Goal: Transaction & Acquisition: Subscribe to service/newsletter

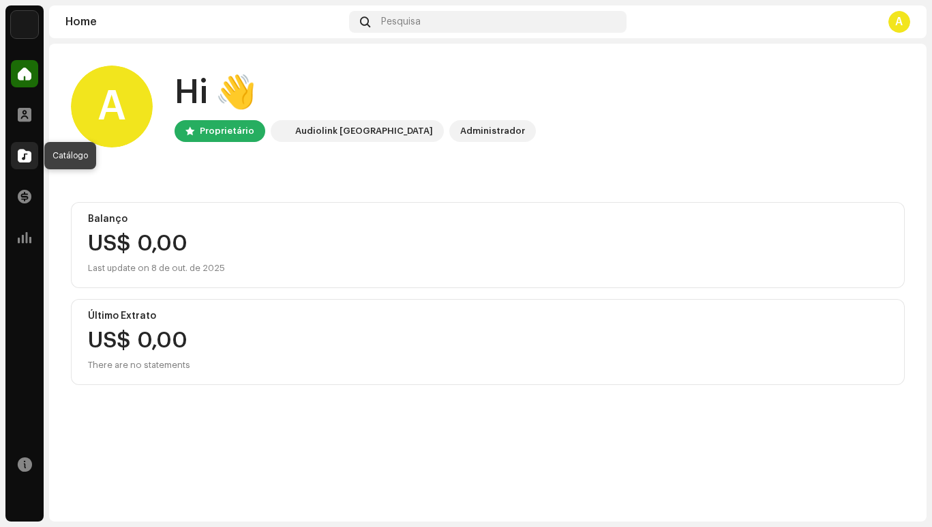
click at [21, 161] on span at bounding box center [25, 155] width 14 height 11
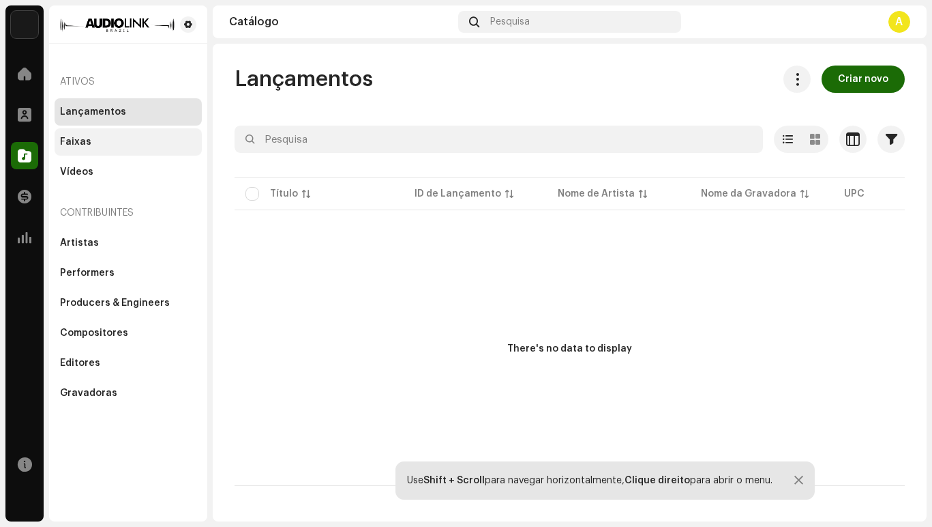
click at [95, 140] on div "Faixas" at bounding box center [128, 141] width 136 height 11
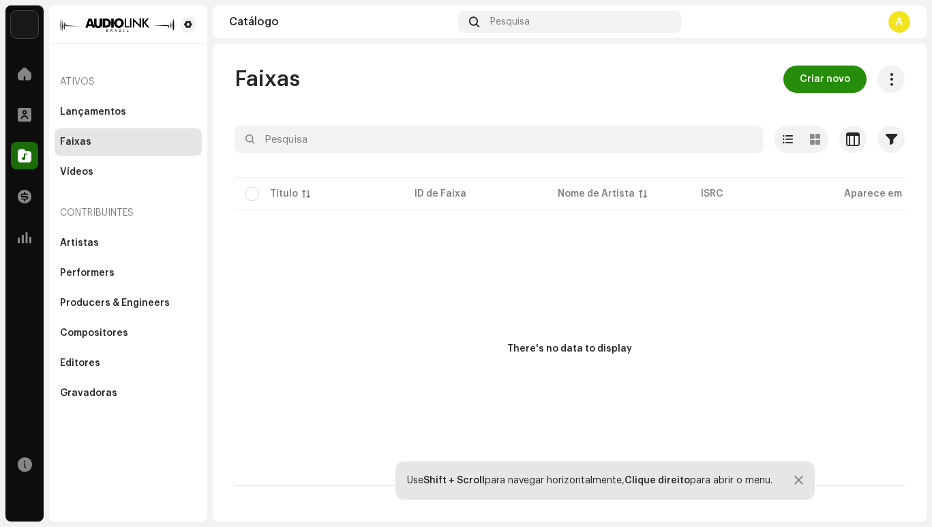
click at [826, 77] on span "Criar novo" at bounding box center [825, 78] width 50 height 27
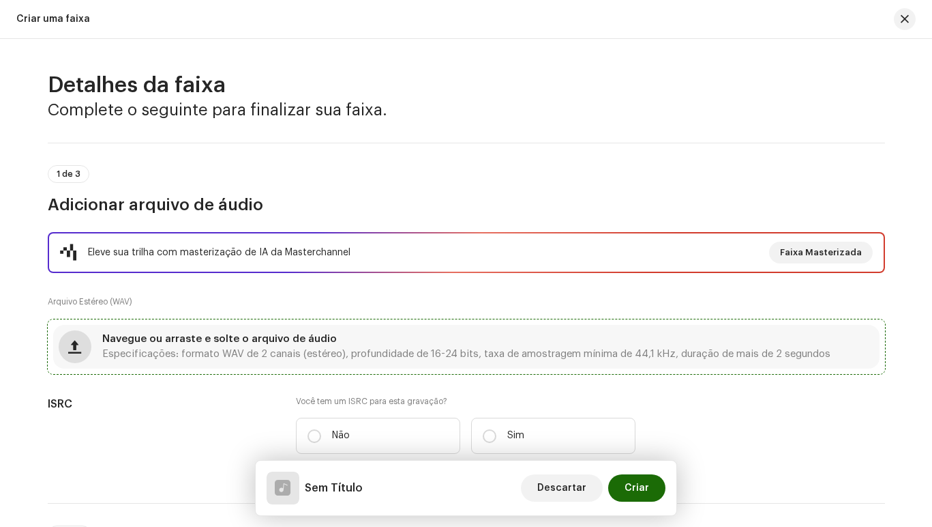
click at [73, 343] on span "button" at bounding box center [74, 346] width 13 height 11
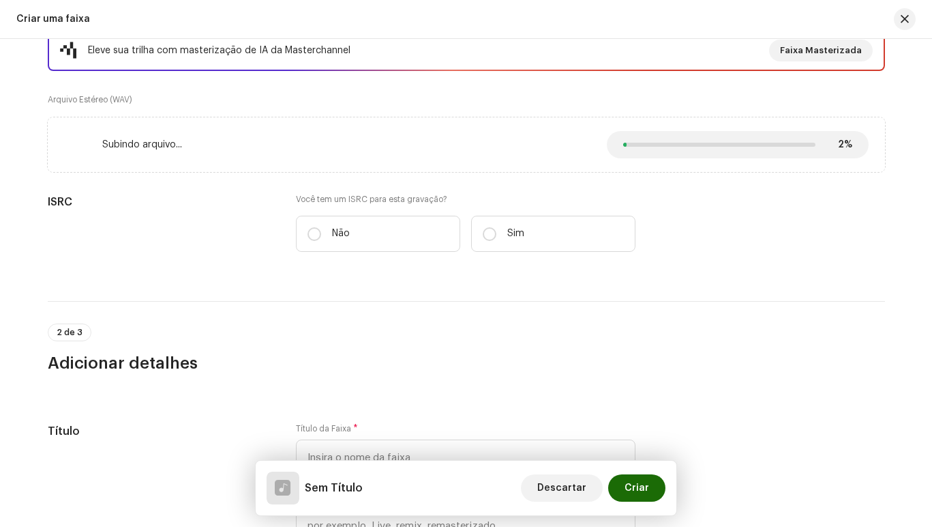
scroll to position [205, 0]
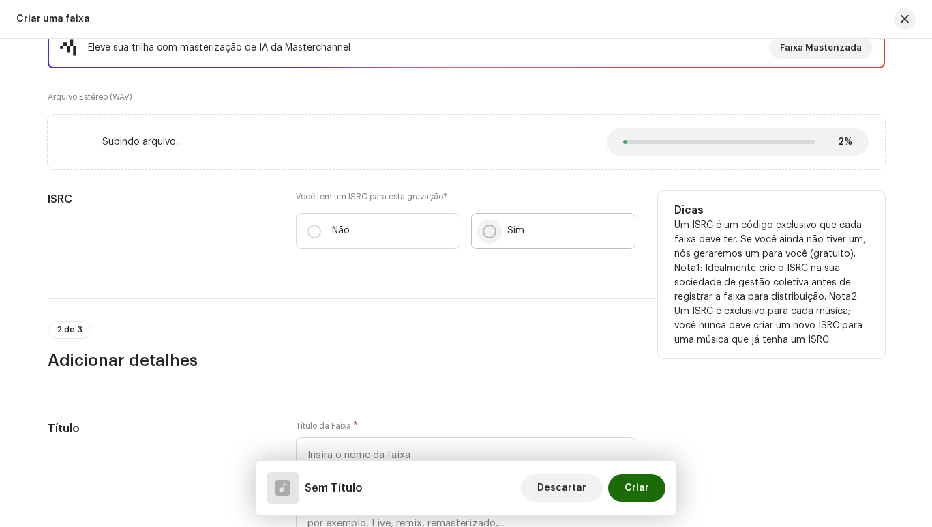
click at [490, 233] on input "Sim" at bounding box center [490, 231] width 14 height 14
radio input "true"
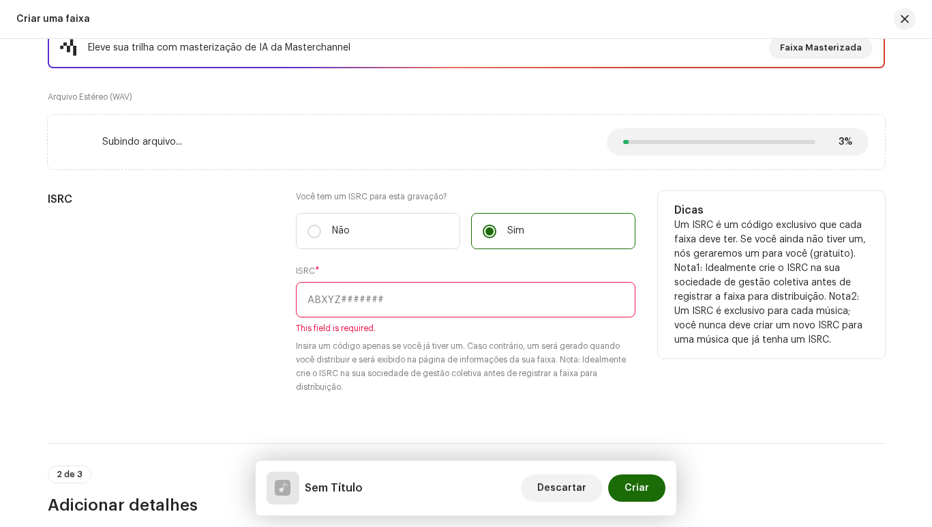
click at [383, 300] on input "text" at bounding box center [466, 299] width 340 height 35
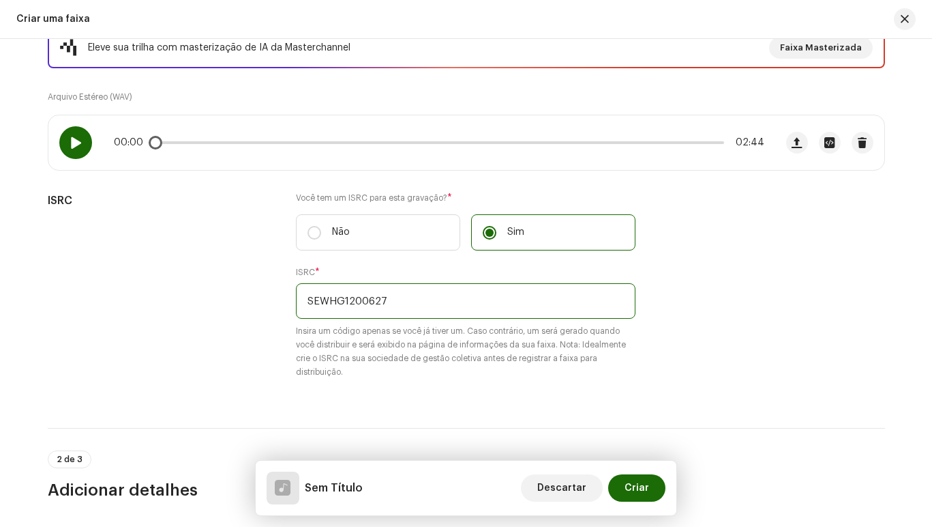
type input "SEWHG1200627"
click at [70, 144] on span at bounding box center [76, 142] width 12 height 11
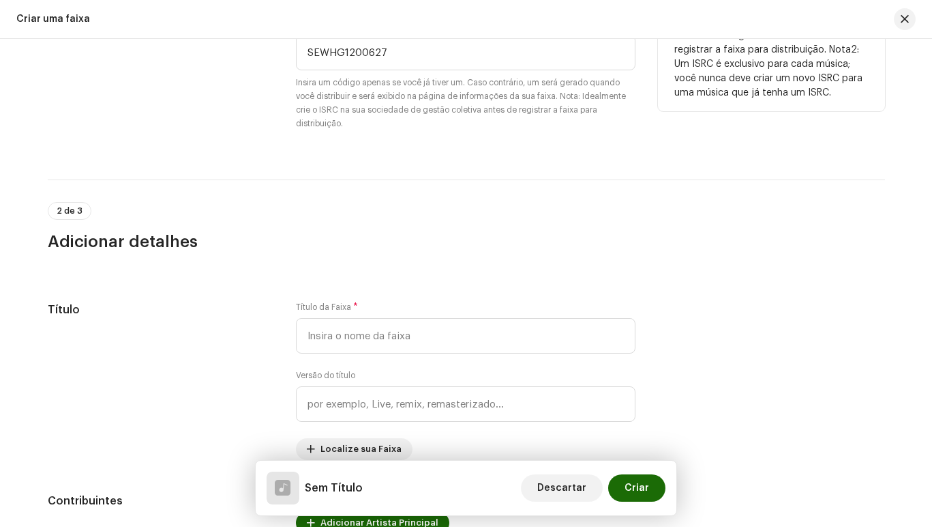
scroll to position [477, 0]
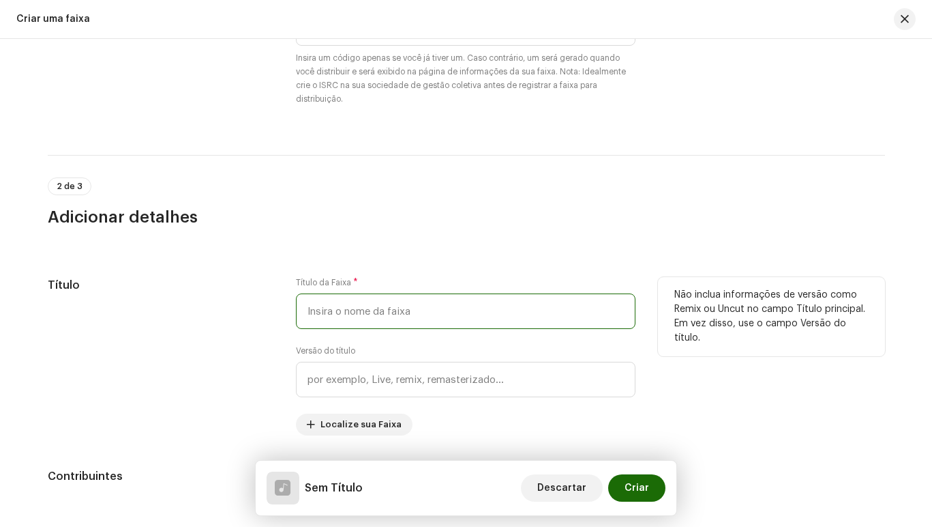
click at [385, 308] on input "text" at bounding box center [466, 310] width 340 height 35
click at [347, 309] on input "Outras queixas" at bounding box center [466, 310] width 340 height 35
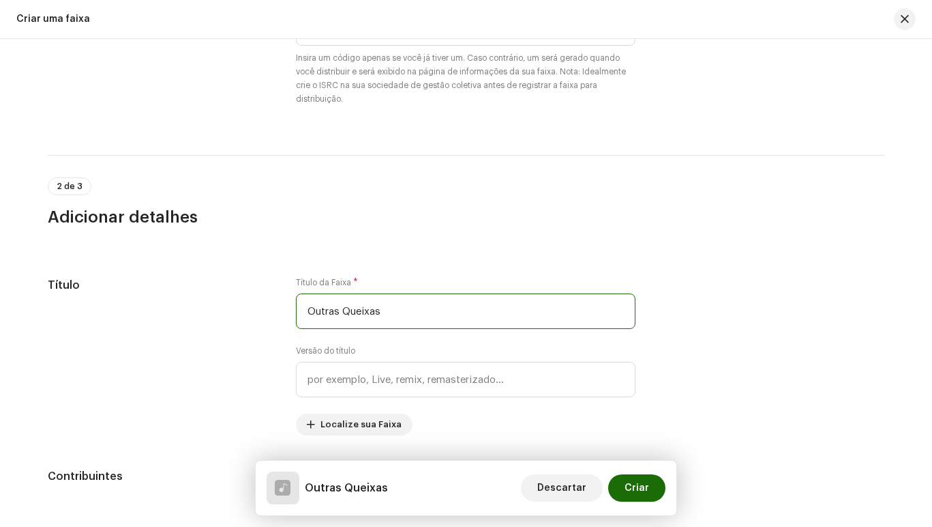
type input "Outras Queixas"
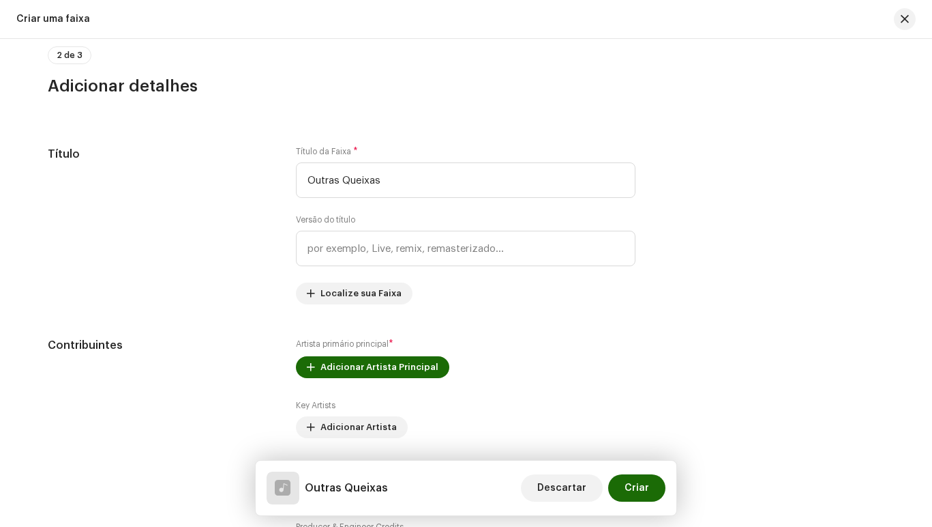
scroll to position [682, 0]
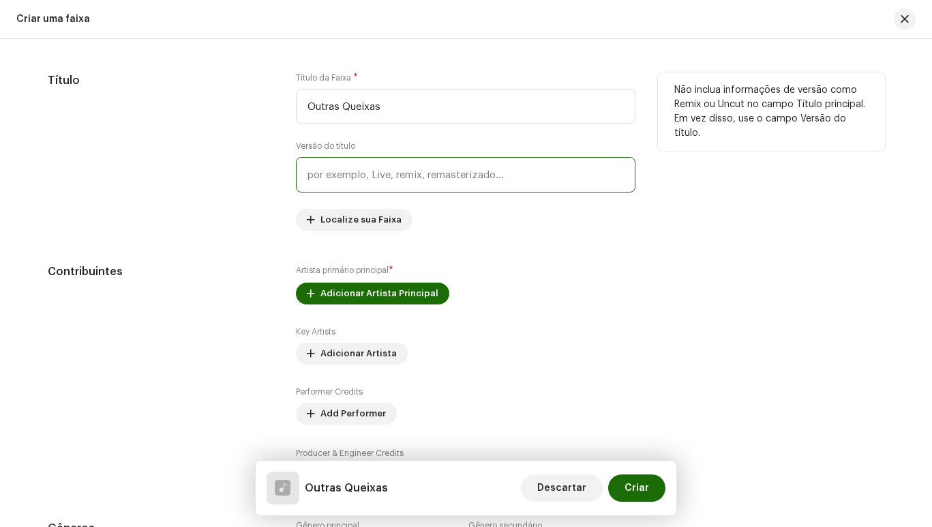
click at [378, 181] on input "text" at bounding box center [466, 174] width 340 height 35
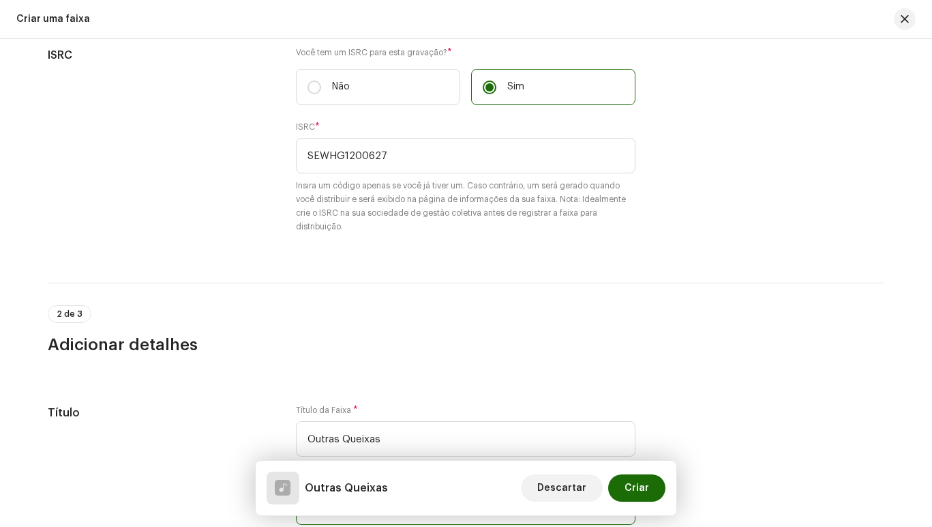
scroll to position [136, 0]
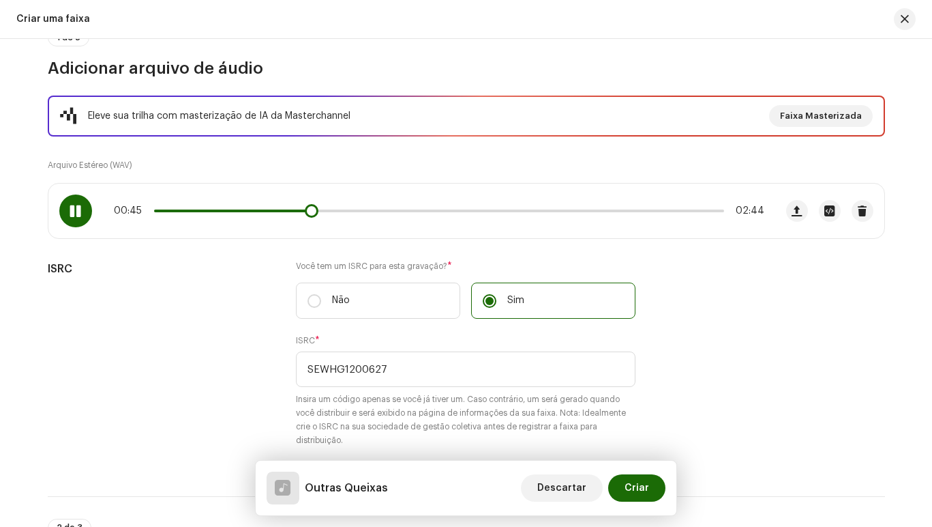
click at [70, 211] on span at bounding box center [76, 210] width 12 height 11
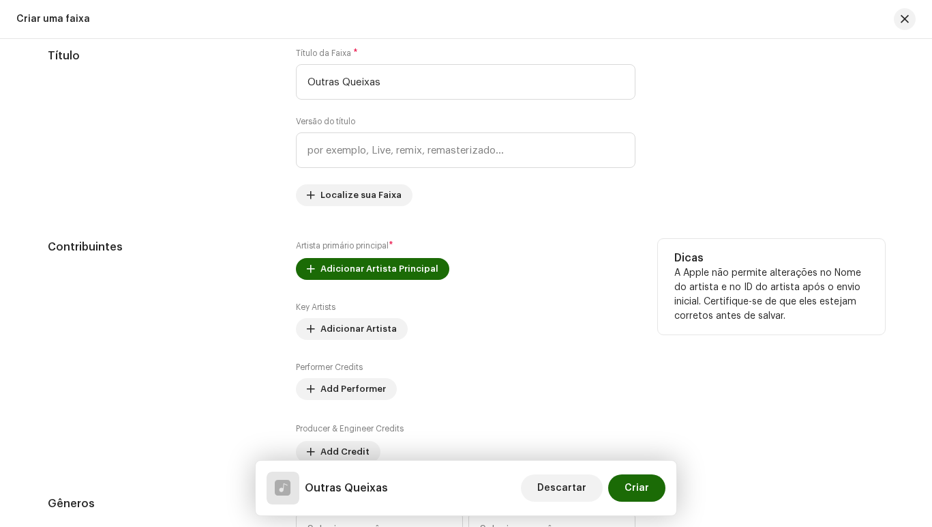
scroll to position [750, 0]
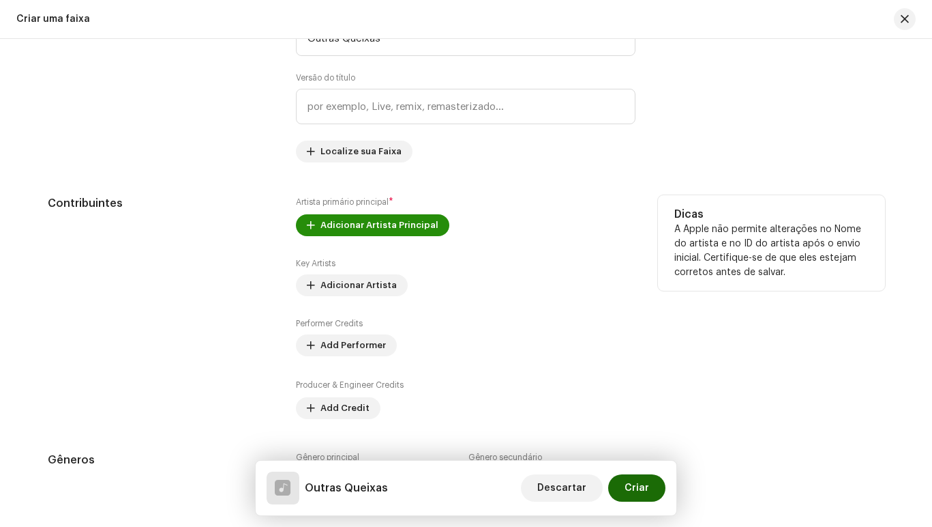
click at [366, 226] on span "Adicionar Artista Principal" at bounding box center [380, 224] width 118 height 27
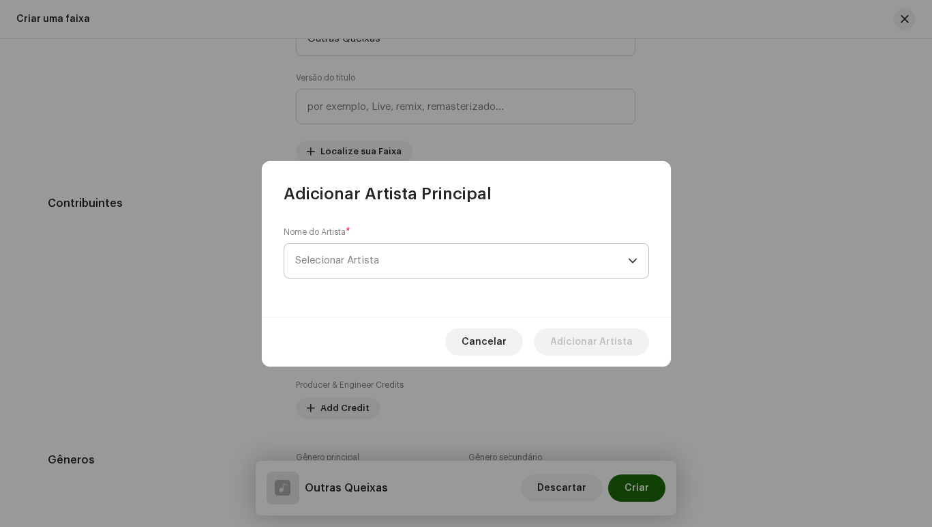
click at [638, 256] on p-select "Selecionar Artista" at bounding box center [467, 260] width 366 height 35
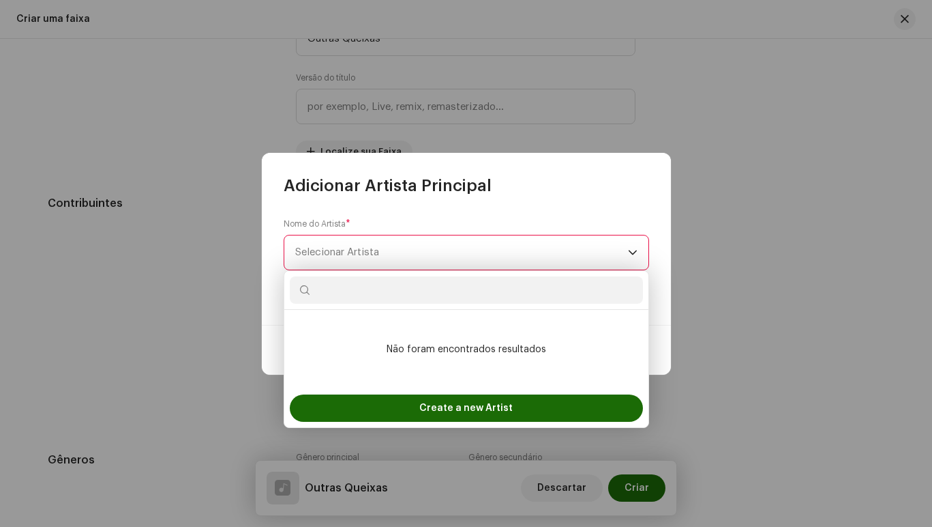
click at [447, 257] on span "Selecionar Artista" at bounding box center [461, 252] width 333 height 34
type input "A"
drag, startPoint x: 546, startPoint y: 251, endPoint x: 537, endPoint y: 256, distance: 10.1
click at [544, 252] on span "Selecionar Artista" at bounding box center [461, 252] width 333 height 34
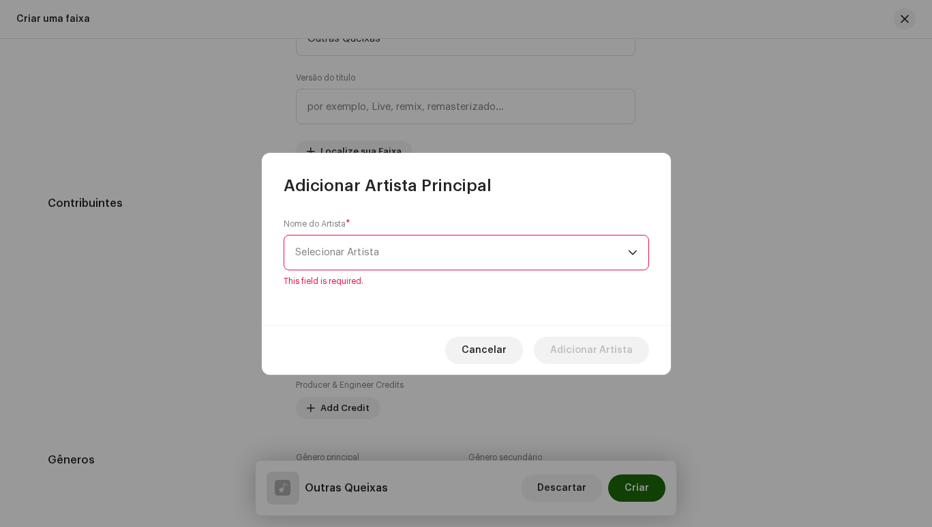
click at [366, 250] on span "Selecionar Artista" at bounding box center [337, 252] width 84 height 10
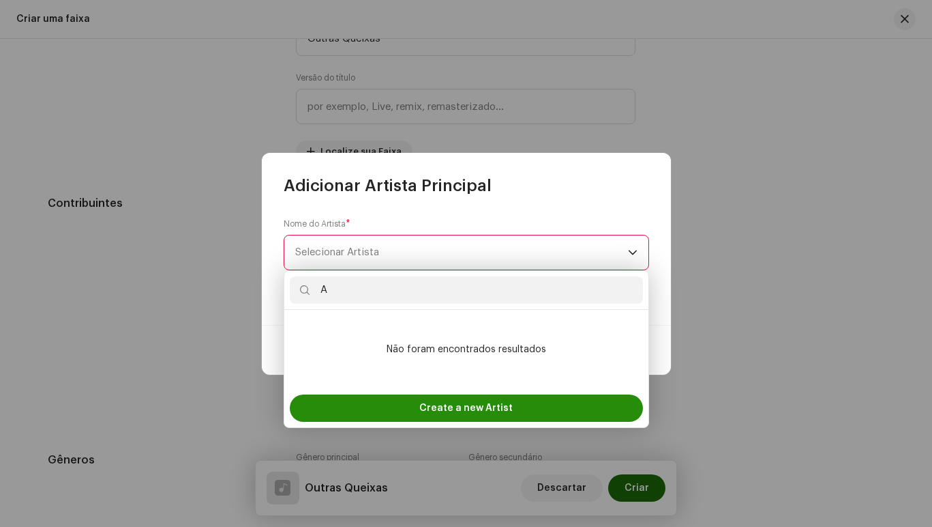
click at [505, 402] on span "Create a new Artist" at bounding box center [465, 407] width 93 height 27
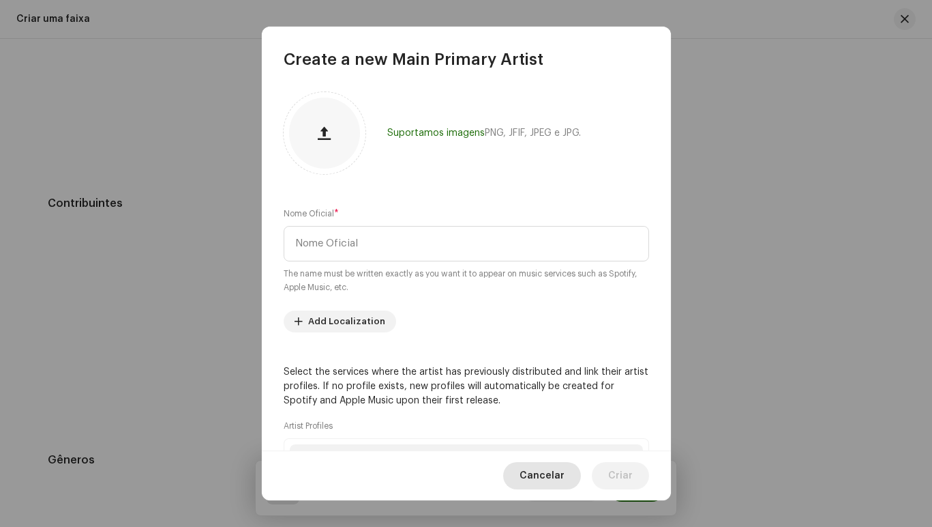
click at [535, 472] on span "Cancelar" at bounding box center [542, 475] width 45 height 27
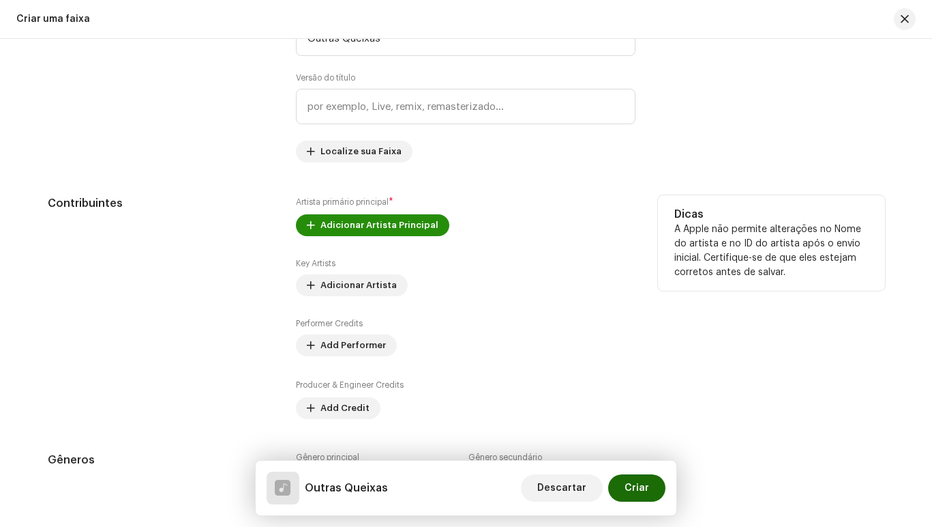
click at [360, 224] on span "Adicionar Artista Principal" at bounding box center [380, 224] width 118 height 27
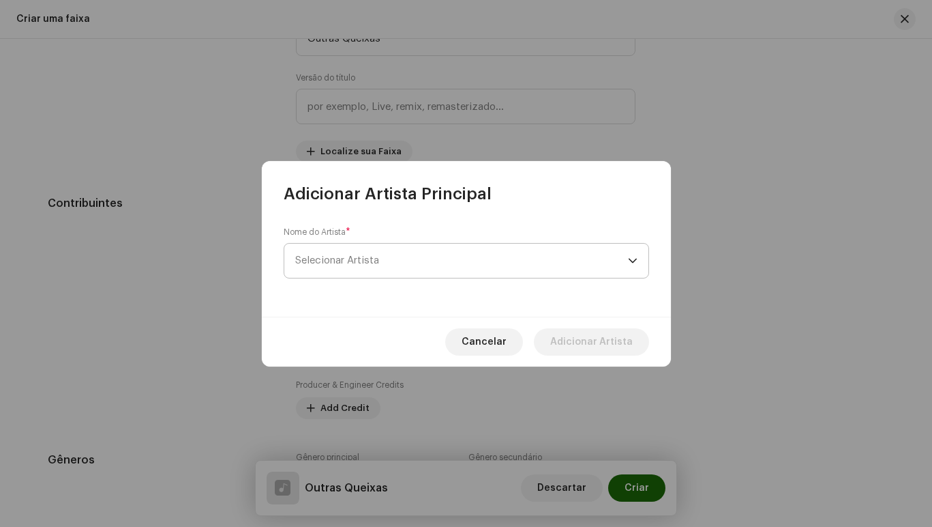
click at [381, 263] on span "Selecionar Artista" at bounding box center [461, 261] width 333 height 34
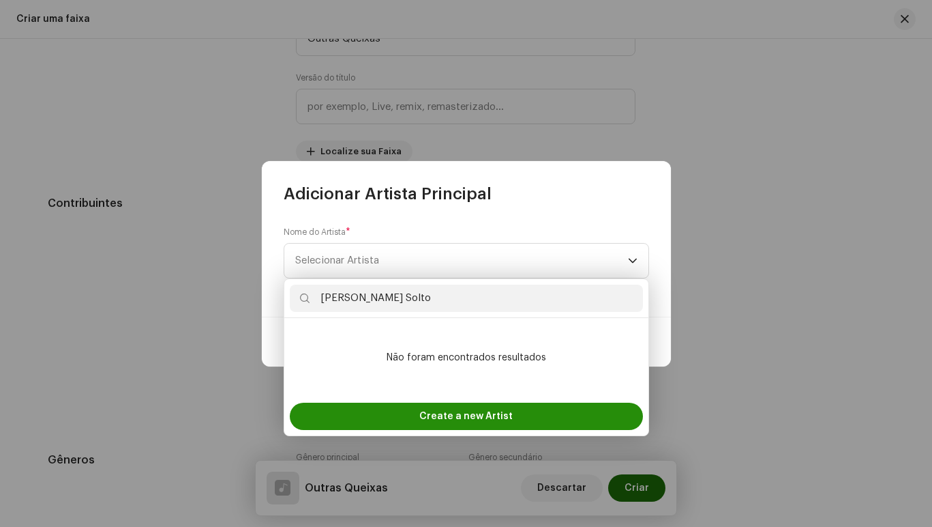
type input "[PERSON_NAME] Solto"
click at [480, 414] on span "Create a new Artist" at bounding box center [465, 415] width 93 height 27
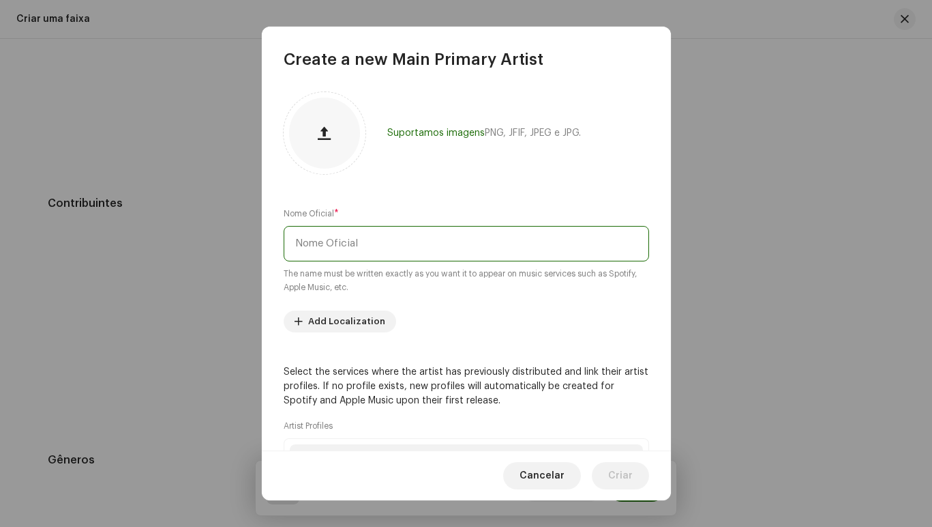
click at [350, 239] on input "text" at bounding box center [467, 243] width 366 height 35
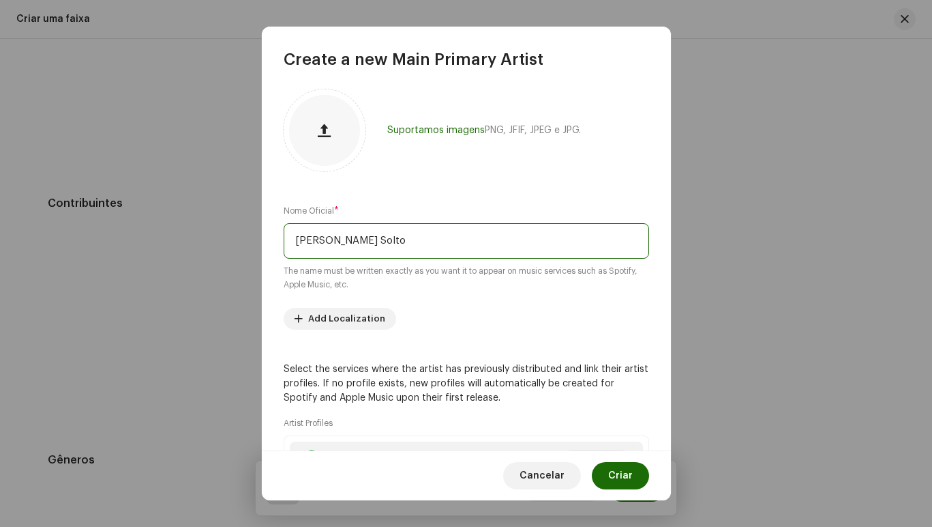
scroll to position [0, 0]
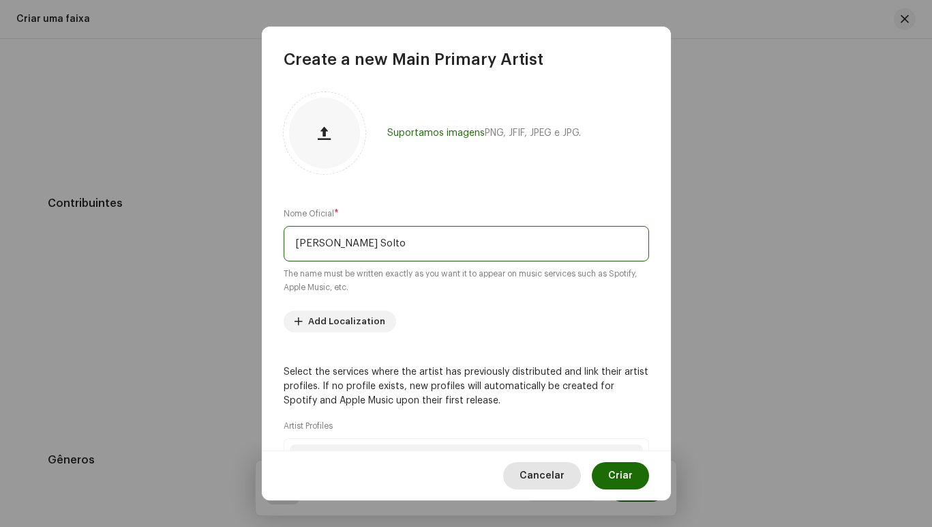
type input "[PERSON_NAME] Solto"
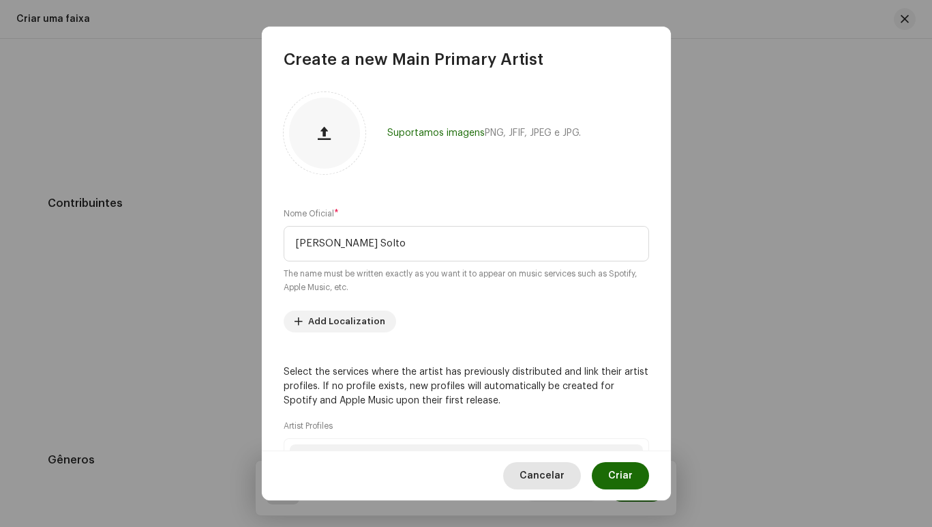
click at [555, 483] on span "Cancelar" at bounding box center [542, 475] width 45 height 27
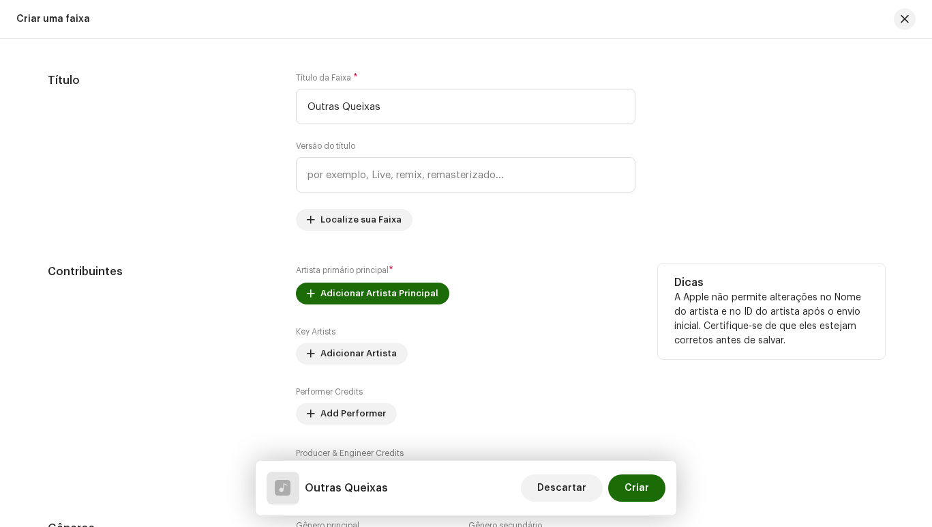
scroll to position [750, 0]
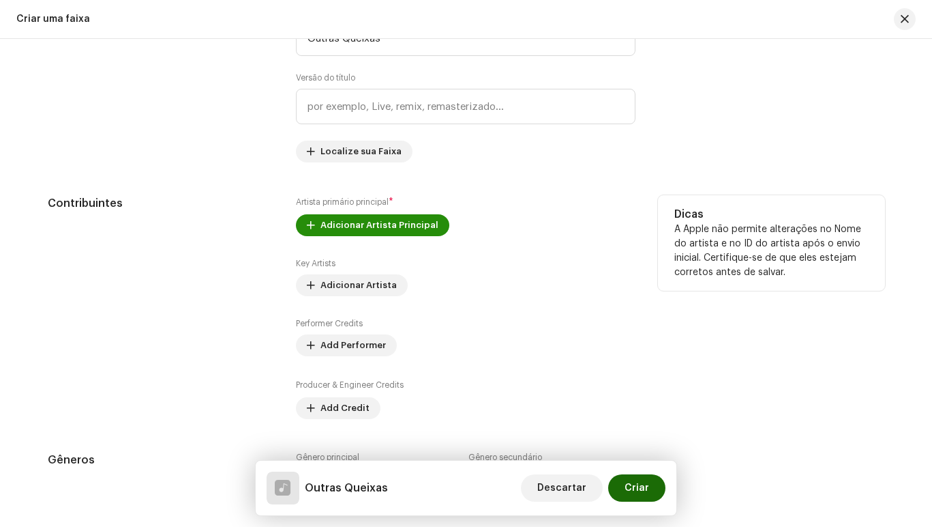
click at [382, 224] on span "Adicionar Artista Principal" at bounding box center [380, 224] width 118 height 27
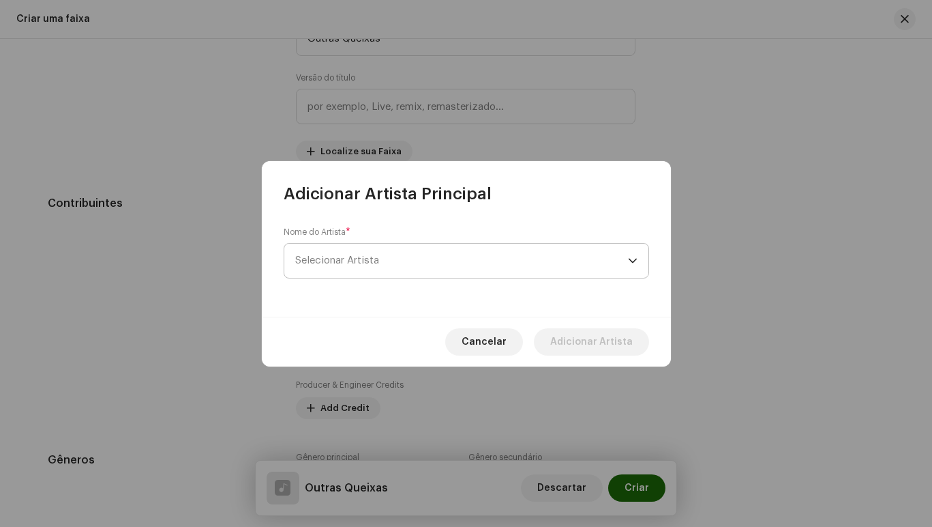
click at [409, 264] on span "Selecionar Artista" at bounding box center [461, 261] width 333 height 34
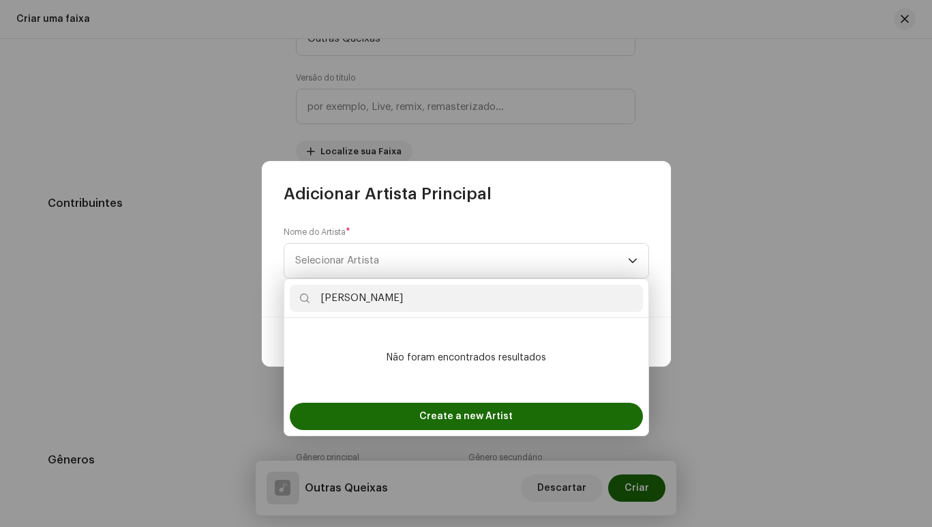
click at [422, 297] on input "[PERSON_NAME]" at bounding box center [466, 297] width 353 height 27
type input "[PERSON_NAME] [PERSON_NAME]"
click at [568, 345] on li "Não foram encontrados resultados" at bounding box center [466, 357] width 353 height 68
click at [500, 350] on li "Não foram encontrados resultados" at bounding box center [466, 357] width 353 height 68
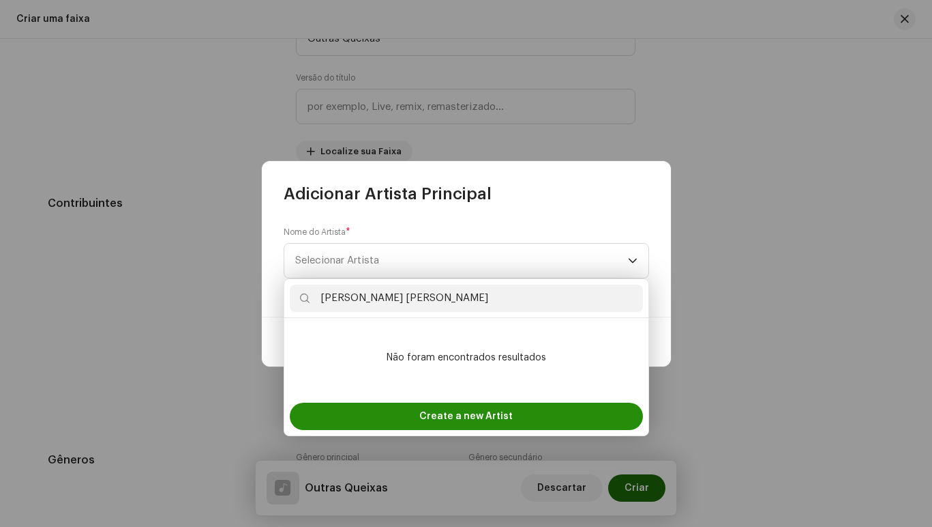
click at [486, 415] on span "Create a new Artist" at bounding box center [465, 415] width 93 height 27
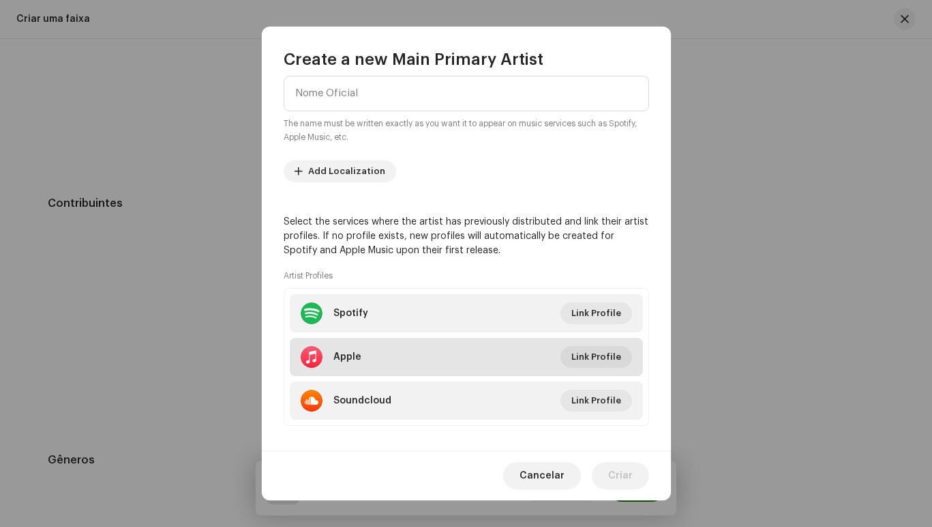
scroll to position [163, 0]
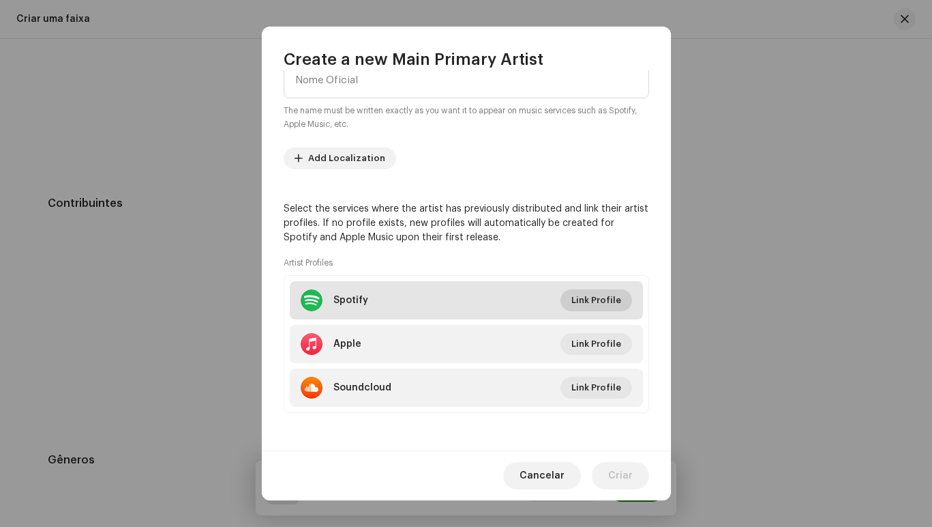
click at [593, 300] on span "Link Profile" at bounding box center [597, 299] width 50 height 27
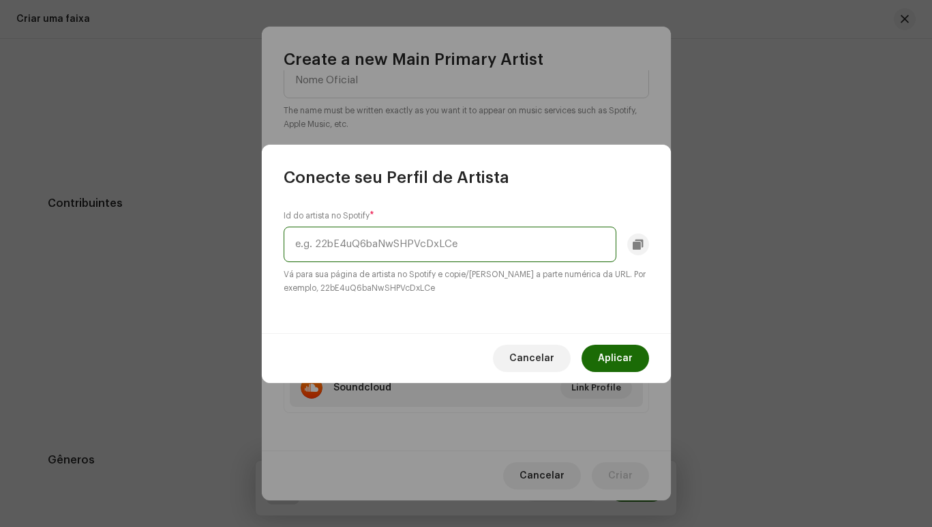
click at [317, 248] on input "text" at bounding box center [450, 243] width 333 height 35
paste input "[URL][DOMAIN_NAME]"
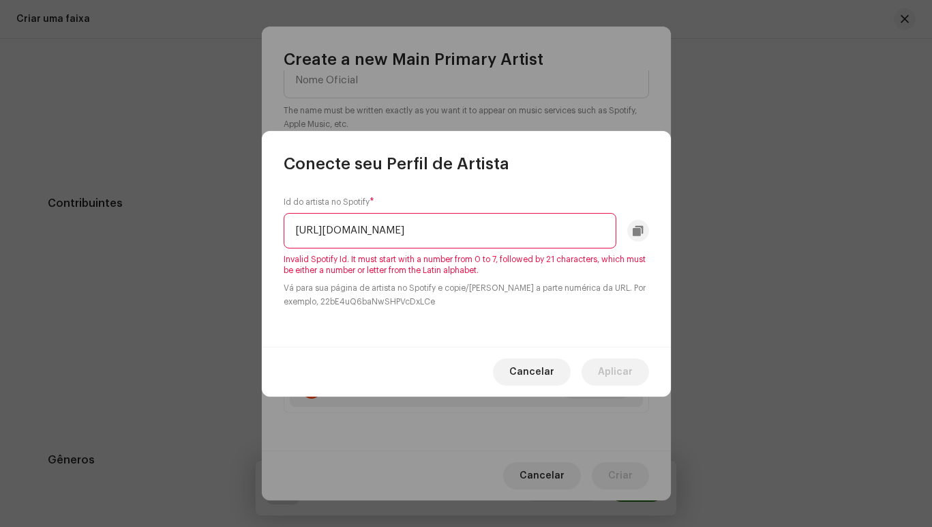
scroll to position [0, 0]
type input "h"
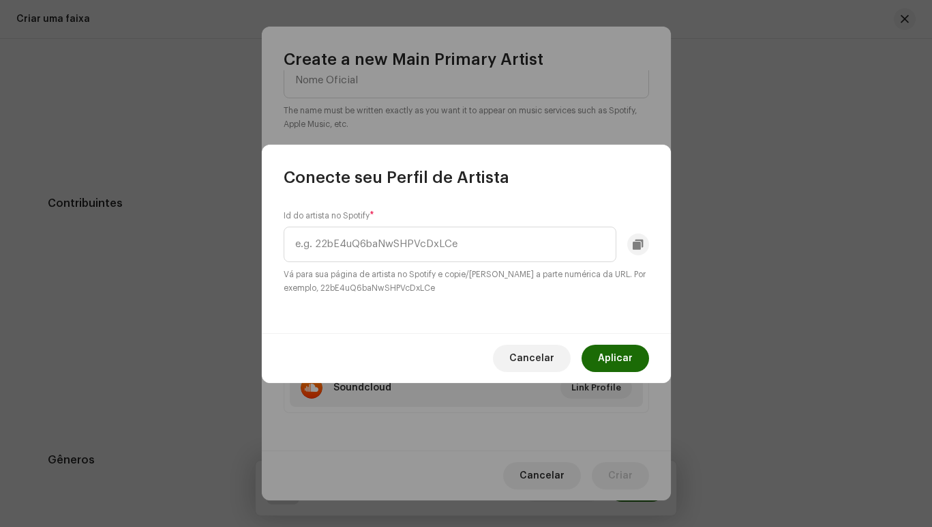
click at [537, 358] on span "Cancelar" at bounding box center [532, 357] width 45 height 27
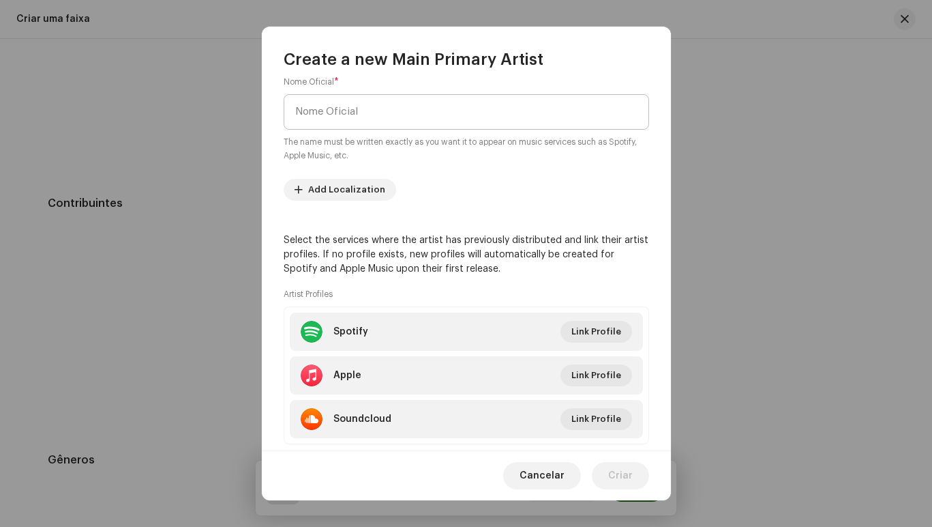
drag, startPoint x: 417, startPoint y: 189, endPoint x: 425, endPoint y: 187, distance: 8.4
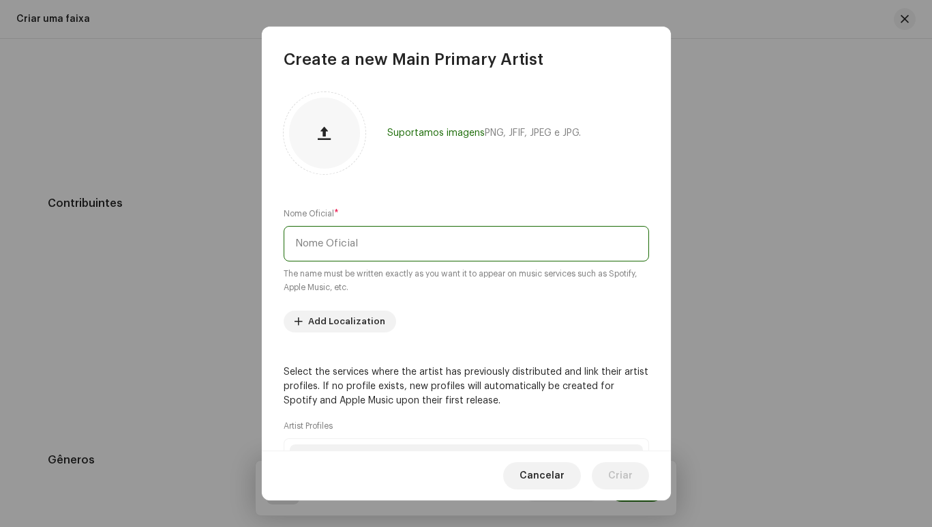
click at [327, 241] on input "text" at bounding box center [467, 243] width 366 height 35
click at [367, 243] on input "[PERSON_NAME] [PERSON_NAME]" at bounding box center [467, 243] width 366 height 35
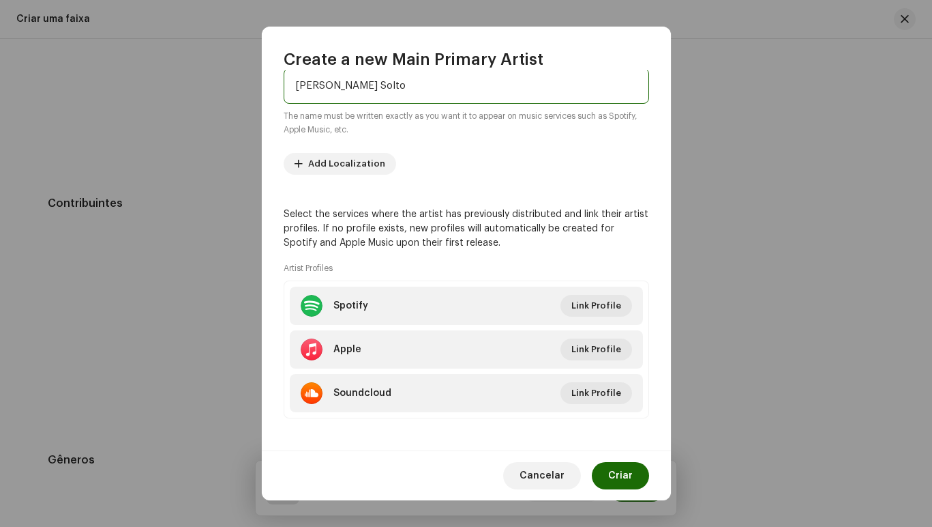
scroll to position [163, 0]
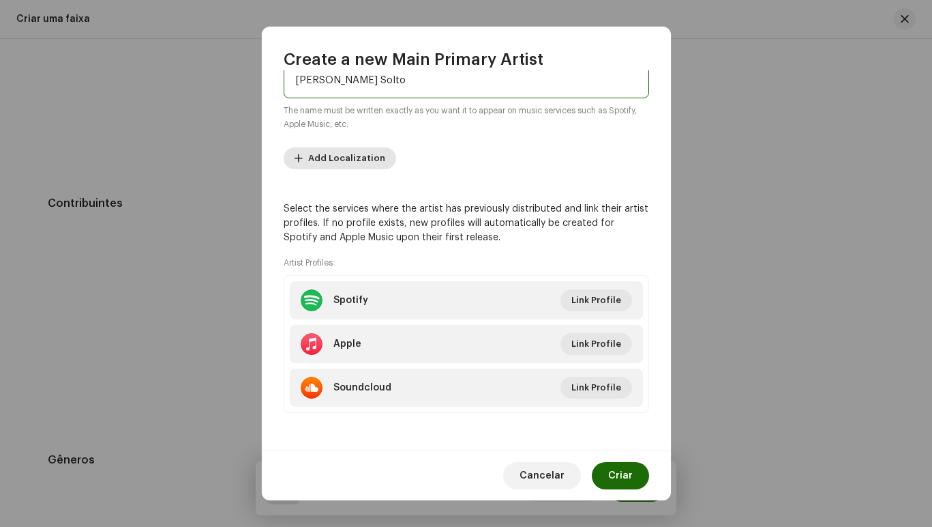
type input "[PERSON_NAME] Solto"
click at [347, 157] on span "Add Localization" at bounding box center [346, 158] width 77 height 27
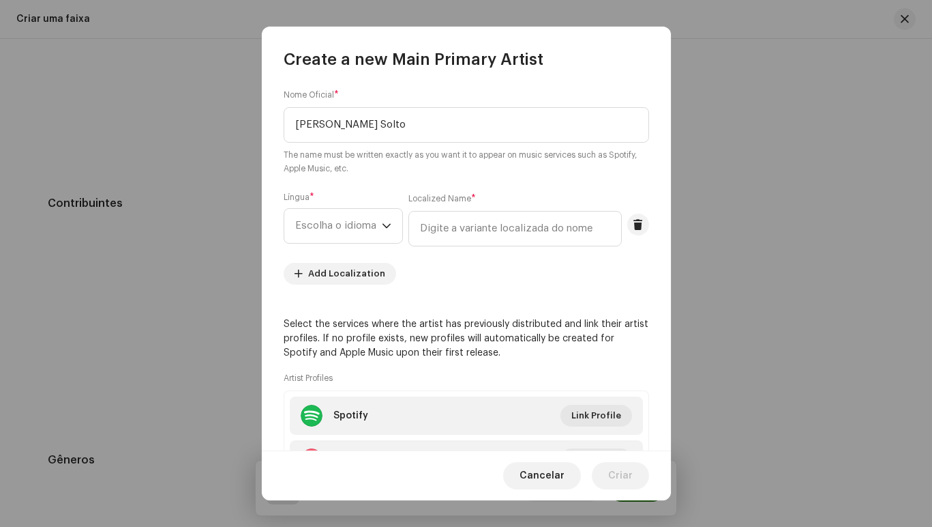
scroll to position [95, 0]
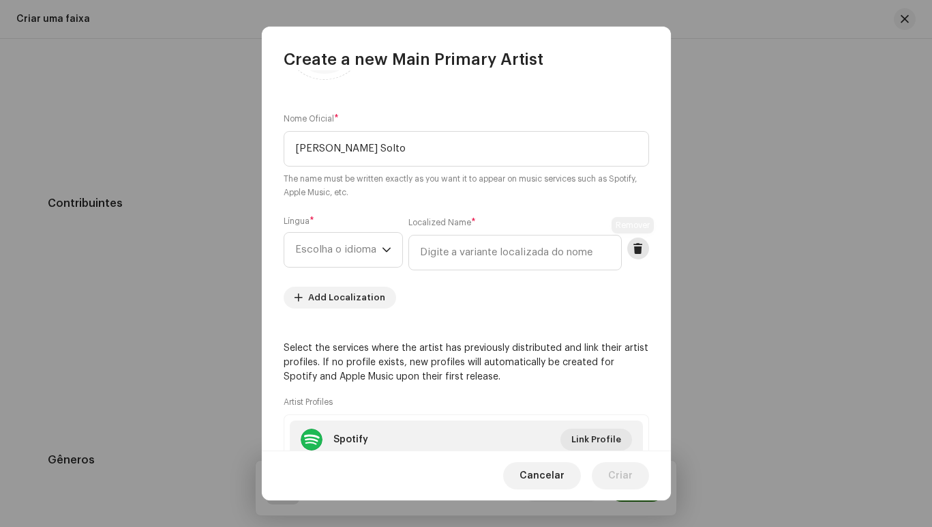
click at [637, 250] on span at bounding box center [638, 248] width 10 height 11
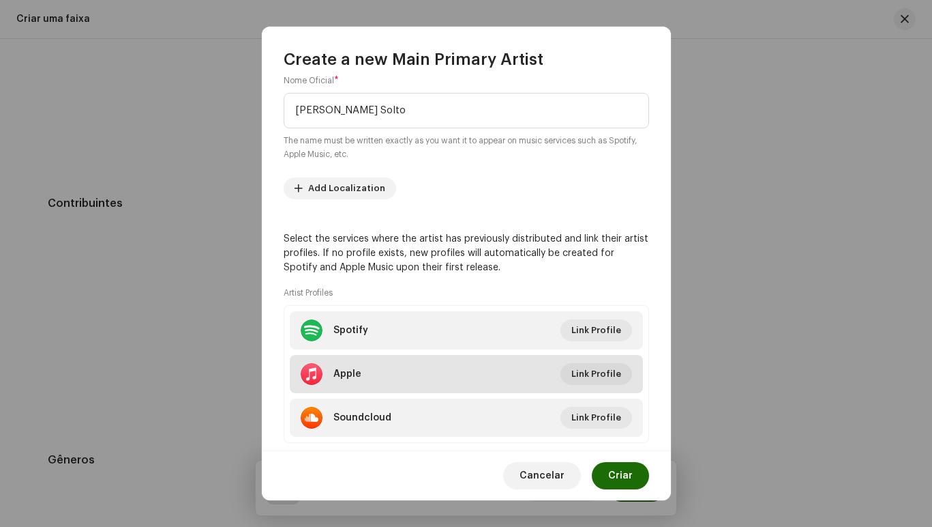
scroll to position [136, 0]
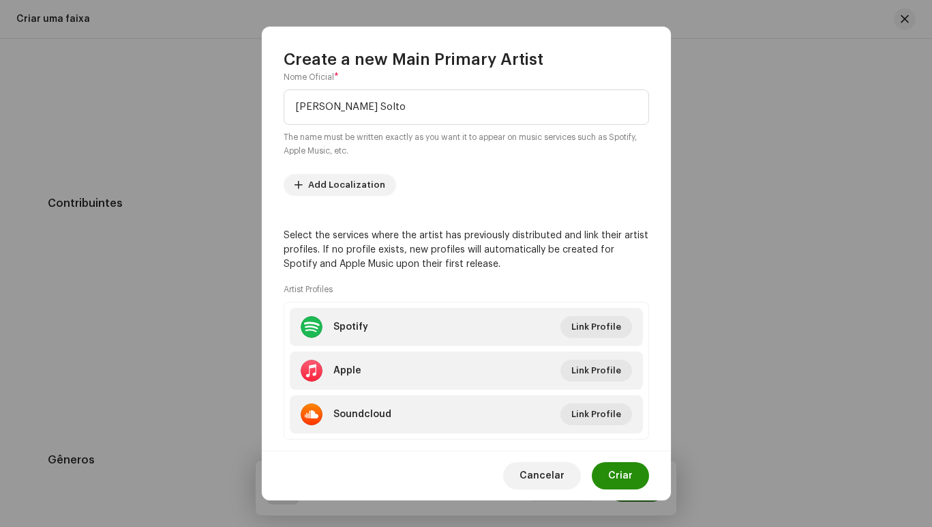
click at [632, 481] on span "Criar" at bounding box center [620, 475] width 25 height 27
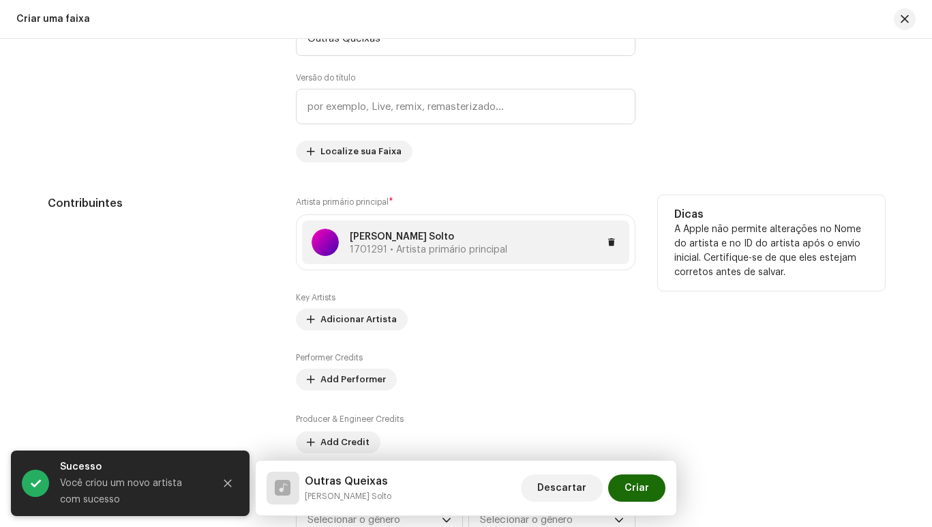
click at [376, 237] on p "[PERSON_NAME] Solto" at bounding box center [429, 237] width 158 height 14
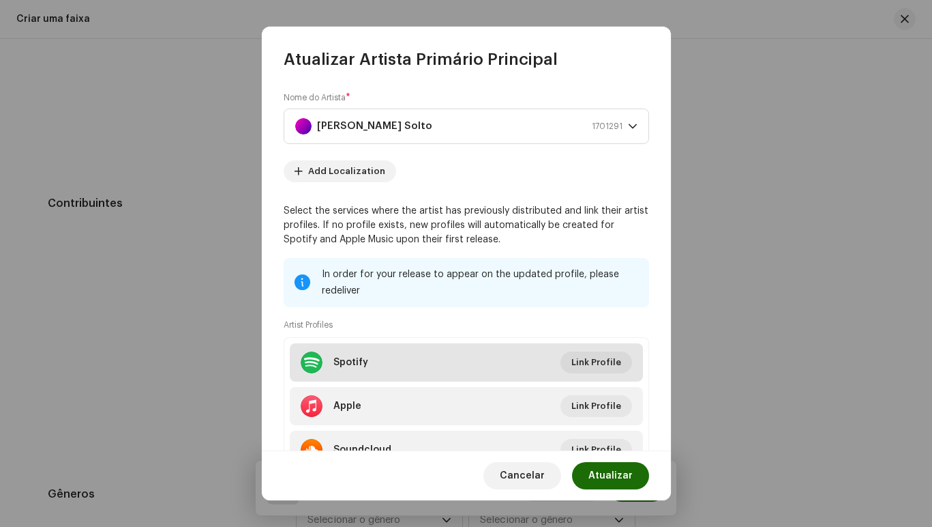
scroll to position [62, 0]
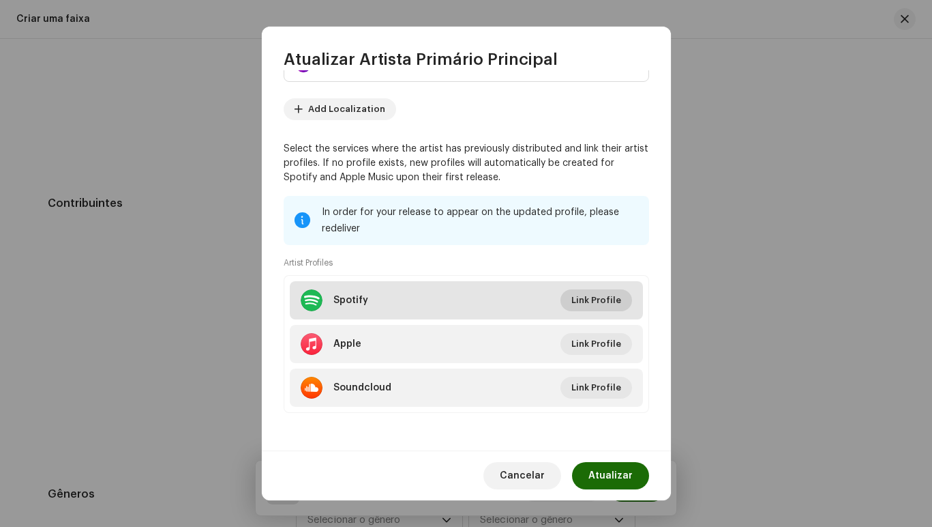
click at [595, 299] on span "Link Profile" at bounding box center [597, 299] width 50 height 27
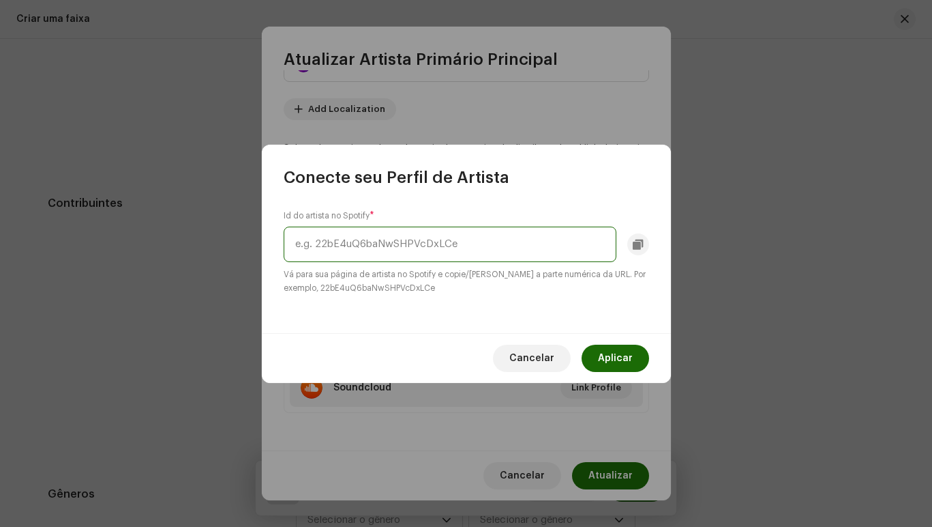
paste input "[URL][DOMAIN_NAME]"
type input "[URL][DOMAIN_NAME]"
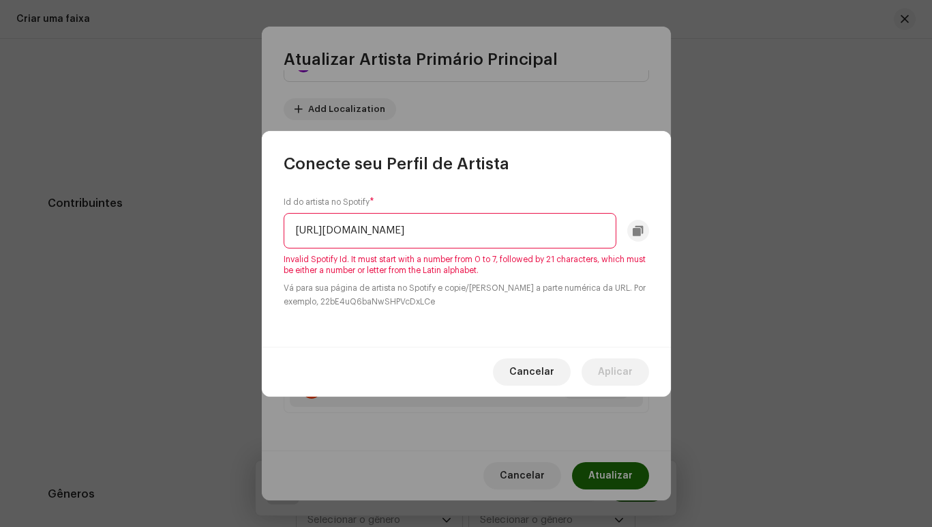
click at [475, 323] on div "Id do artista no Spotify * [URL][DOMAIN_NAME] Invalid Spotify Id. It must start…" at bounding box center [466, 261] width 409 height 172
drag, startPoint x: 291, startPoint y: 230, endPoint x: 714, endPoint y: 233, distance: 422.9
click at [714, 233] on div "Conecte seu Perfil de Artista Id do artista no Spotify * [URL][DOMAIN_NAME] Inv…" at bounding box center [466, 263] width 932 height 527
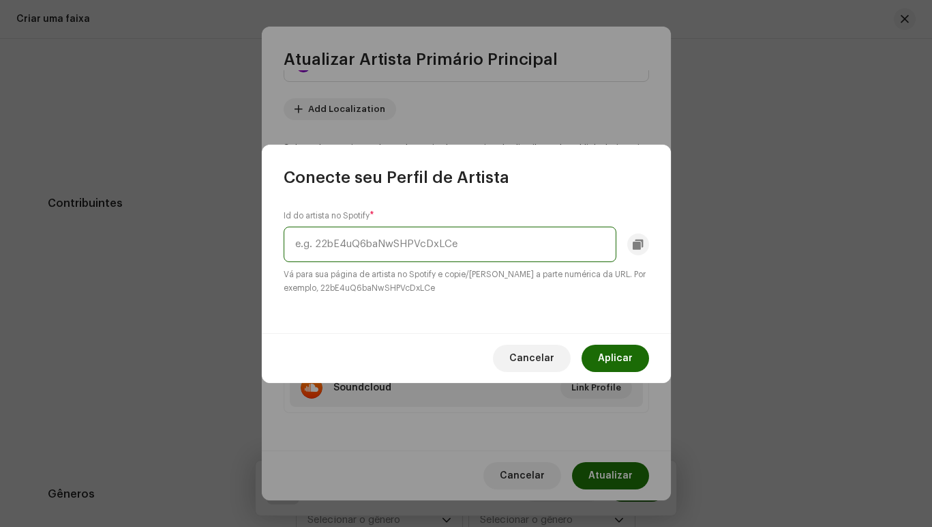
paste input "6JCto7GFVKGfFNmrPokD8m?si=6s4Uq1_fSEa9o_i4ALyW7w"
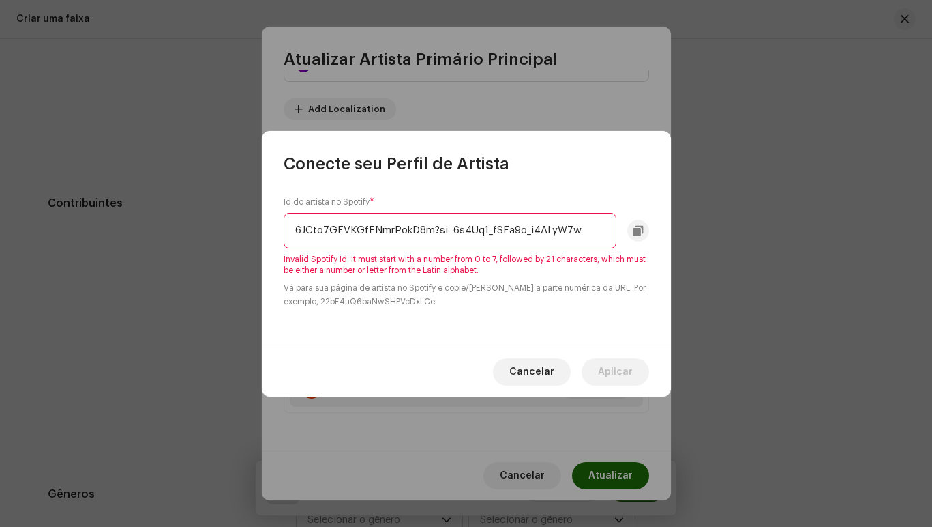
type input "6JCto7GFVKGfFNmrPokD8m?si=6s4Uq1_fSEa9o_i4ALyW7w"
click at [466, 327] on div "Id do artista no Spotify * 6JCto7GFVKGfFNmrPokD8m?si=6s4Uq1_fSEa9o_i4ALyW7w Inv…" at bounding box center [466, 261] width 409 height 172
click at [587, 226] on input "6JCto7GFVKGfFNmrPokD8m?si=6s4Uq1_fSEa9o_i4ALyW7w" at bounding box center [450, 230] width 333 height 35
click at [579, 312] on div "Id do artista no Spotify * 6JCto7GFVKGfFNmrPokD8m?si=6s4Uq1_fSEa9o_i4ALyW7w Inv…" at bounding box center [466, 261] width 409 height 172
click at [641, 232] on span at bounding box center [638, 230] width 10 height 11
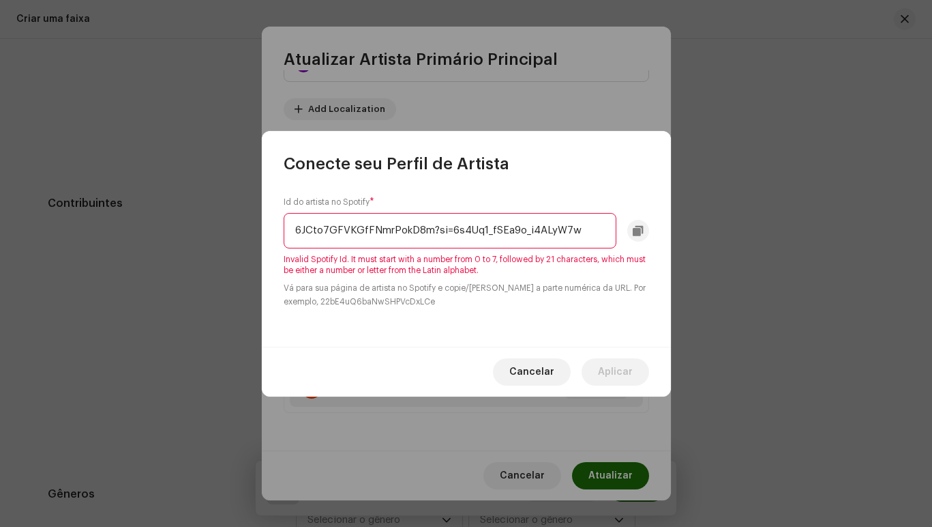
drag, startPoint x: 583, startPoint y: 227, endPoint x: 261, endPoint y: 229, distance: 322.0
click at [261, 229] on div "Conecte seu Perfil de Artista Id do artista no Spotify * 6JCto7GFVKGfFNmrPokD8m…" at bounding box center [466, 263] width 932 height 527
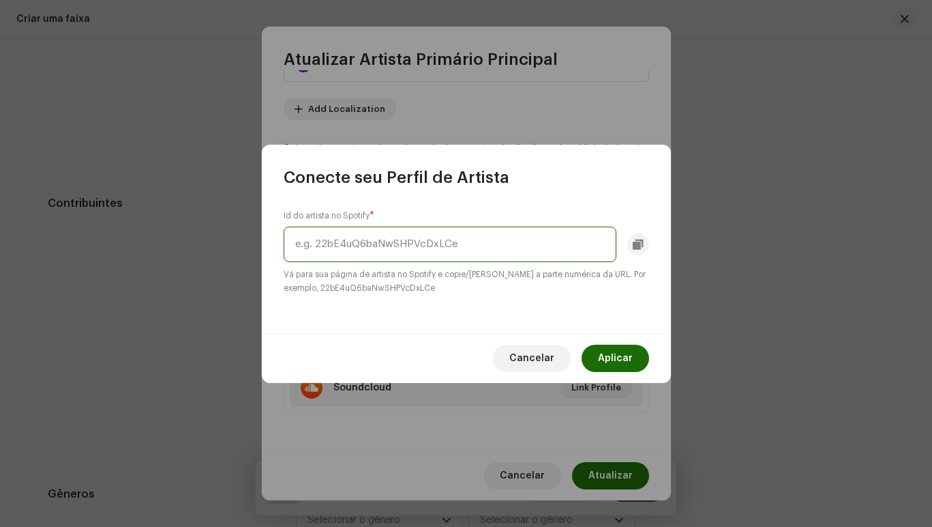
paste input "6JCto7GFVKGfFNmrPokD8m?si=6s4Uq1_fSEa9o_i4ALyW7w"
type input "6JCto7GFVKGfFNmrPokD8m?si=6s4Uq1_fSEa9o_i4ALyW7w"
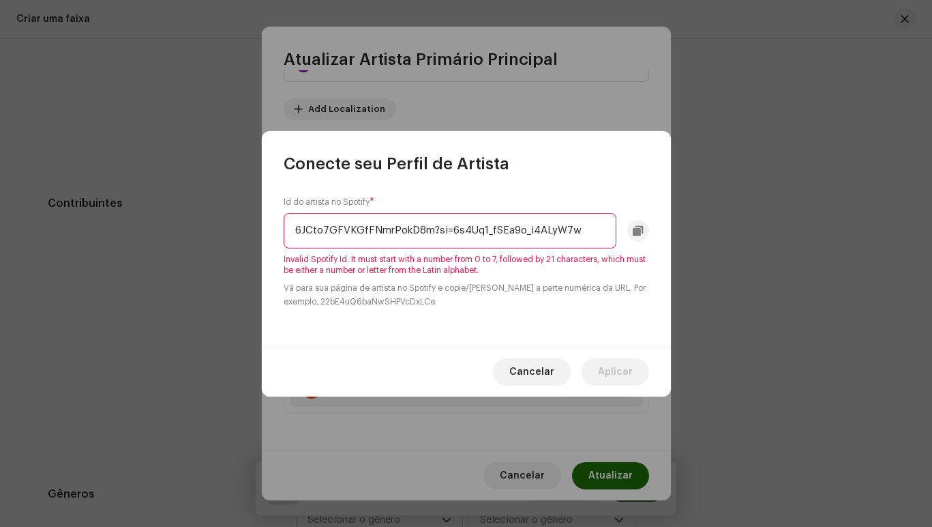
click at [535, 368] on span "Cancelar" at bounding box center [532, 371] width 45 height 27
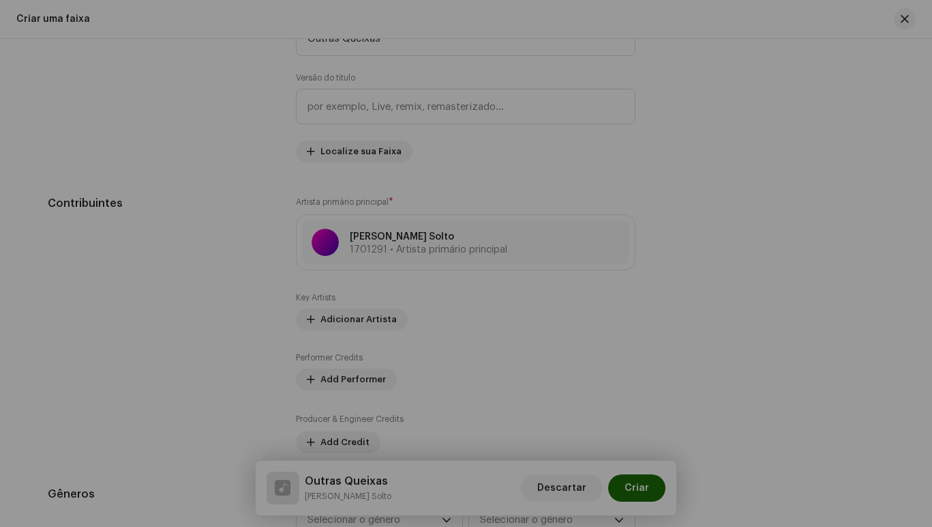
click at [733, 213] on div "Atualizar Artista [PERSON_NAME] Principal Nome do Artista * [PERSON_NAME] 17012…" at bounding box center [466, 263] width 932 height 527
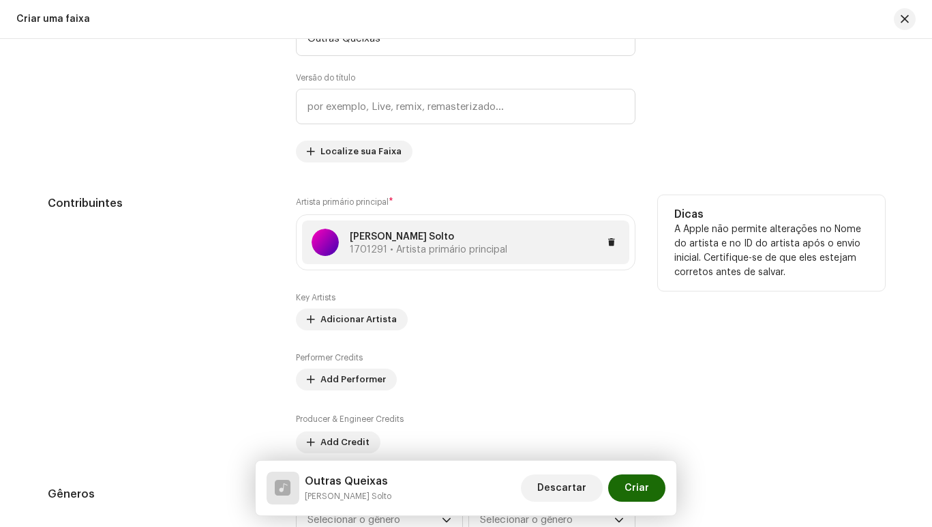
click at [390, 242] on p "[PERSON_NAME] Solto" at bounding box center [429, 237] width 158 height 14
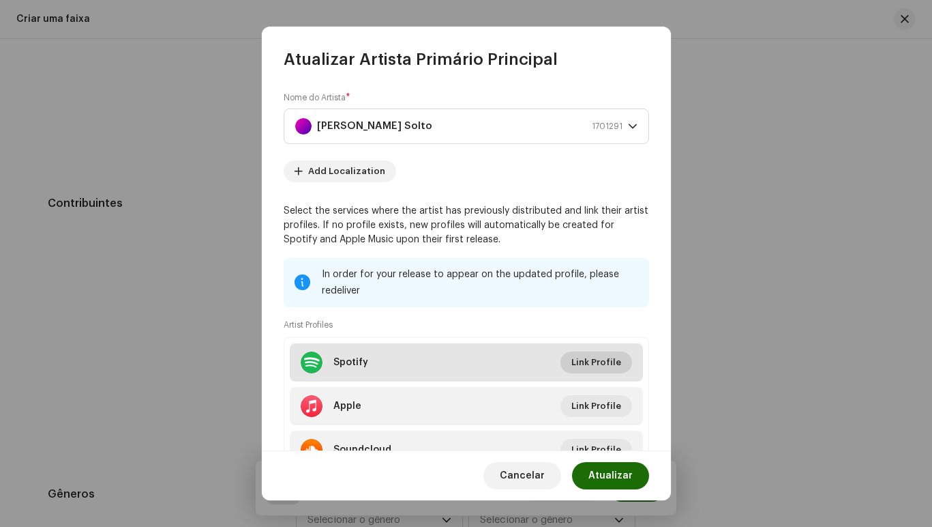
click at [590, 364] on span "Link Profile" at bounding box center [597, 362] width 50 height 27
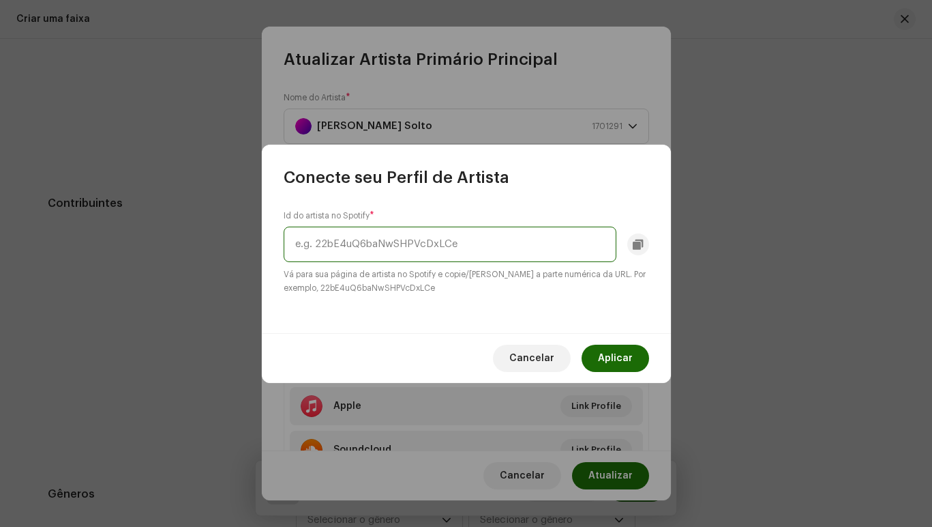
paste input "6JCto7GFVKGfFNmrPokD8m?si=6s4Uq1_fSEa9o_i4ALyW7w"
type input "6JCto7GFVKGfFNmrPokD8m?si=6s4Uq1_fSEa9o_i4ALyW7w"
click at [589, 241] on input "6JCto7GFVKGfFNmrPokD8m?si=6s4Uq1_fSEa9o_i4ALyW7w" at bounding box center [450, 243] width 333 height 35
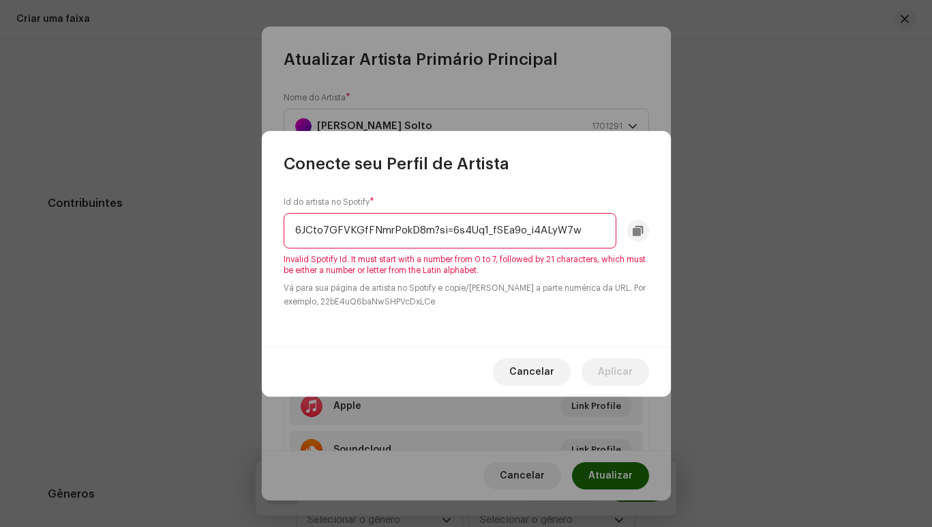
click at [511, 313] on div "Id do artista no Spotify * 6JCto7GFVKGfFNmrPokD8m?si=6s4Uq1_fSEa9o_i4ALyW7w Inv…" at bounding box center [466, 261] width 409 height 172
drag, startPoint x: 598, startPoint y: 234, endPoint x: 256, endPoint y: 237, distance: 341.8
click at [256, 237] on div "Conecte seu Perfil de Artista Id do artista no Spotify * 6JCto7GFVKGfFNmrPokD8m…" at bounding box center [466, 263] width 932 height 527
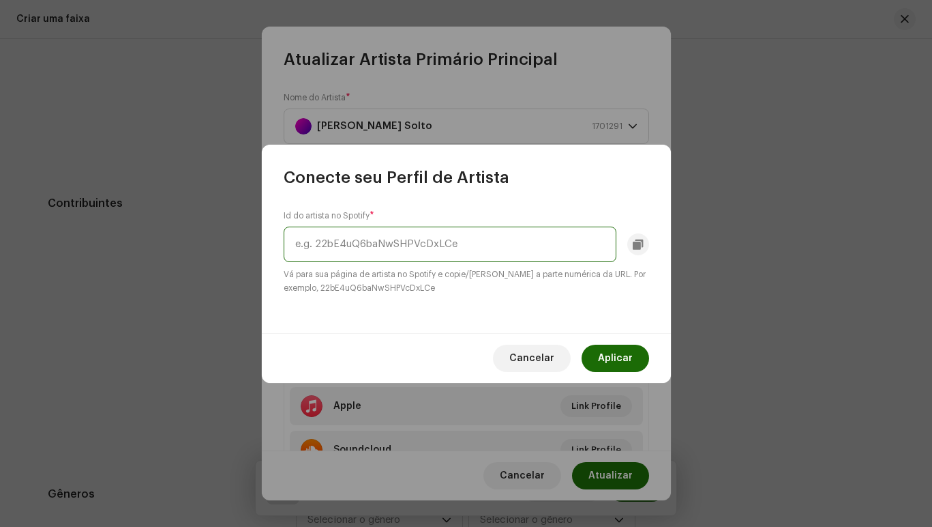
click at [327, 237] on input "text" at bounding box center [450, 243] width 333 height 35
paste input "6JCto7GFVKGfFNmrPokD8m/profile/overview"
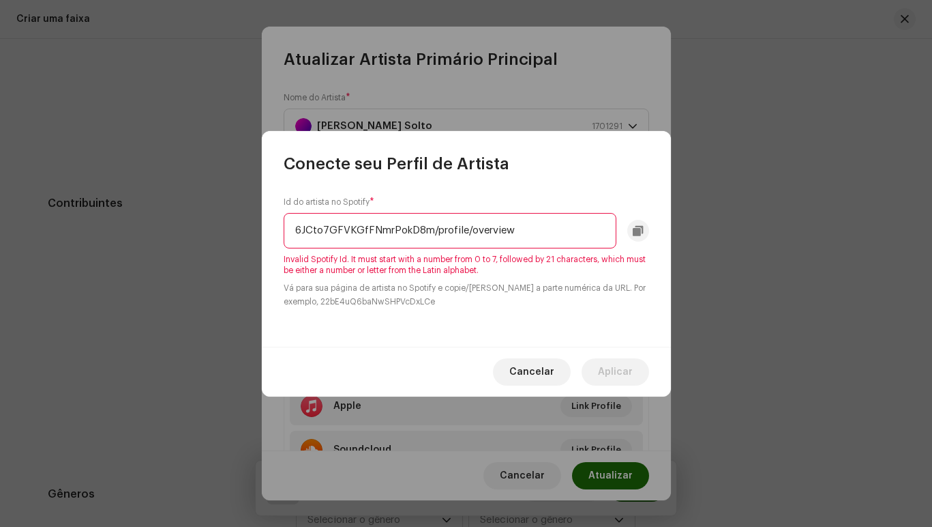
type input "6JCto7GFVKGfFNmrPokD8m/profile/overview"
click at [573, 301] on small "Vá para sua página de artista no Spotify e copie/[PERSON_NAME] a parte numérica…" at bounding box center [467, 294] width 366 height 27
drag, startPoint x: 520, startPoint y: 233, endPoint x: 182, endPoint y: 293, distance: 343.5
click at [182, 293] on div "Conecte seu Perfil de Artista Id do artista no Spotify * 6JCto7GFVKGfFNmrPokD8m…" at bounding box center [466, 263] width 932 height 527
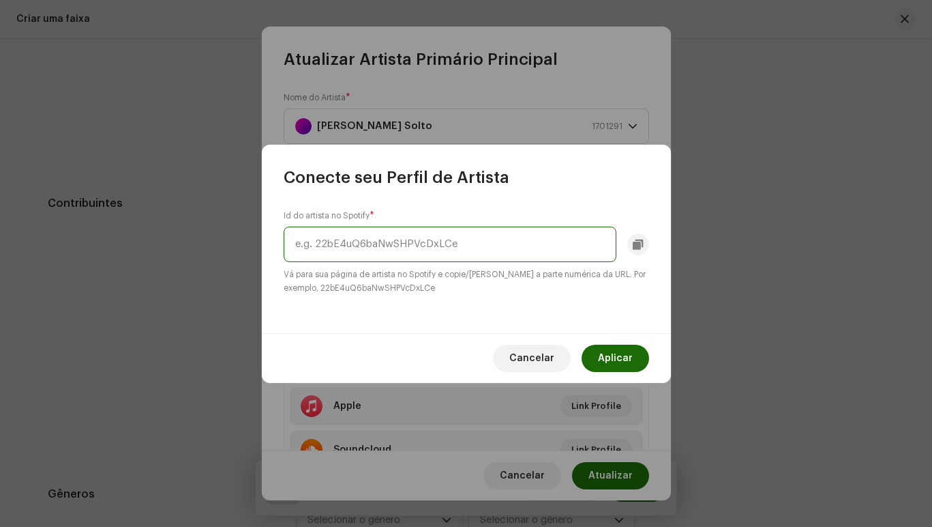
paste input "6JCto7GFVKGfFNmrPokD8m?si=6s4Uq1_fSEa9o_i4ALyW7w&nd=1&dlsi=e9974584f90d4412"
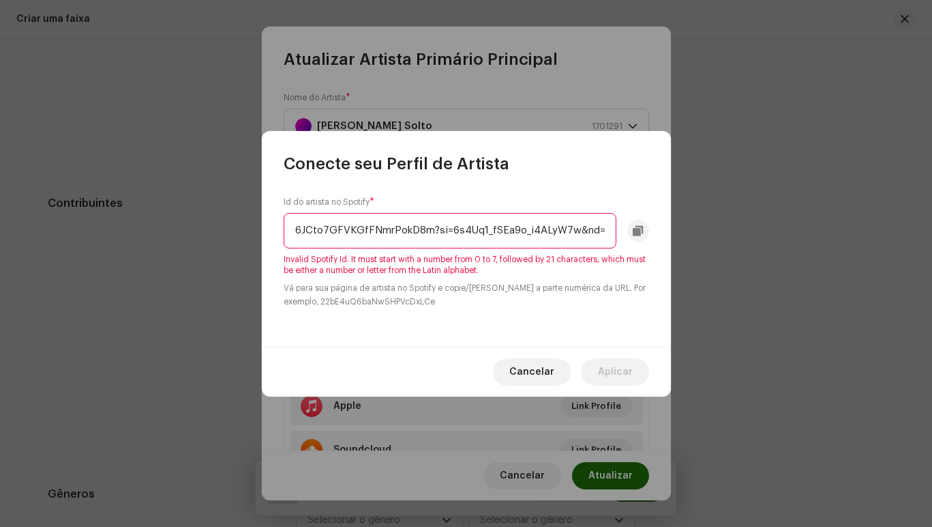
scroll to position [0, 121]
type input "6JCto7GFVKGfFNmrPokD8m?si=6s4Uq1_fSEa9o_i4ALyW7w&nd=1&dlsi=e9974584f90d4412"
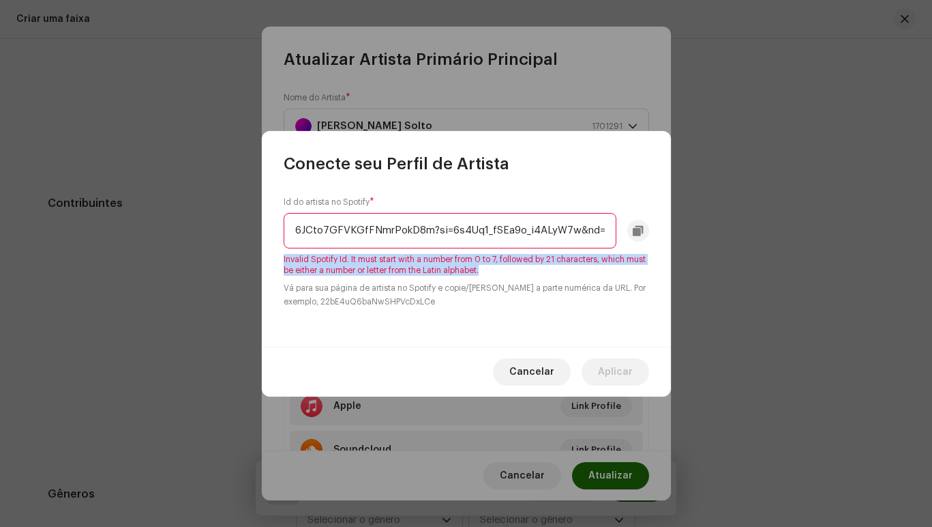
drag, startPoint x: 283, startPoint y: 259, endPoint x: 512, endPoint y: 272, distance: 229.6
click at [512, 272] on span "Invalid Spotify Id. It must start with a number from 0 to 7, followed by 21 cha…" at bounding box center [467, 265] width 366 height 22
copy span "Invalid Spotify Id. It must start with a number from 0 to 7, followed by 21 cha…"
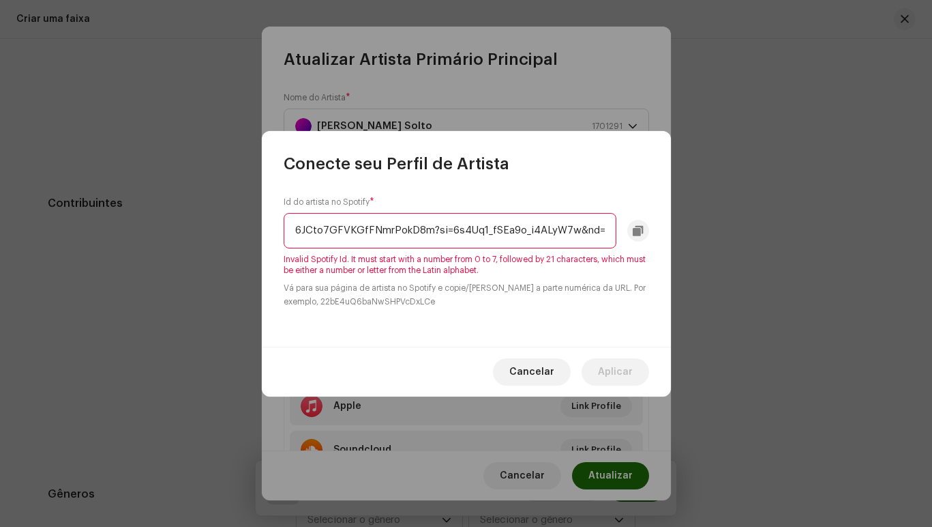
scroll to position [0, 121]
drag, startPoint x: 288, startPoint y: 229, endPoint x: 686, endPoint y: 229, distance: 397.7
click at [686, 229] on div "Conecte seu Perfil de Artista Id do artista no Spotify * 6JCto7GFVKGfFNmrPokD8m…" at bounding box center [466, 263] width 932 height 527
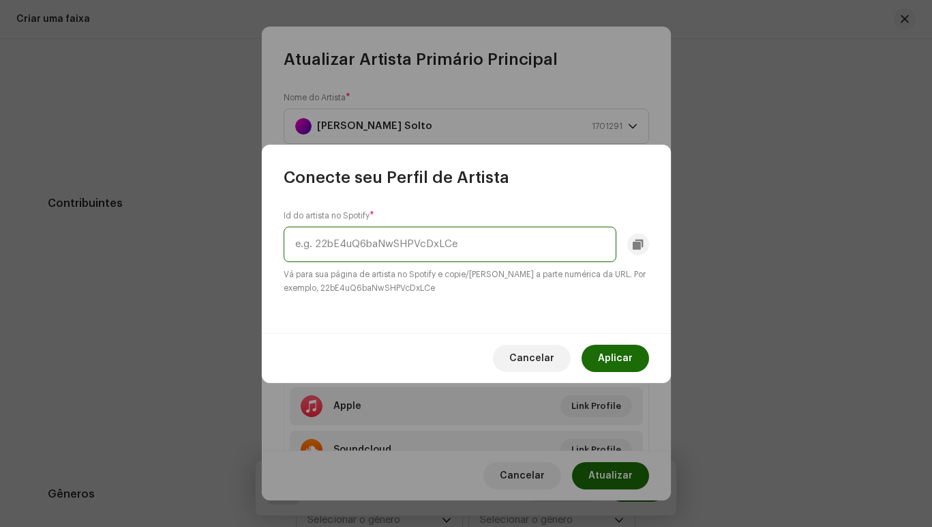
paste input "7GFVKGfFNmrPokD8m?si=6s4Uq1_fSEa9o_i4ALyW7w&nd=1&dlsi=e9974584f90d4412"
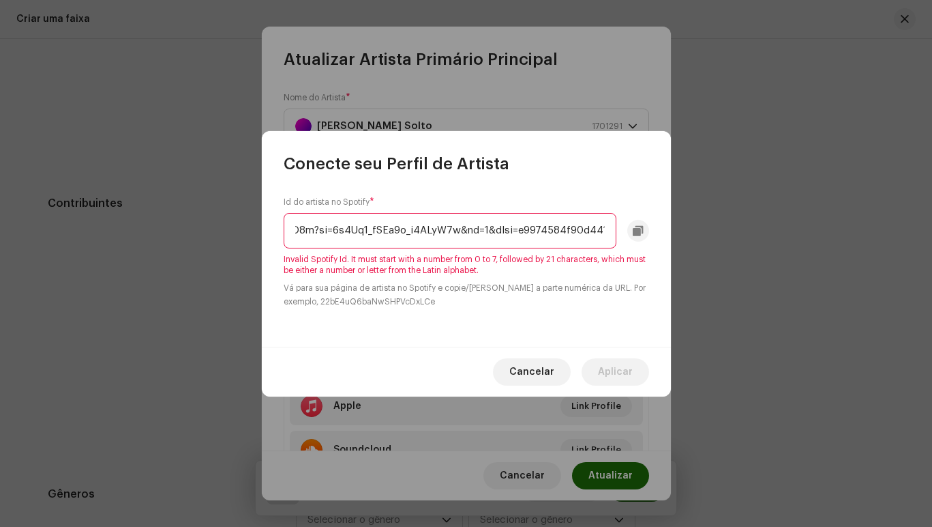
type input "7GFVKGfFNmrPokD8m?si=6s4Uq1_fSEa9o_i4ALyW7w&nd=1&dlsi=e9974584f90d4412"
click at [542, 309] on div "Id do artista no Spotify * 7GFVKGfFNmrPokD8m?si=6s4Uq1_fSEa9o_i4ALyW7w&nd=1&dls…" at bounding box center [466, 261] width 409 height 172
click at [638, 229] on span at bounding box center [638, 230] width 10 height 11
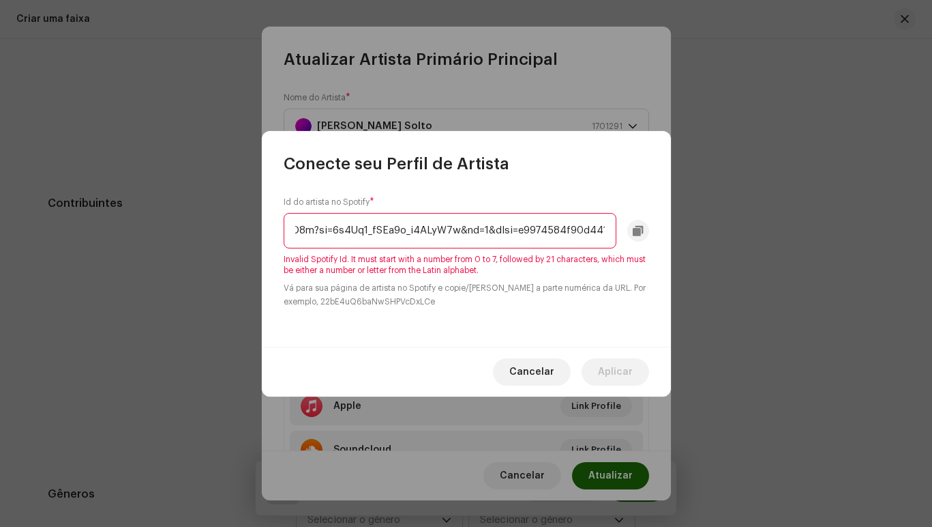
drag, startPoint x: 291, startPoint y: 231, endPoint x: 767, endPoint y: 231, distance: 476.1
click at [767, 231] on div "Conecte seu Perfil de Artista Id do artista no Spotify * 7GFVKGfFNmrPokD8m?si=6…" at bounding box center [466, 263] width 932 height 527
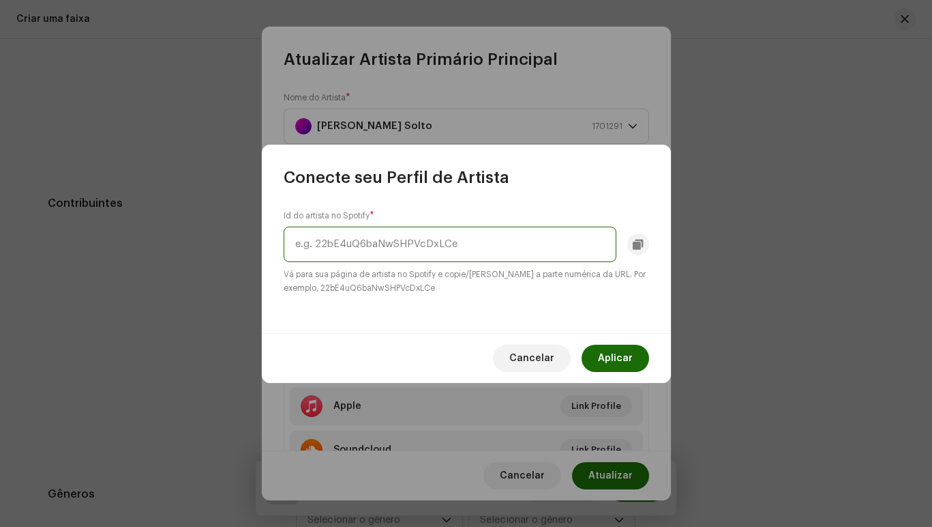
paste input "6JCto7GFVKGfFNmrPokD8m?si=6s4Uq1_fSEa9o_i4ALyW7w&nd=1&dlsi=e9974584f90d4412"
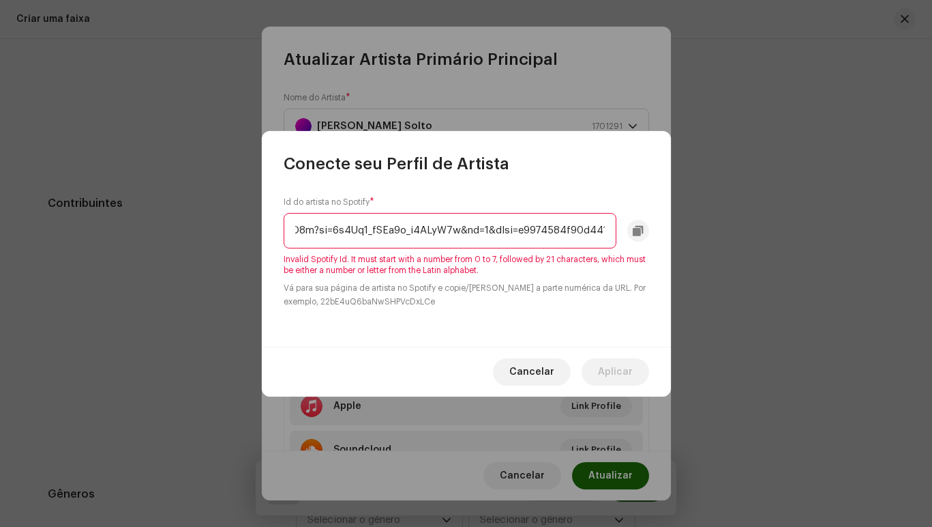
type input "6JCto7GFVKGfFNmrPokD8m?si=6s4Uq1_fSEa9o_i4ALyW7w&nd=1&dlsi=e9974584f90d4412"
click at [519, 319] on div "Id do artista no Spotify * 6JCto7GFVKGfFNmrPokD8m?si=6s4Uq1_fSEa9o_i4ALyW7w&nd=…" at bounding box center [466, 261] width 409 height 172
click at [518, 318] on div "Id do artista no Spotify * 6JCto7GFVKGfFNmrPokD8m?si=6s4Uq1_fSEa9o_i4ALyW7w&nd=…" at bounding box center [466, 261] width 409 height 172
click at [517, 318] on div "Id do artista no Spotify * 6JCto7GFVKGfFNmrPokD8m?si=6s4Uq1_fSEa9o_i4ALyW7w&nd=…" at bounding box center [466, 261] width 409 height 172
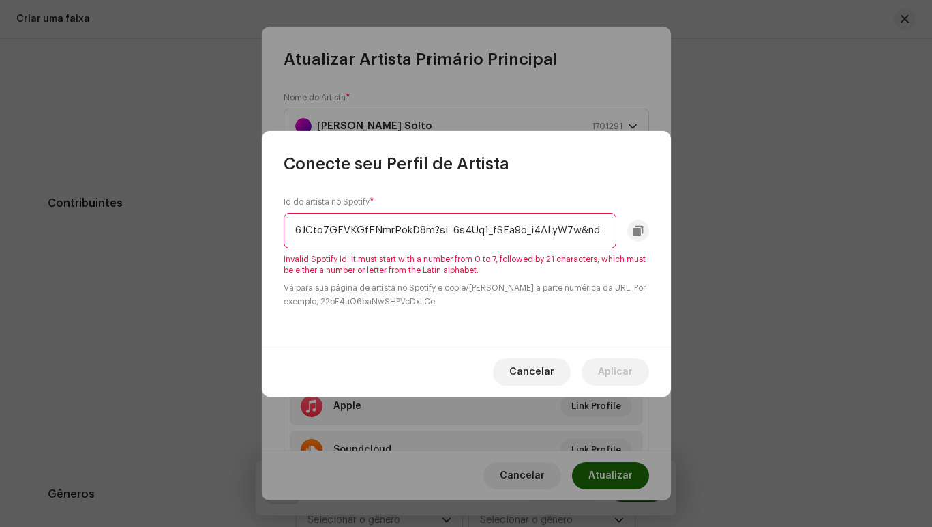
click at [529, 236] on input "6JCto7GFVKGfFNmrPokD8m?si=6s4Uq1_fSEa9o_i4ALyW7w&nd=1&dlsi=e9974584f90d4412" at bounding box center [450, 230] width 333 height 35
drag, startPoint x: 355, startPoint y: 226, endPoint x: 801, endPoint y: 226, distance: 446.1
click at [801, 226] on div "Conecte seu Perfil de Artista Id do artista no Spotify * 6JCto7GFVKGfFNmrPokD8m…" at bounding box center [466, 263] width 932 height 527
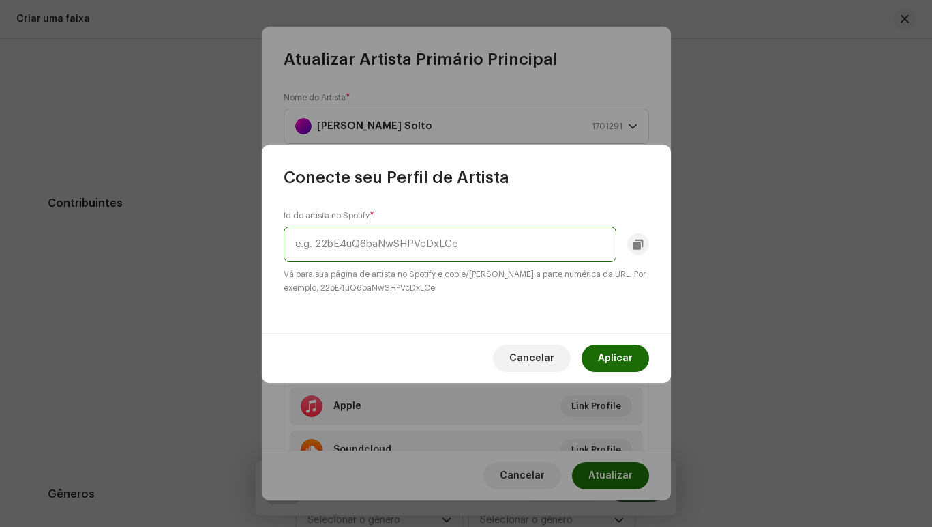
scroll to position [0, 0]
paste input "7w&nd=1&dlsi=e9974584f90d4412"
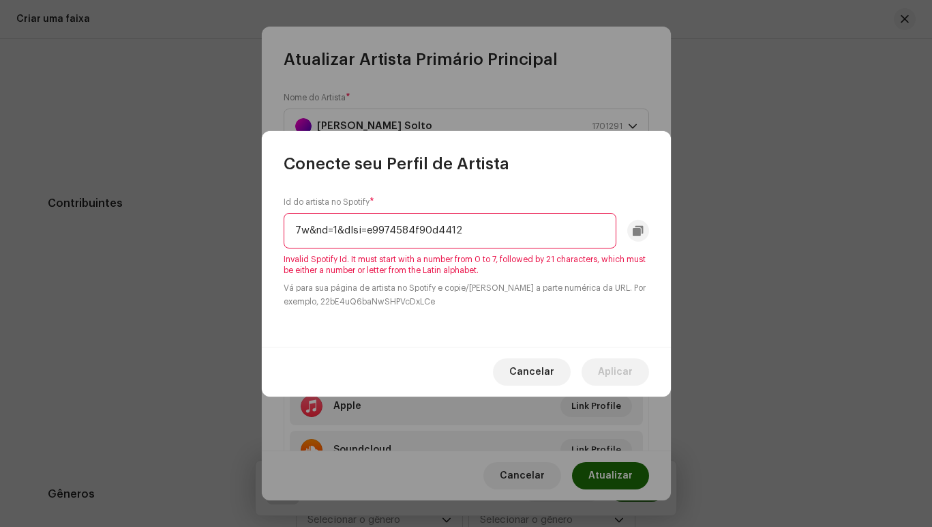
type input "7w&nd=1&dlsi=e9974584f90d4412"
click at [548, 309] on div "Id do artista no Spotify * 7w&nd=1&dlsi=e9974584f90d4412 Invalid Spotify Id. It…" at bounding box center [466, 261] width 409 height 172
click at [552, 308] on div "Id do artista no Spotify * 7w&nd=1&dlsi=e9974584f90d4412 Invalid Spotify Id. It…" at bounding box center [466, 261] width 409 height 172
drag, startPoint x: 464, startPoint y: 220, endPoint x: 230, endPoint y: 226, distance: 234.1
click at [230, 226] on div "Conecte seu Perfil de Artista Id do artista no Spotify * 7w&nd=1&dlsi=e9974584f…" at bounding box center [466, 263] width 932 height 527
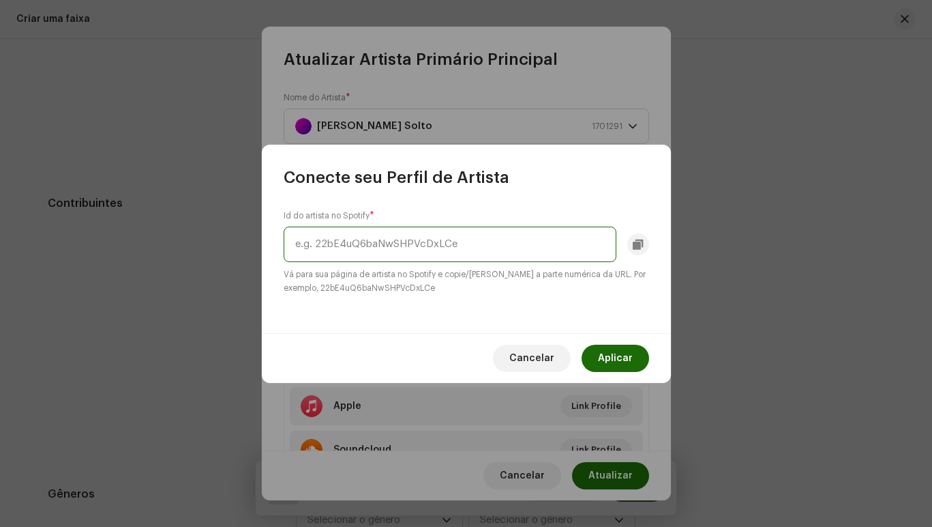
paste input "1&dlsi=e9974584f90d4412"
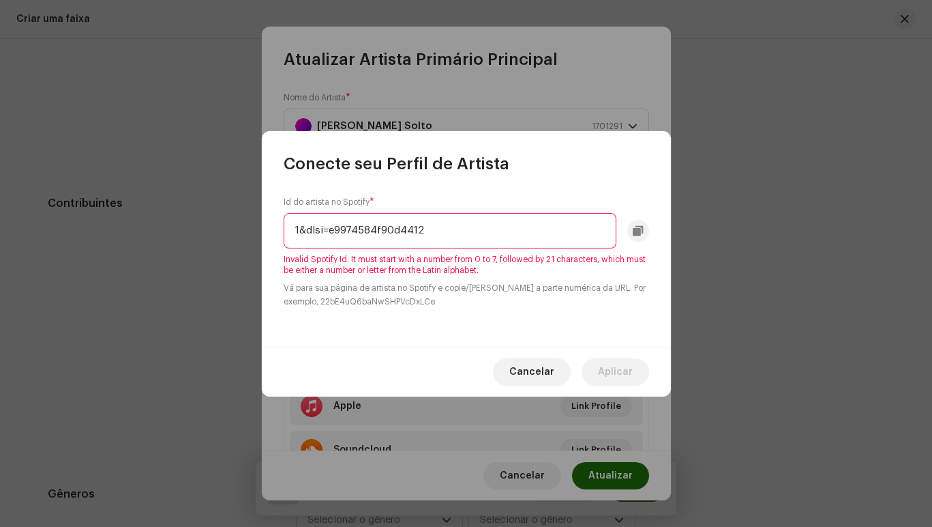
click at [463, 311] on div "Id do artista no Spotify * 1&dlsi=e9974584f90d4412 Invalid Spotify Id. It must …" at bounding box center [466, 261] width 409 height 172
drag, startPoint x: 304, startPoint y: 229, endPoint x: 289, endPoint y: 229, distance: 15.0
click at [289, 229] on input "1&dlsi=e9974584f90d4412" at bounding box center [450, 230] width 333 height 35
drag, startPoint x: 472, startPoint y: 237, endPoint x: 553, endPoint y: 262, distance: 84.2
click at [473, 237] on input "dlsi=e9974584f90d4412" at bounding box center [450, 230] width 333 height 35
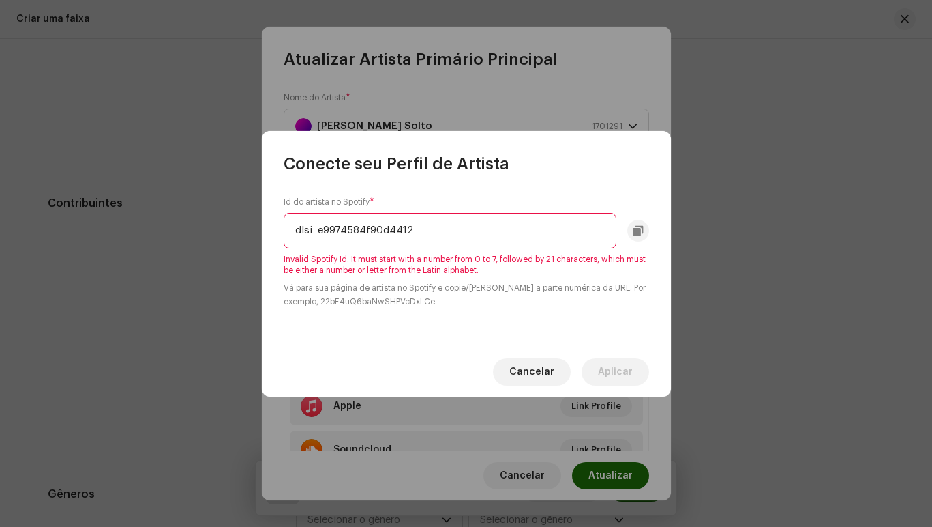
click at [535, 295] on small "Vá para sua página de artista no Spotify e copie/[PERSON_NAME] a parte numérica…" at bounding box center [467, 294] width 366 height 27
drag, startPoint x: 315, startPoint y: 231, endPoint x: 283, endPoint y: 231, distance: 32.1
click at [284, 231] on input "dlsi=e9974584f90d4412" at bounding box center [450, 230] width 333 height 35
type input "e9974584f90d4412"
drag, startPoint x: 404, startPoint y: 226, endPoint x: 265, endPoint y: 235, distance: 140.1
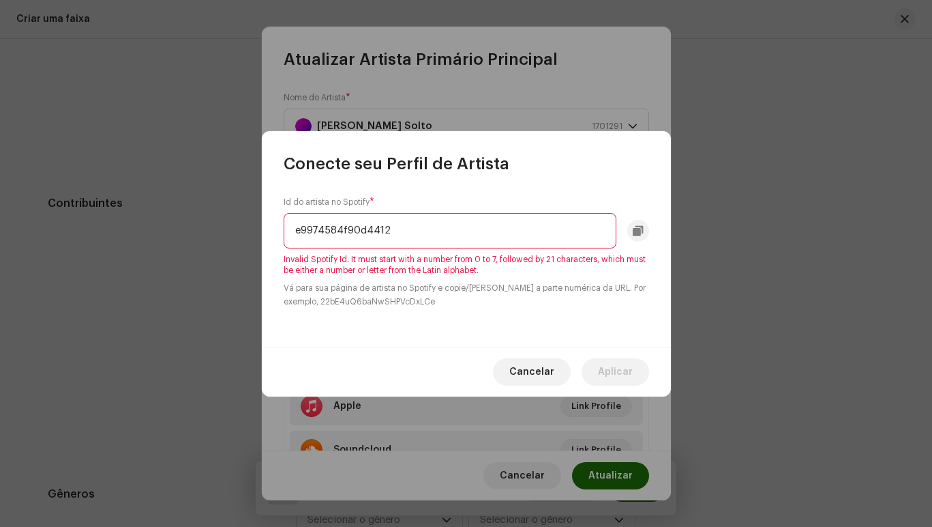
click at [265, 235] on div "Id do artista no Spotify * e9974584f90d4412 Invalid Spotify Id. It must start w…" at bounding box center [466, 261] width 409 height 172
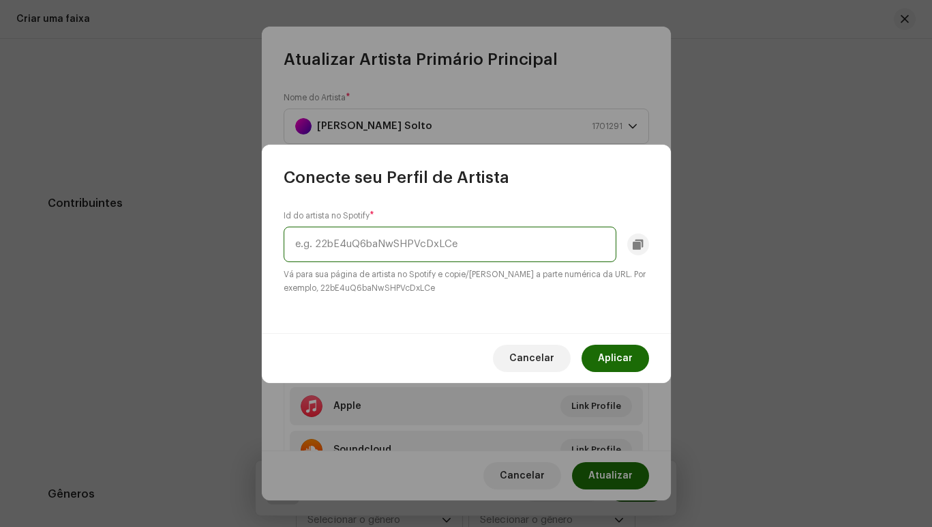
paste input "6sWS6TVgLOYSfTyzpUqVHZ"
type input "6sWS6TVgLOYSfTyzpUqVHZ"
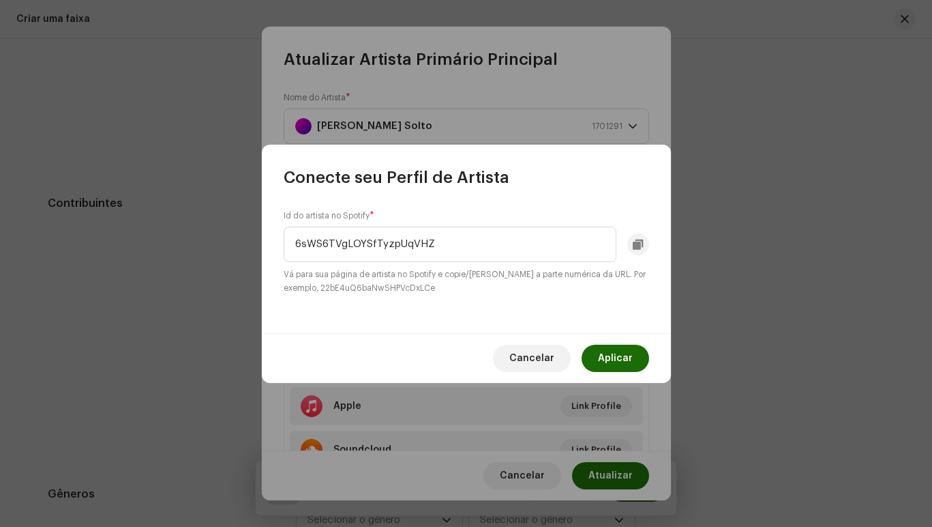
click at [428, 286] on small "Vá para sua página de artista no Spotify e copie/[PERSON_NAME] a parte numérica…" at bounding box center [467, 280] width 366 height 27
drag, startPoint x: 450, startPoint y: 244, endPoint x: 246, endPoint y: 244, distance: 204.6
click at [246, 244] on div "Conecte seu Perfil de Artista Id do artista no Spotify * 6sWS6TVgLOYSfTyzpUqVHZ…" at bounding box center [466, 263] width 932 height 527
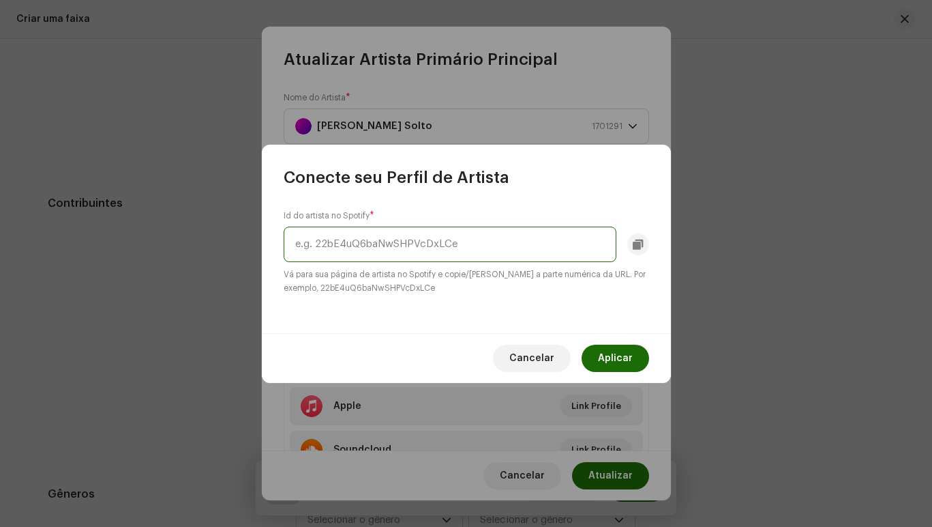
click at [329, 251] on input "text" at bounding box center [450, 243] width 333 height 35
paste input "6JCto7GFVKGfFNmrPokD8m"
type input "6JCto7GFVKGfFNmrPokD8m"
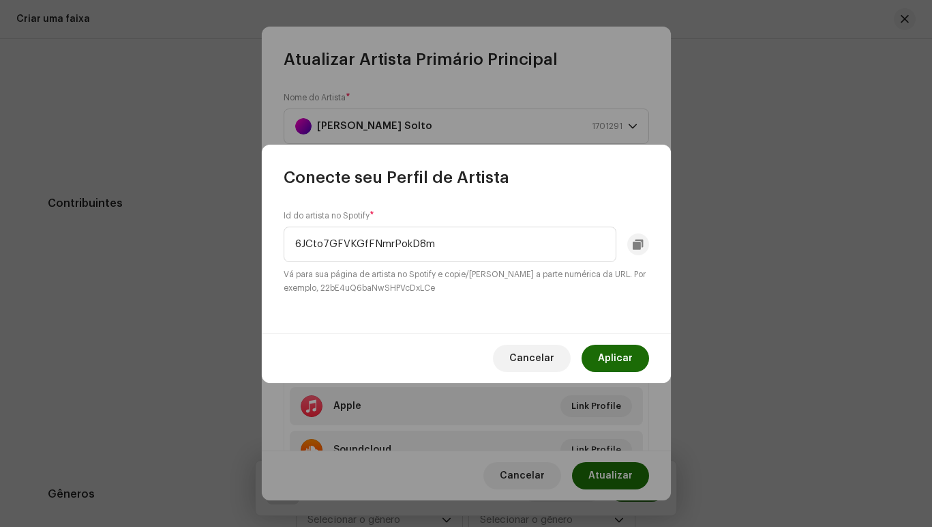
click at [431, 323] on div "Id do artista no Spotify * 6JCto7GFVKGfFNmrPokD8m Vá para sua página de artista…" at bounding box center [466, 260] width 409 height 145
click at [629, 362] on span "Aplicar" at bounding box center [615, 357] width 35 height 27
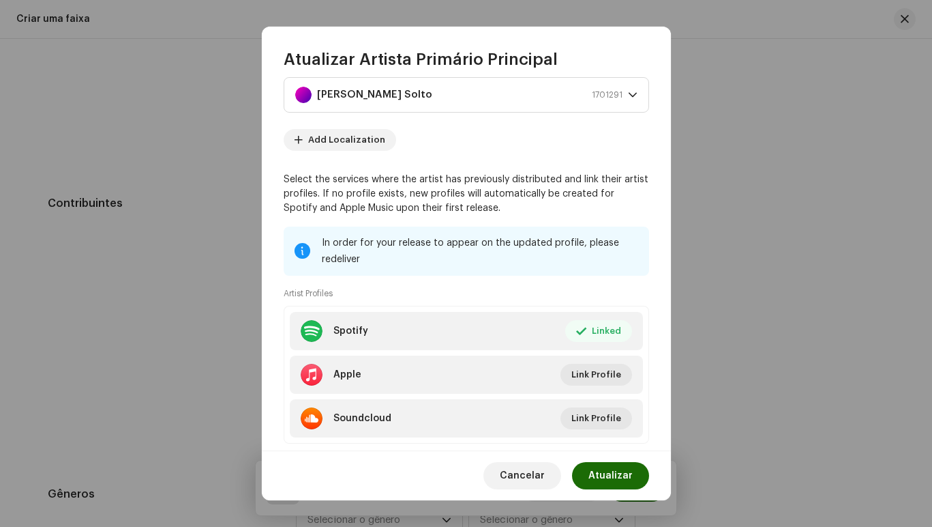
scroll to position [62, 0]
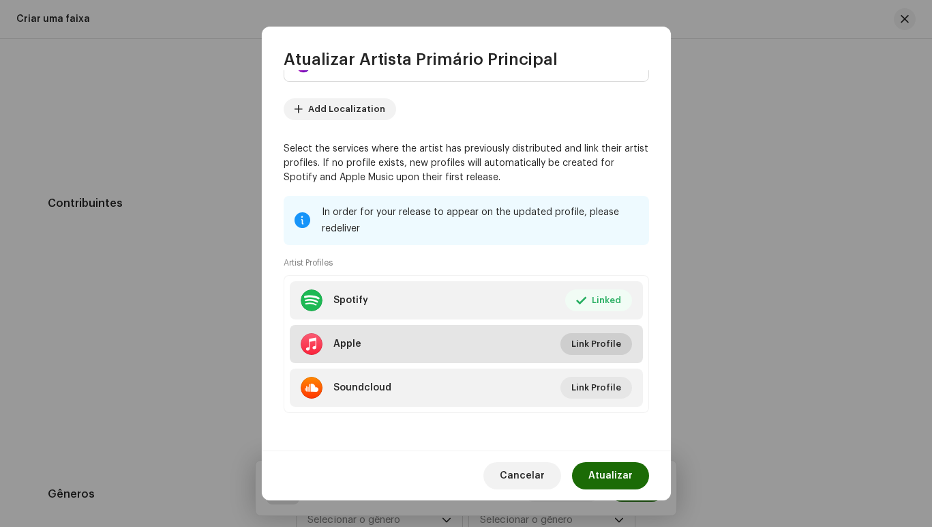
click at [590, 347] on span "Link Profile" at bounding box center [597, 343] width 50 height 27
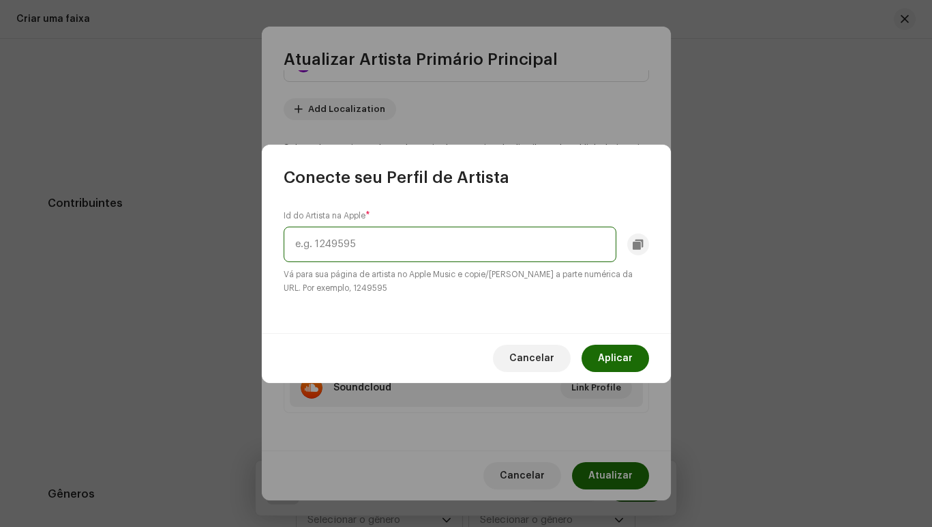
paste input "1692353606"
type input "1692353606"
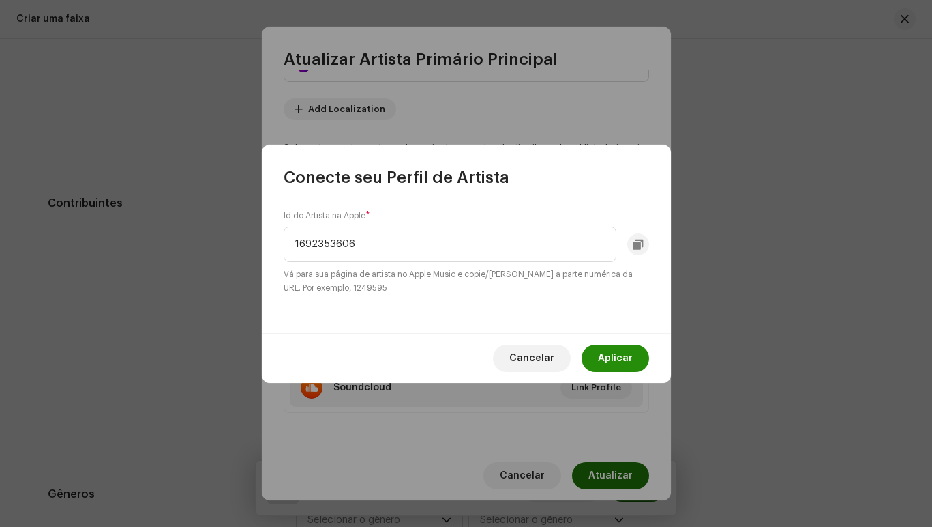
click at [622, 361] on span "Aplicar" at bounding box center [615, 357] width 35 height 27
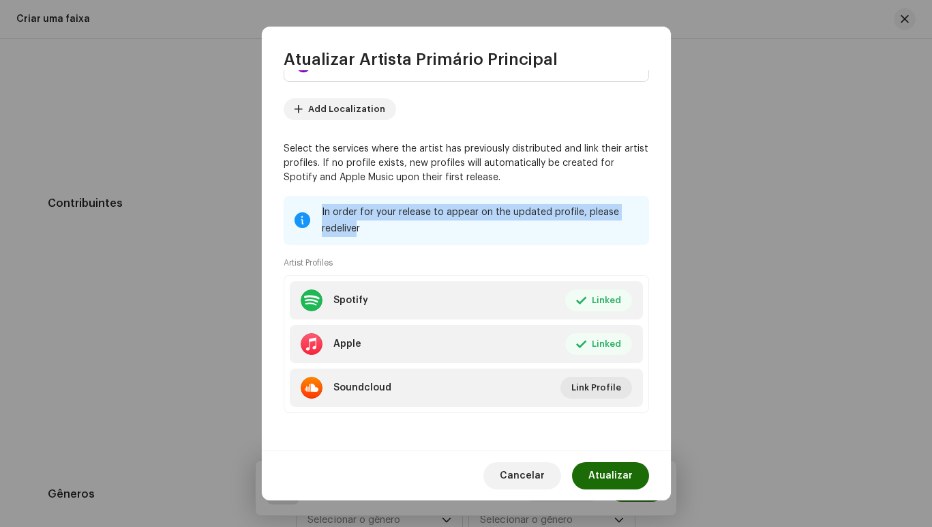
drag, startPoint x: 359, startPoint y: 227, endPoint x: 319, endPoint y: 208, distance: 44.5
click at [319, 208] on div "In order for your release to appear on the updated profile, please redeliver" at bounding box center [467, 220] width 366 height 49
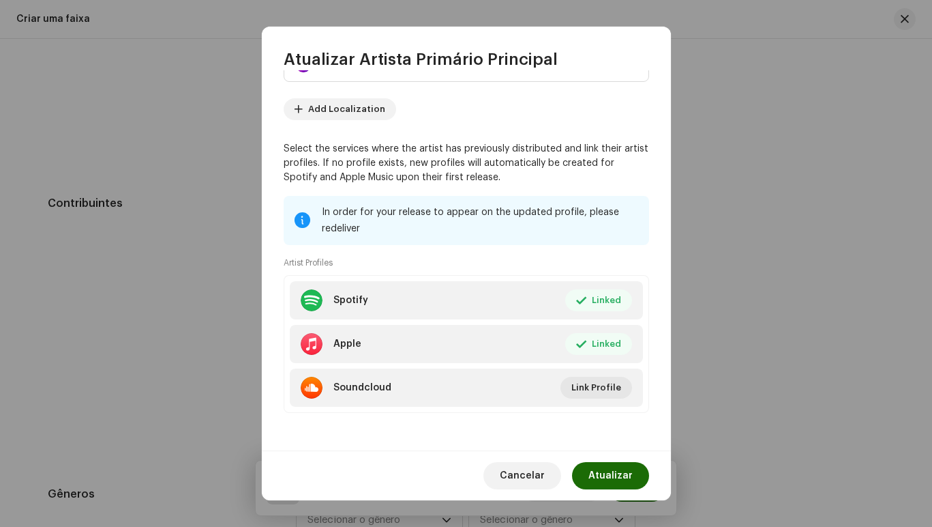
click at [362, 228] on div "In order for your release to appear on the updated profile, please redeliver" at bounding box center [480, 220] width 316 height 33
click at [364, 226] on div "In order for your release to appear on the updated profile, please redeliver" at bounding box center [480, 220] width 316 height 33
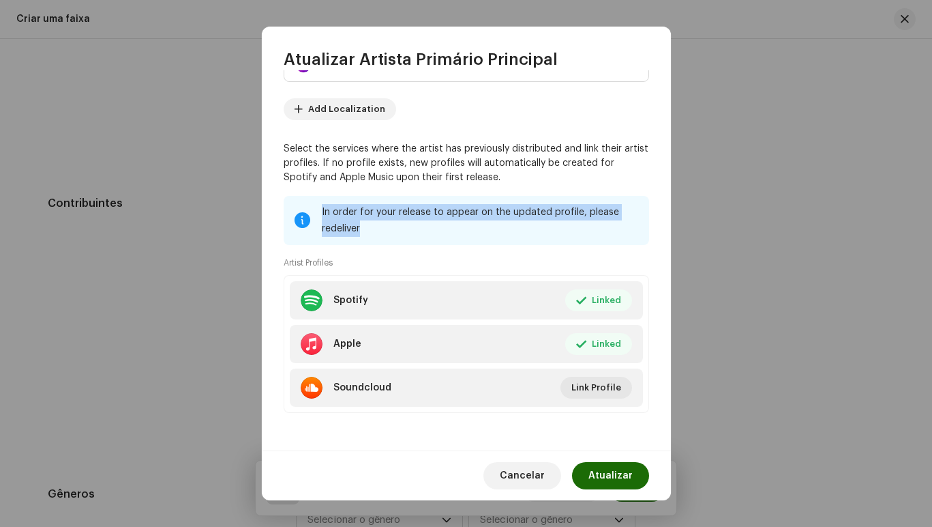
drag, startPoint x: 361, startPoint y: 226, endPoint x: 319, endPoint y: 207, distance: 46.7
click at [319, 207] on div "In order for your release to appear on the updated profile, please redeliver" at bounding box center [467, 220] width 366 height 49
copy div "In order for your release to appear on the updated profile, please redeliver"
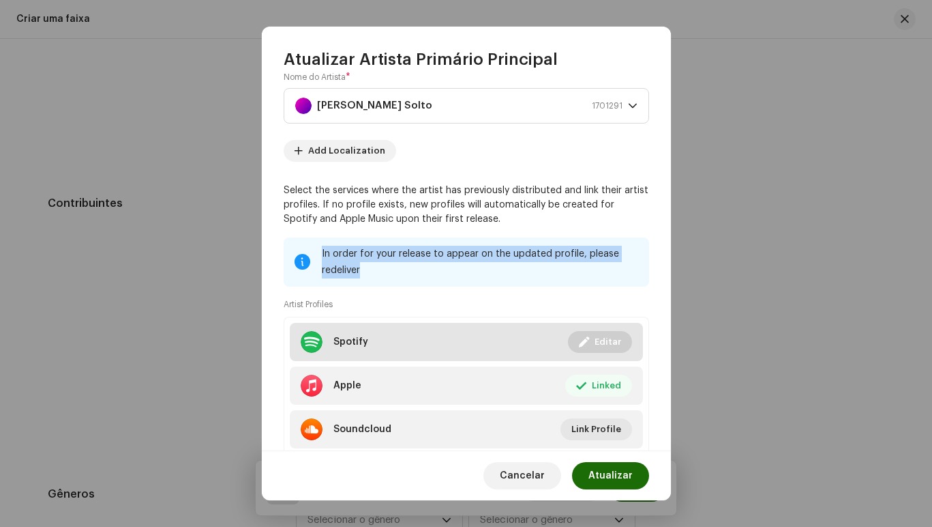
scroll to position [0, 0]
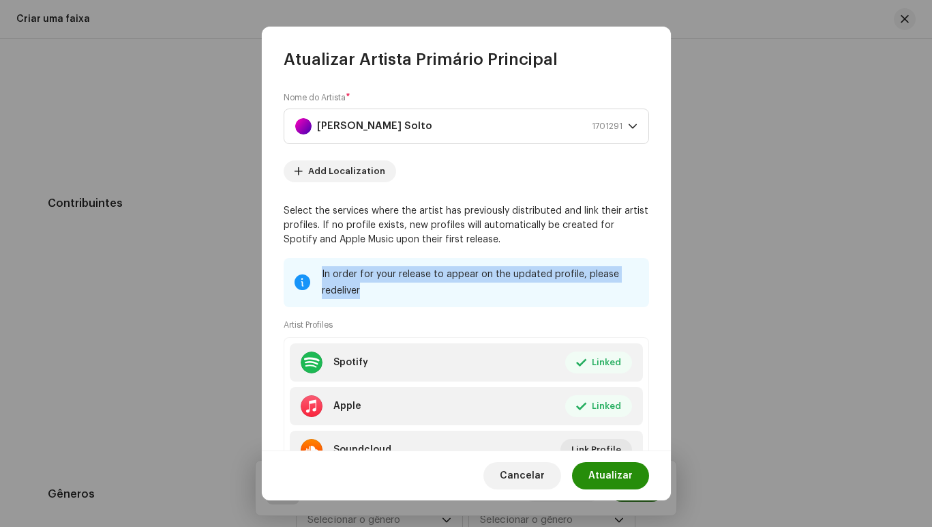
click at [610, 471] on span "Atualizar" at bounding box center [611, 475] width 44 height 27
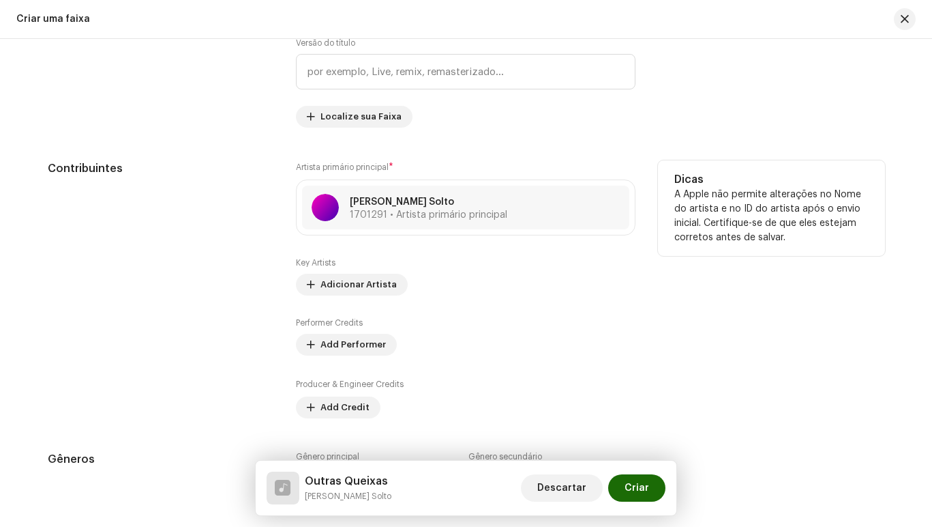
scroll to position [887, 0]
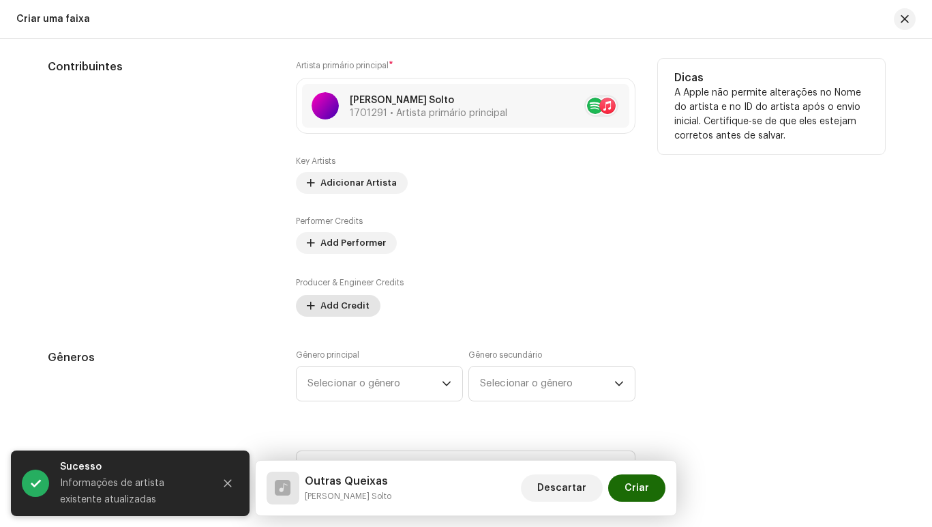
click at [340, 308] on span "Add Credit" at bounding box center [345, 305] width 49 height 27
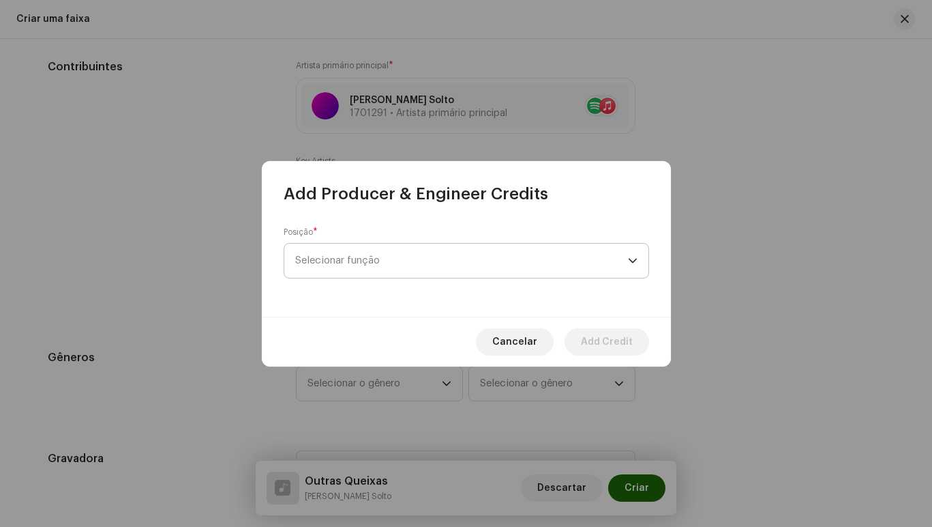
click at [387, 259] on span "Selecionar função" at bounding box center [461, 261] width 333 height 34
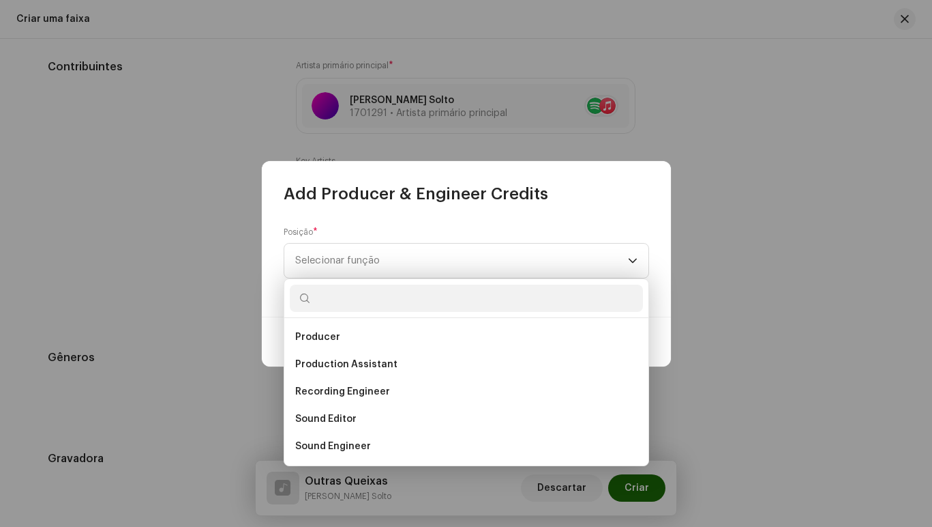
scroll to position [600, 0]
click at [469, 298] on input "text" at bounding box center [466, 297] width 353 height 27
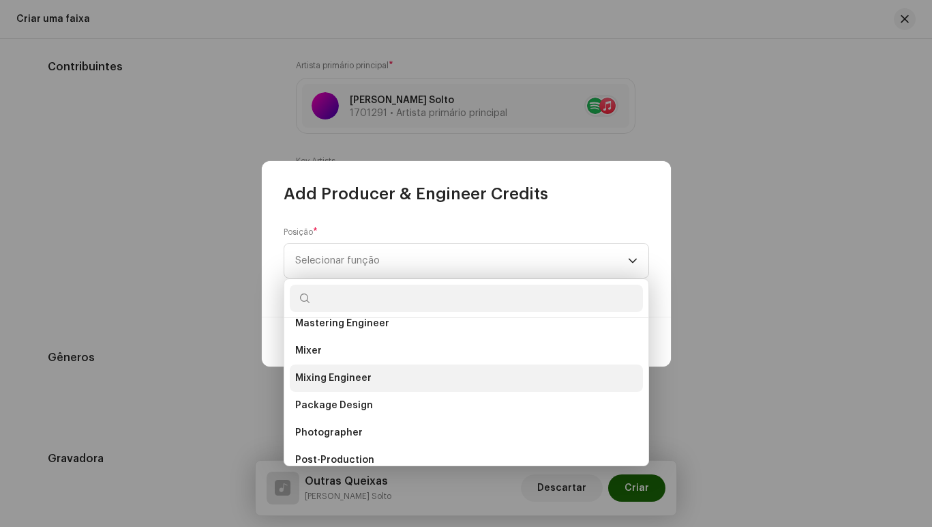
scroll to position [464, 0]
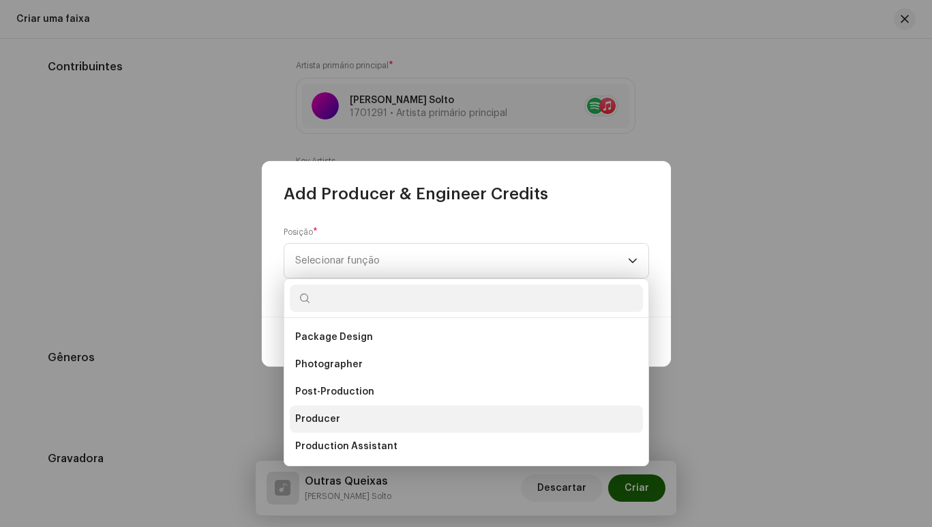
click at [431, 419] on li "Producer" at bounding box center [466, 418] width 353 height 27
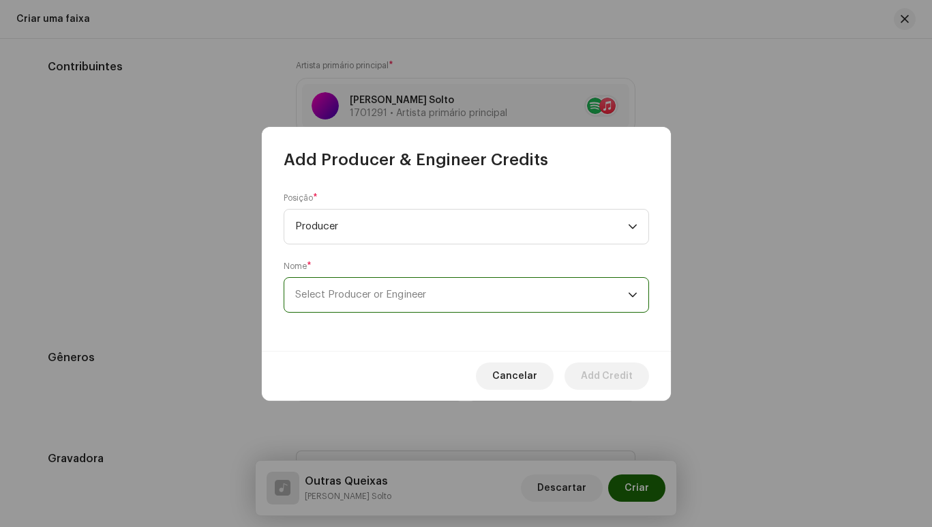
click at [434, 293] on span "Select Producer or Engineer" at bounding box center [461, 295] width 333 height 34
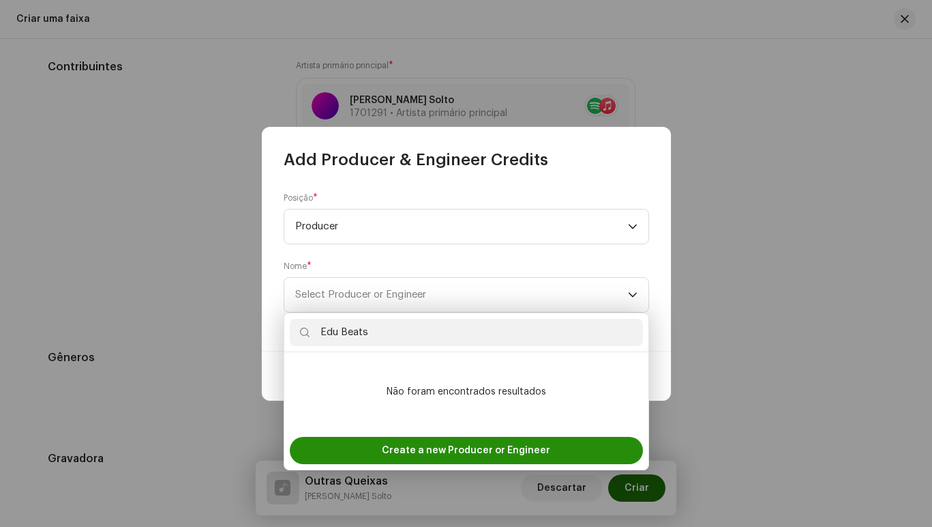
type input "Edu Beats"
click at [439, 446] on span "Create a new Producer or Engineer" at bounding box center [466, 450] width 168 height 27
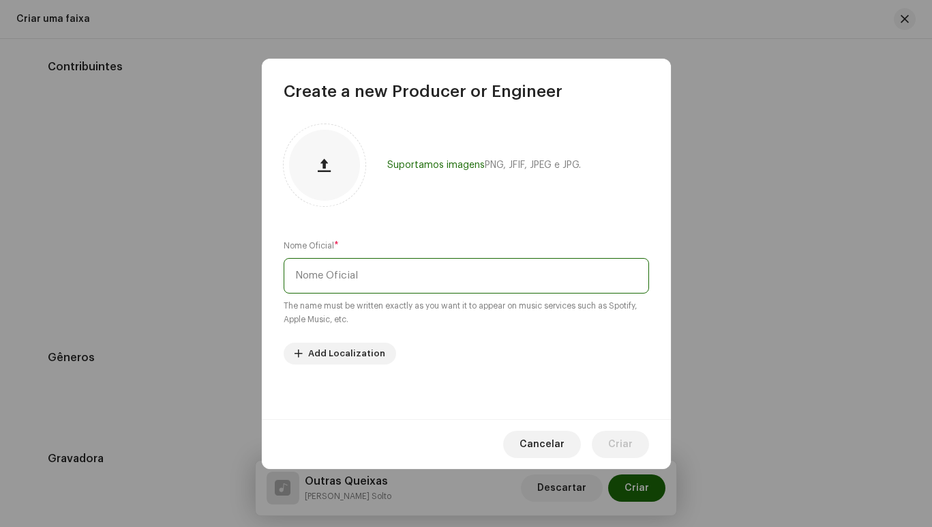
click at [320, 272] on input "text" at bounding box center [467, 275] width 366 height 35
type input "Edu Beats"
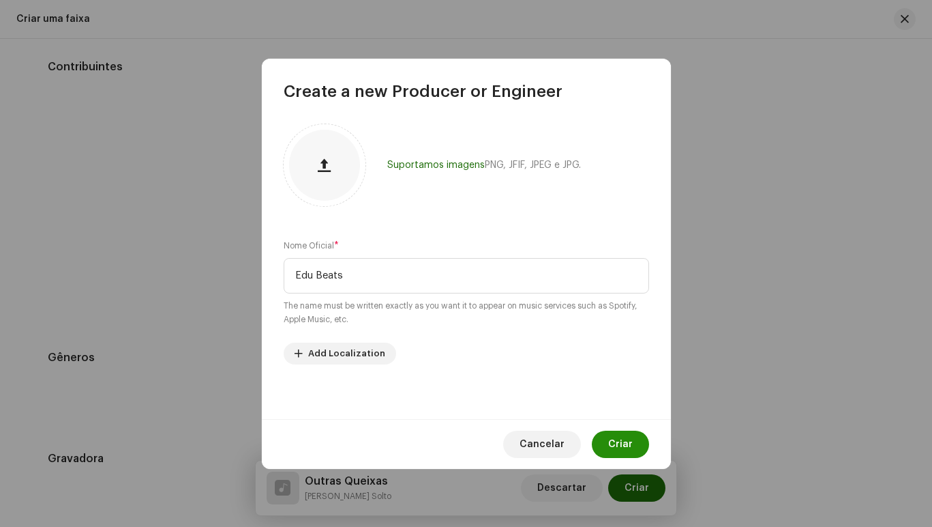
click at [610, 437] on span "Criar" at bounding box center [620, 443] width 25 height 27
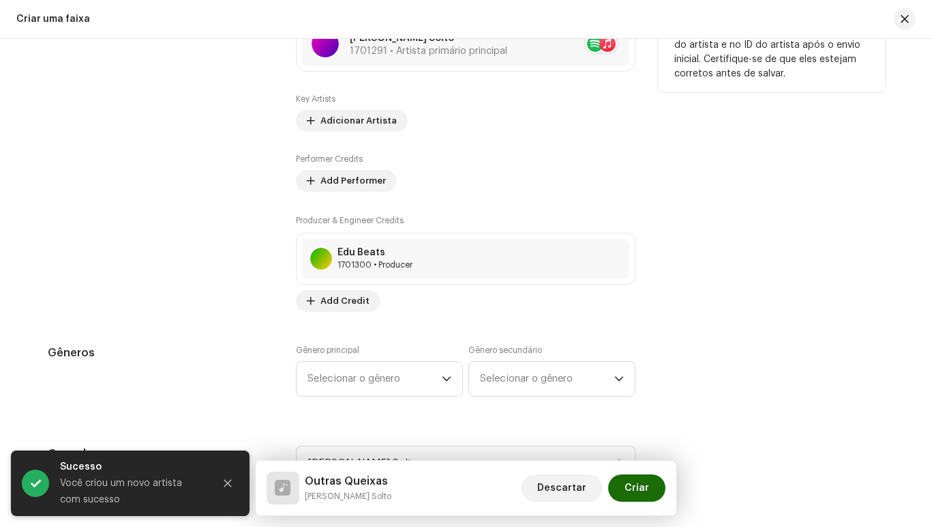
scroll to position [1023, 0]
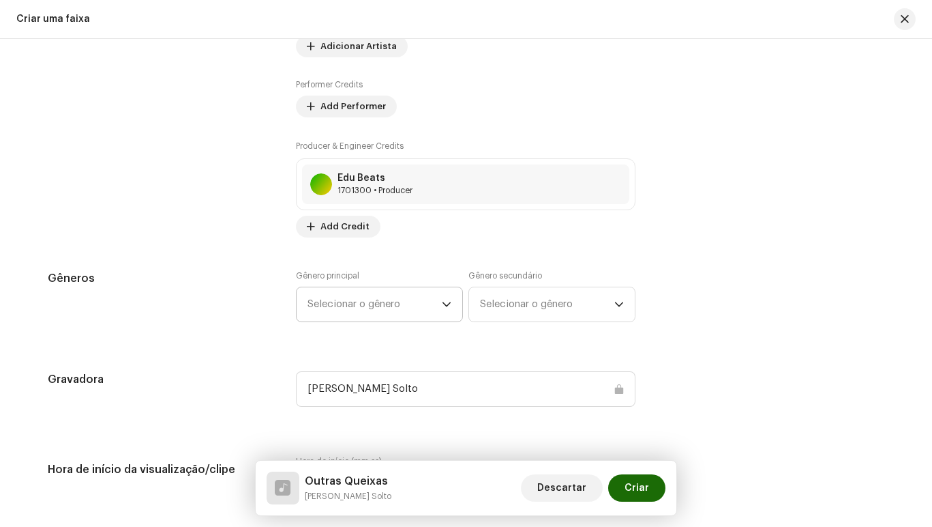
click at [442, 299] on icon "dropdown trigger" at bounding box center [447, 304] width 10 height 10
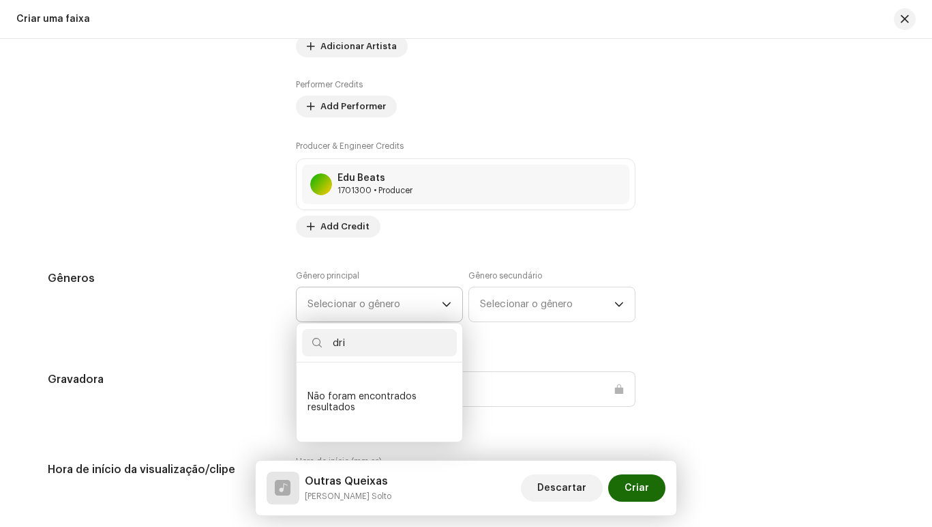
scroll to position [0, 0]
type input "d"
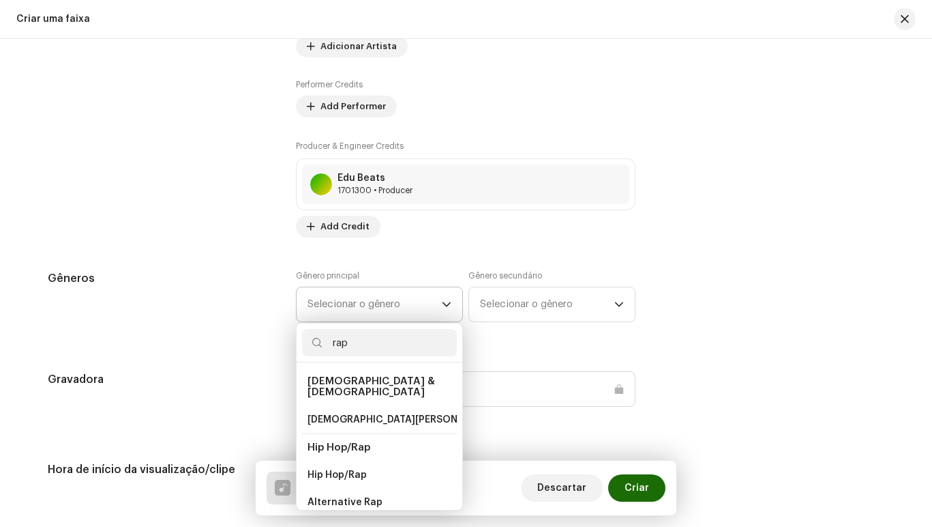
type input "rap"
click at [351, 442] on span "Hip Hop/Rap" at bounding box center [339, 447] width 63 height 10
click at [365, 442] on span "Hip Hop/Rap" at bounding box center [339, 447] width 63 height 10
click at [347, 468] on span "Hip Hop/Rap" at bounding box center [337, 475] width 59 height 14
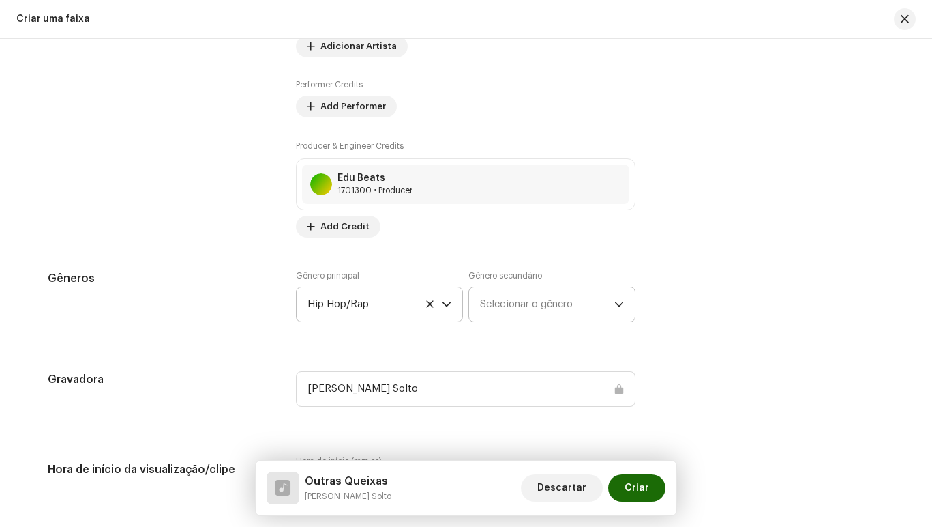
click at [615, 302] on icon "dropdown trigger" at bounding box center [620, 304] width 10 height 10
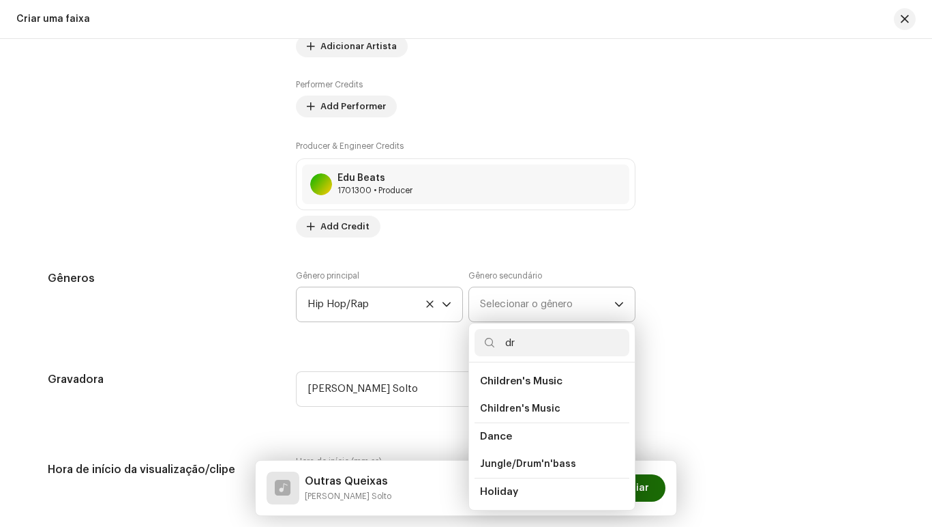
type input "d"
click at [397, 426] on div "Detalhes da faixa Complete o seguinte para finalizar sua faixa. 1 de 3 Adiciona…" at bounding box center [466, 501] width 881 height 2906
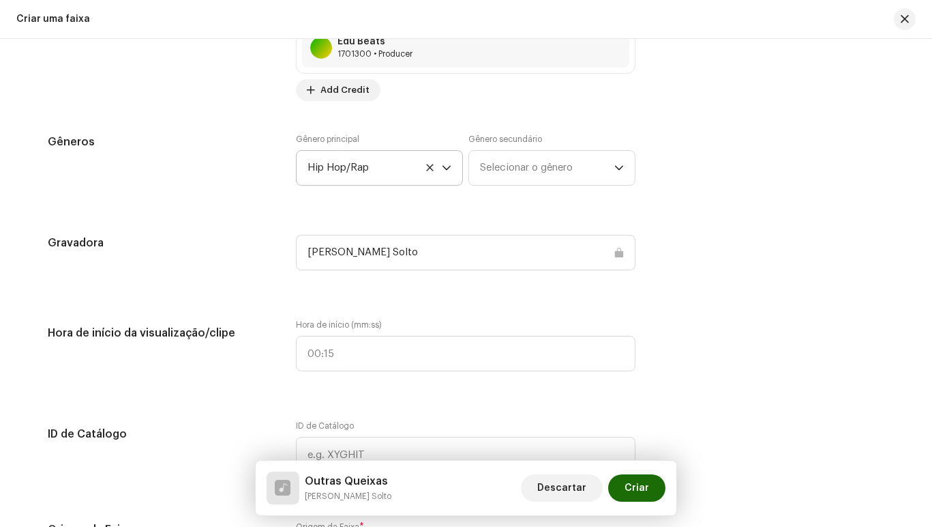
scroll to position [1228, 0]
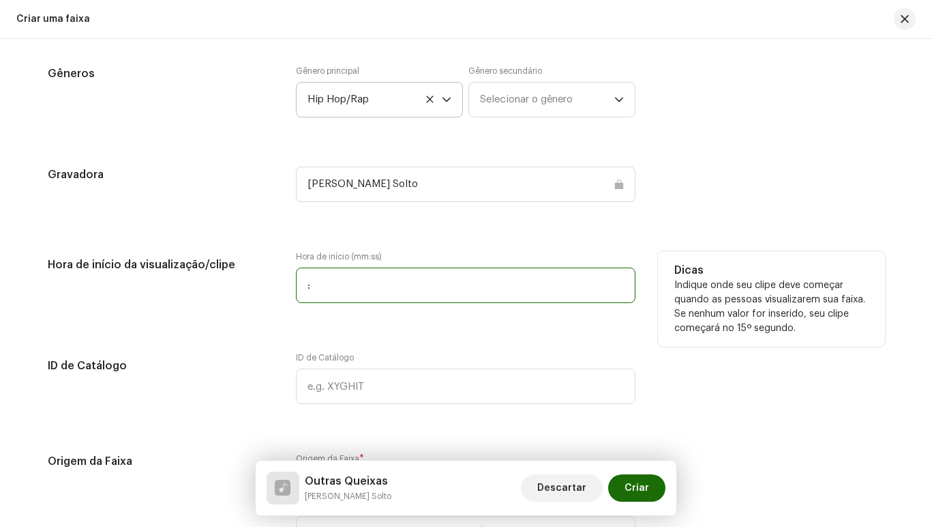
click at [342, 282] on input ":" at bounding box center [466, 284] width 340 height 35
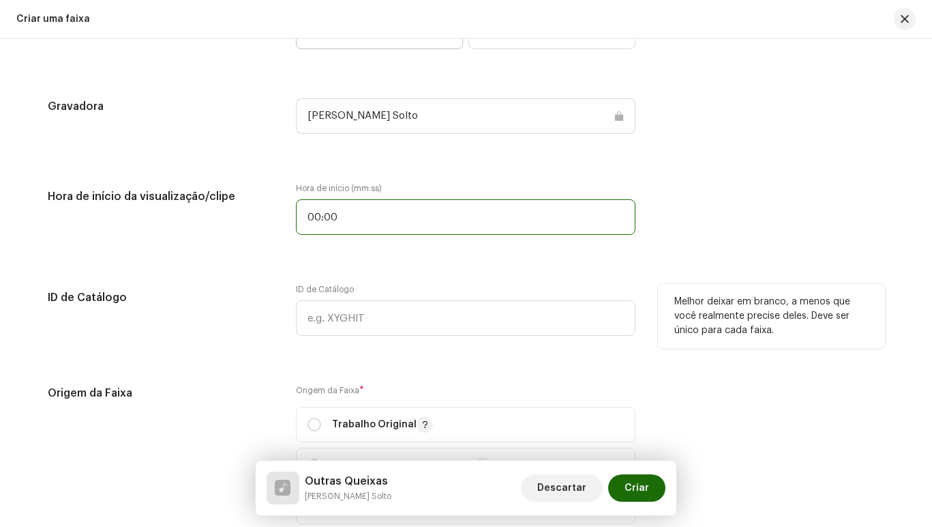
scroll to position [1364, 0]
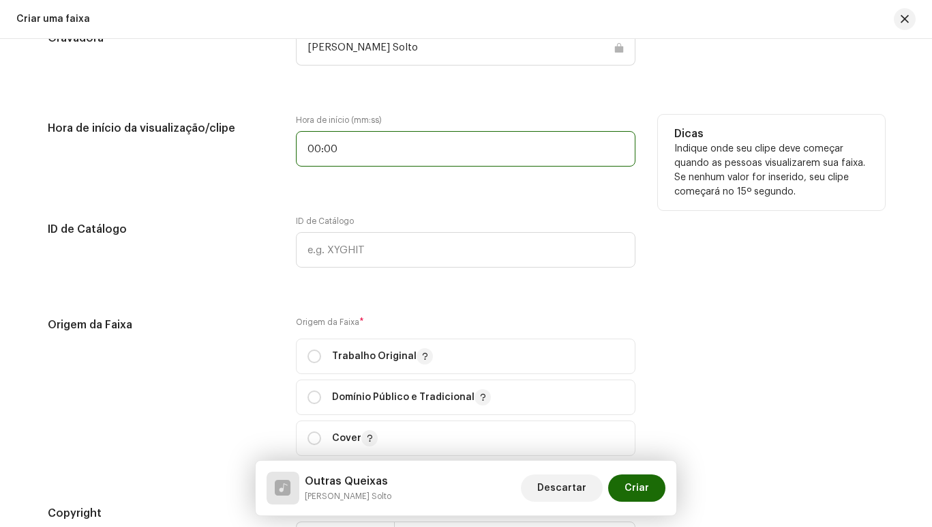
click at [348, 151] on input "00:00" at bounding box center [466, 148] width 340 height 35
type input "00:15"
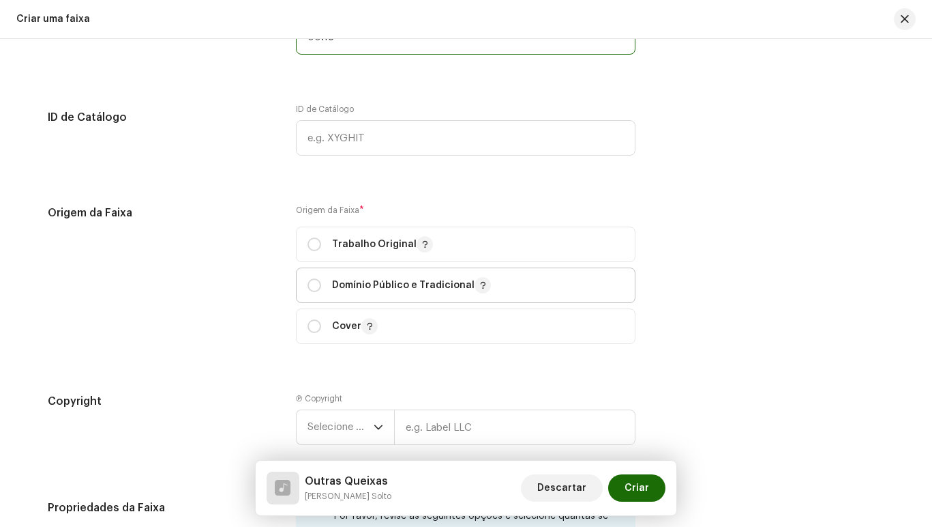
scroll to position [1501, 0]
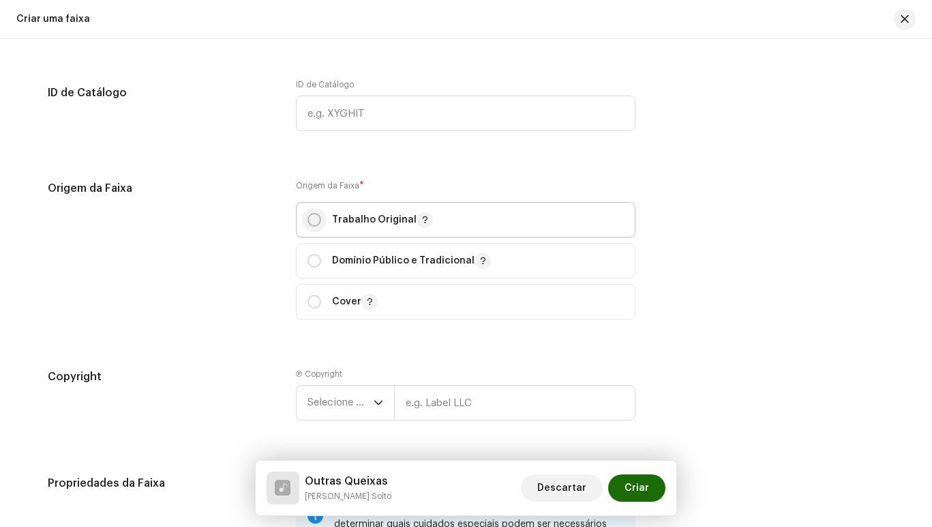
click at [308, 216] on input "radio" at bounding box center [315, 220] width 14 height 14
radio input "true"
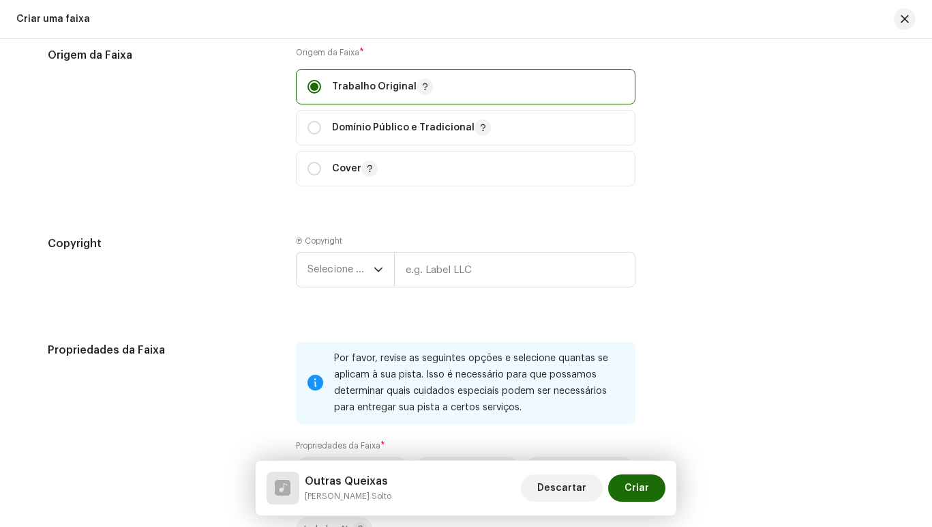
scroll to position [1637, 0]
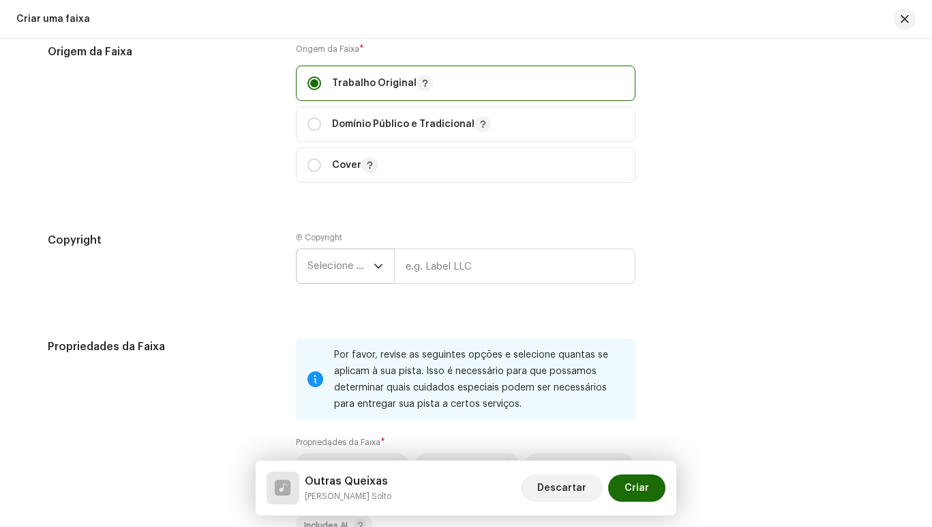
click at [377, 263] on icon "dropdown trigger" at bounding box center [379, 266] width 10 height 10
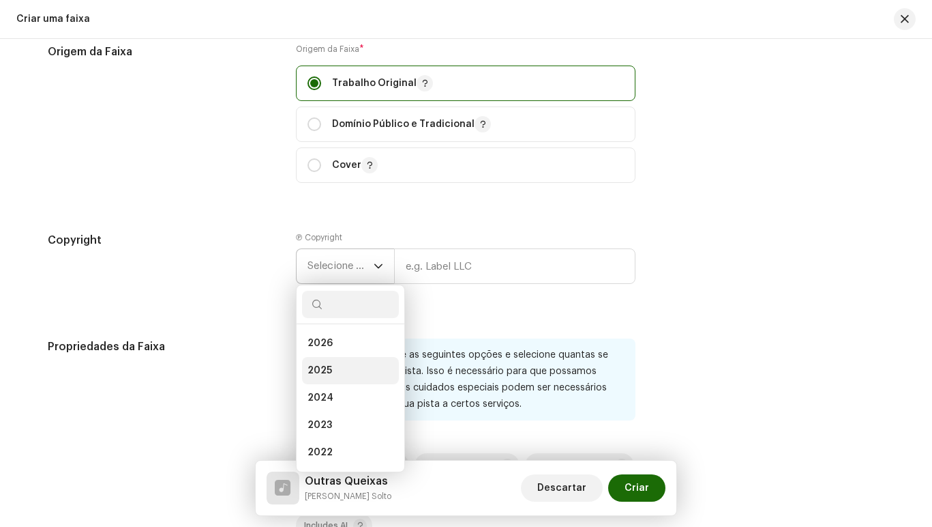
click at [354, 364] on li "2025" at bounding box center [350, 370] width 97 height 27
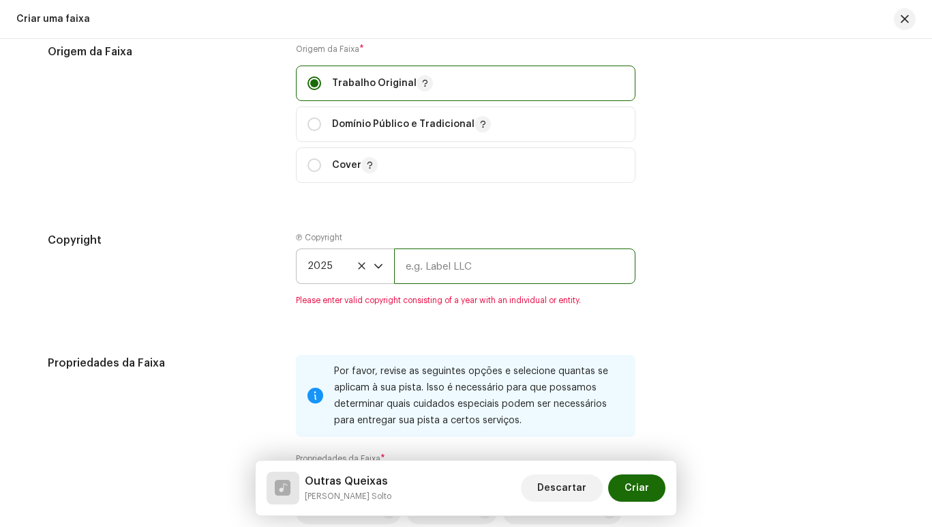
click at [445, 267] on input "text" at bounding box center [514, 265] width 241 height 35
click at [357, 267] on icon at bounding box center [361, 265] width 9 height 9
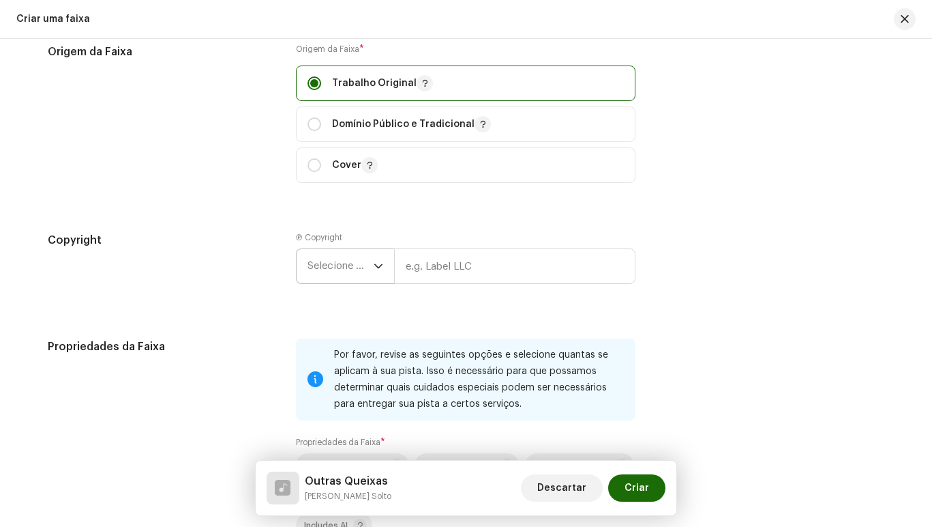
click at [377, 265] on icon "dropdown trigger" at bounding box center [379, 266] width 10 height 10
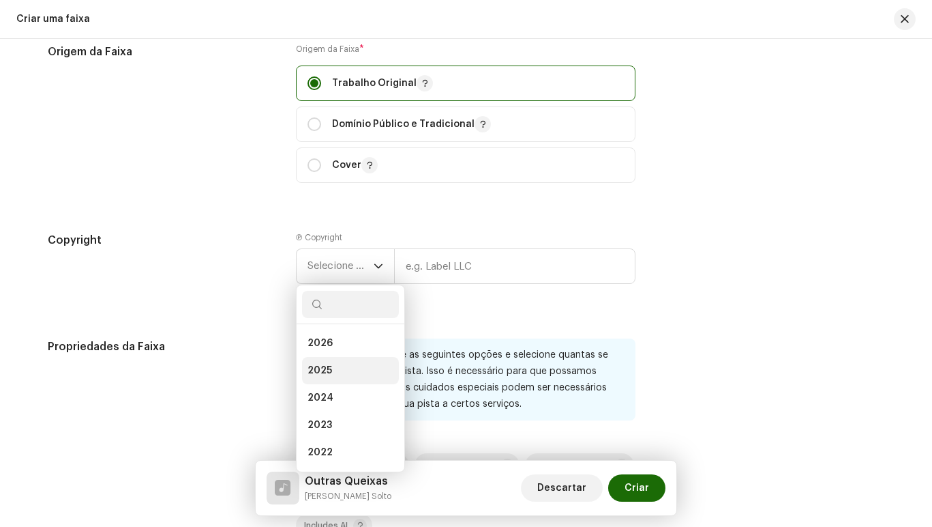
click at [346, 368] on li "2025" at bounding box center [350, 370] width 97 height 27
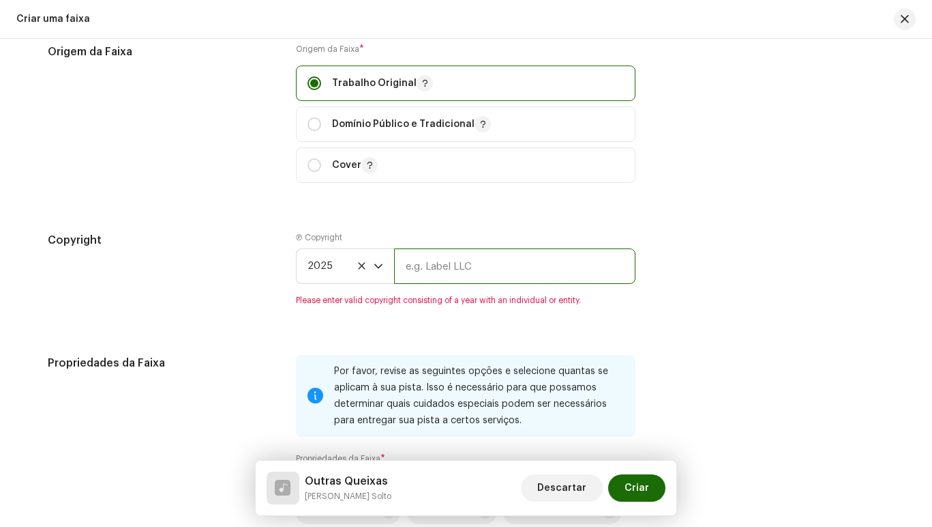
click at [428, 267] on input "text" at bounding box center [514, 265] width 241 height 35
type input "[PERSON_NAME] Solto"
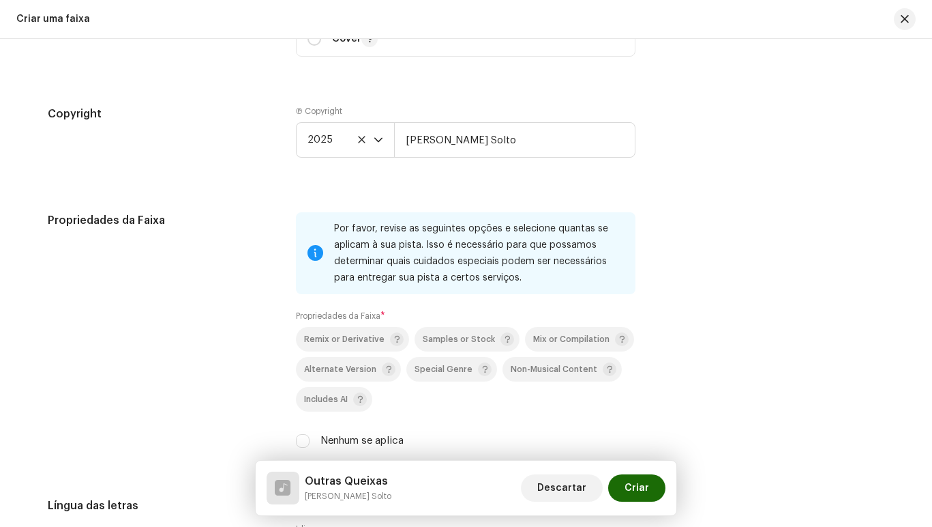
scroll to position [1831, 0]
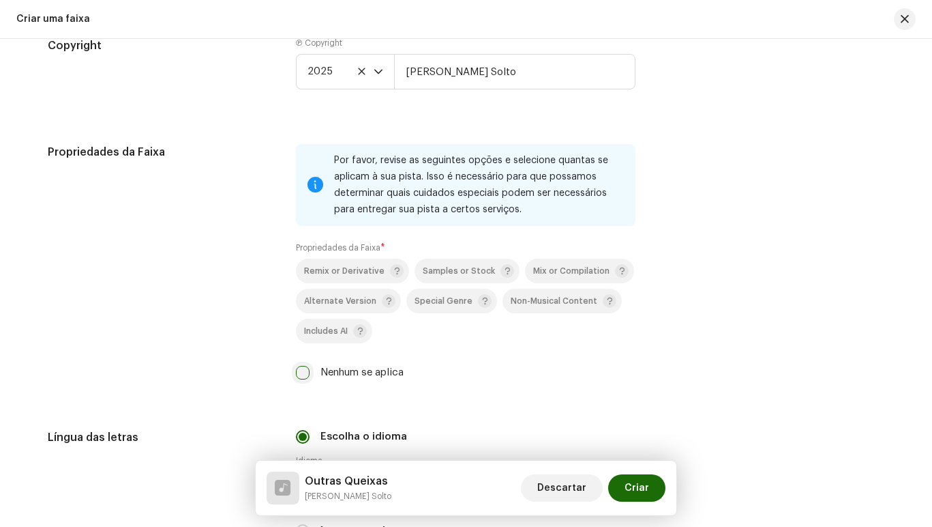
click at [296, 372] on input "Nenhum se aplica" at bounding box center [303, 373] width 14 height 14
checkbox input "true"
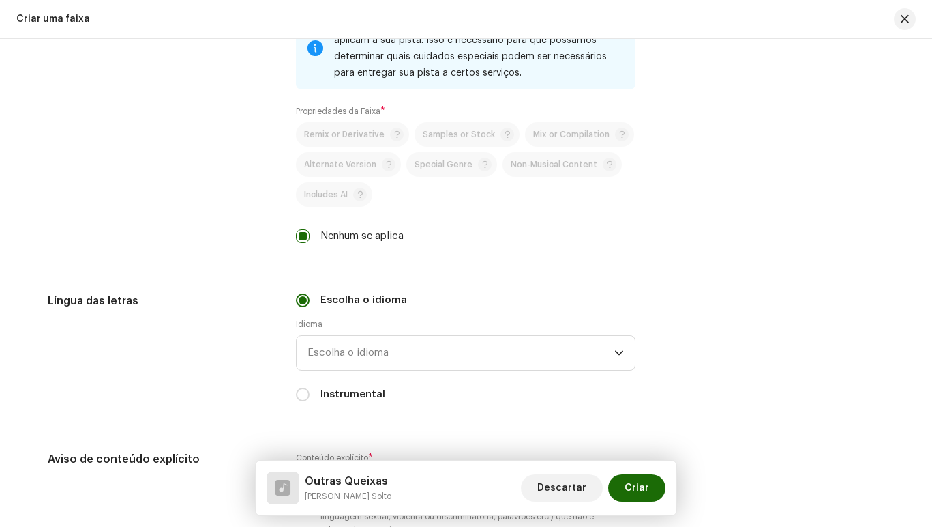
scroll to position [2036, 0]
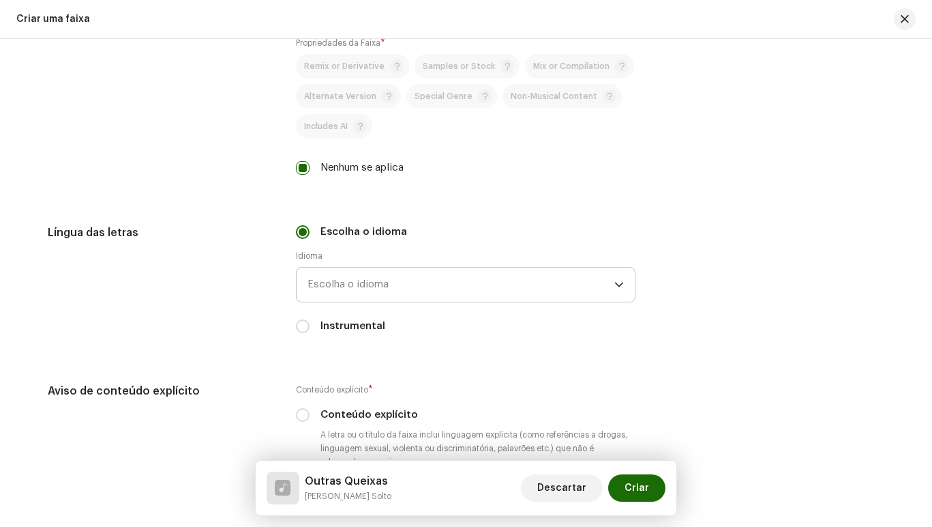
click at [622, 279] on p-select "Escolha o idioma" at bounding box center [466, 284] width 340 height 35
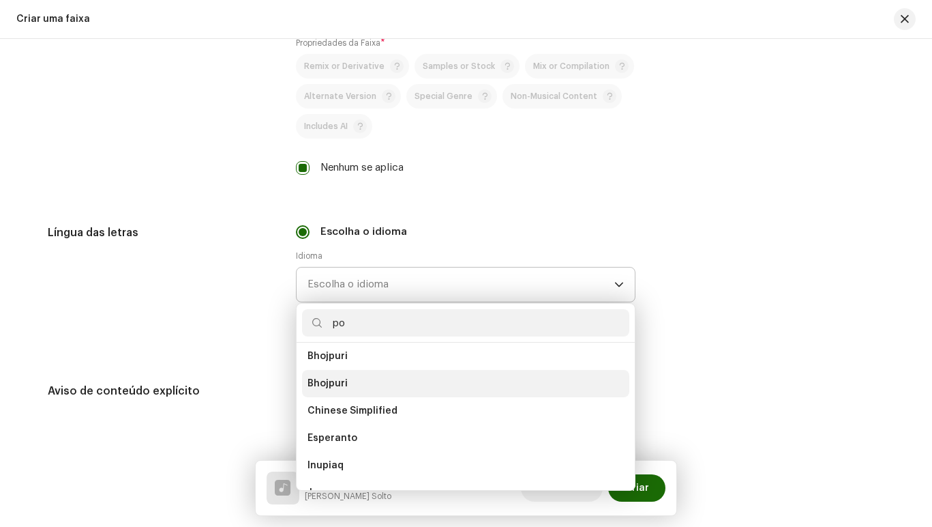
scroll to position [0, 0]
type input "po"
click at [425, 391] on li "Portuguese" at bounding box center [465, 388] width 327 height 27
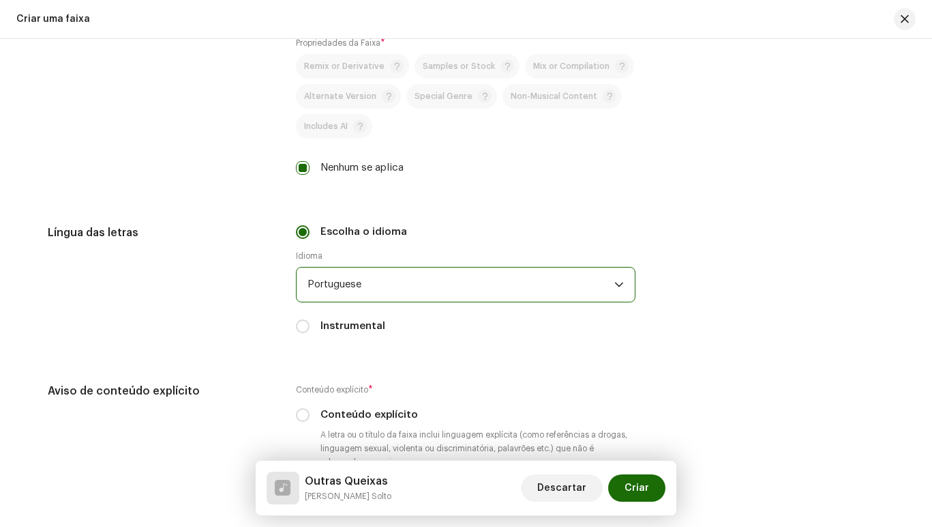
click at [389, 284] on span "Portuguese" at bounding box center [461, 284] width 307 height 34
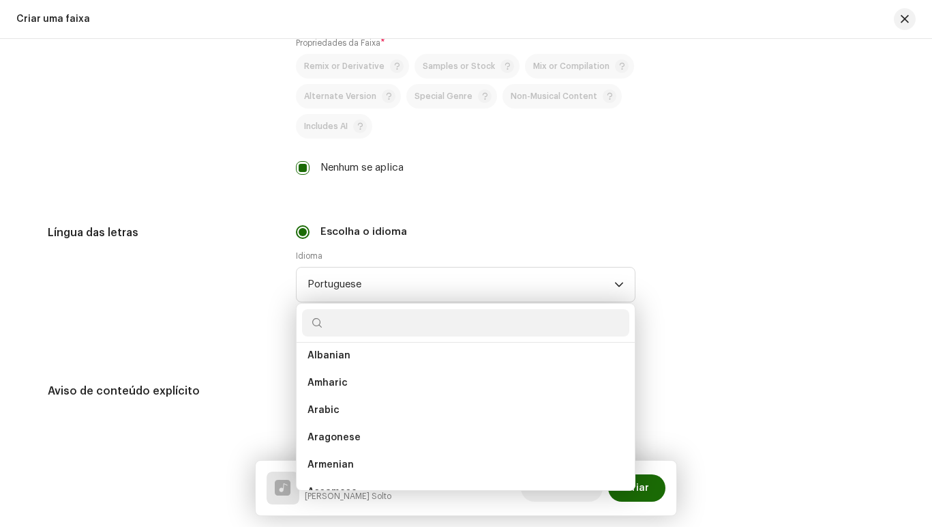
scroll to position [124, 0]
click at [690, 262] on div "Língua das letras Escolha o idioma Idioma Portuguese Abkhazian Afar Afrikaans A…" at bounding box center [467, 287] width 838 height 126
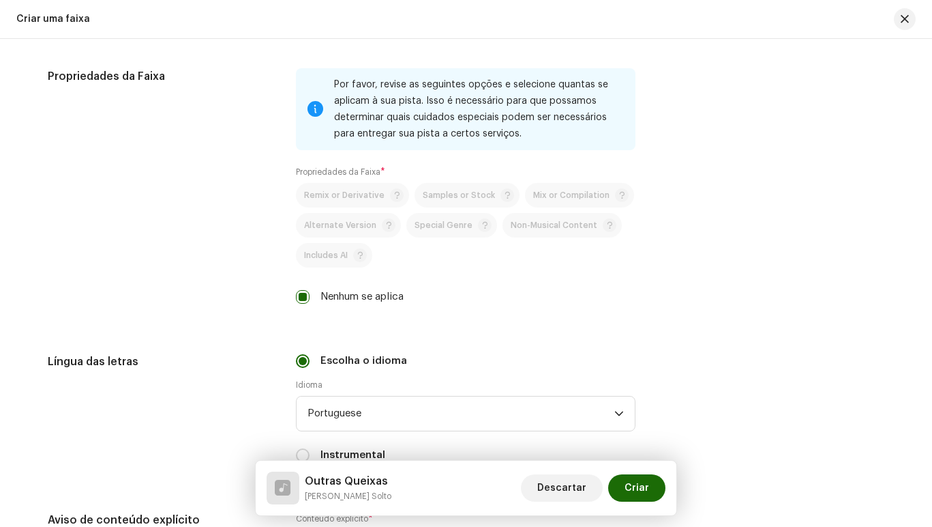
scroll to position [1900, 0]
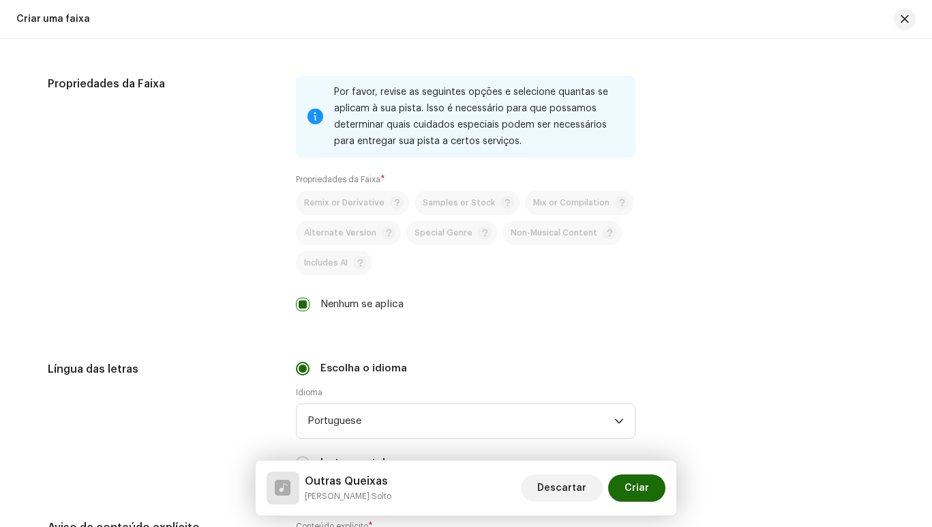
click at [443, 198] on p-selectbutton "Remix or Derivative Samples or Stock Mix or Compilation Alternate Version Speci…" at bounding box center [466, 232] width 340 height 85
click at [299, 302] on input "Nenhum se aplica" at bounding box center [303, 304] width 14 height 14
checkbox input "false"
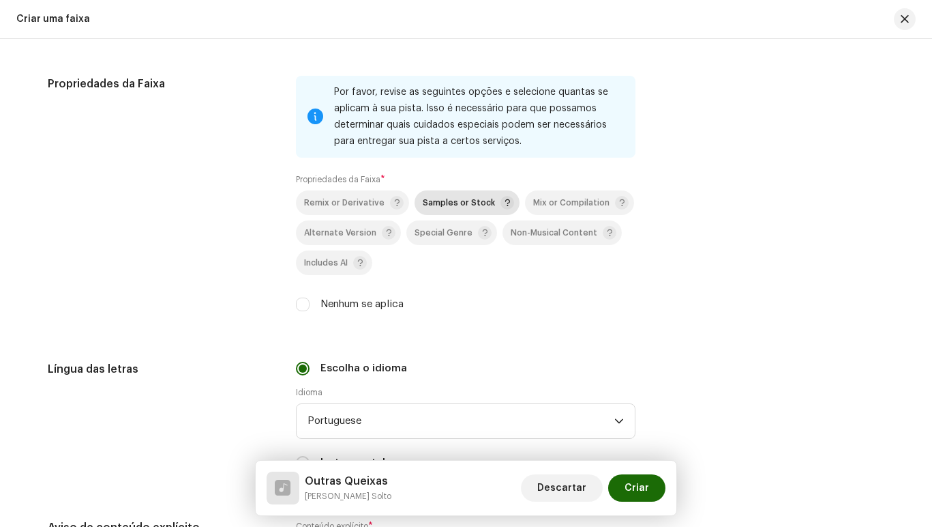
click at [448, 198] on span "Samples or Stock" at bounding box center [459, 202] width 72 height 9
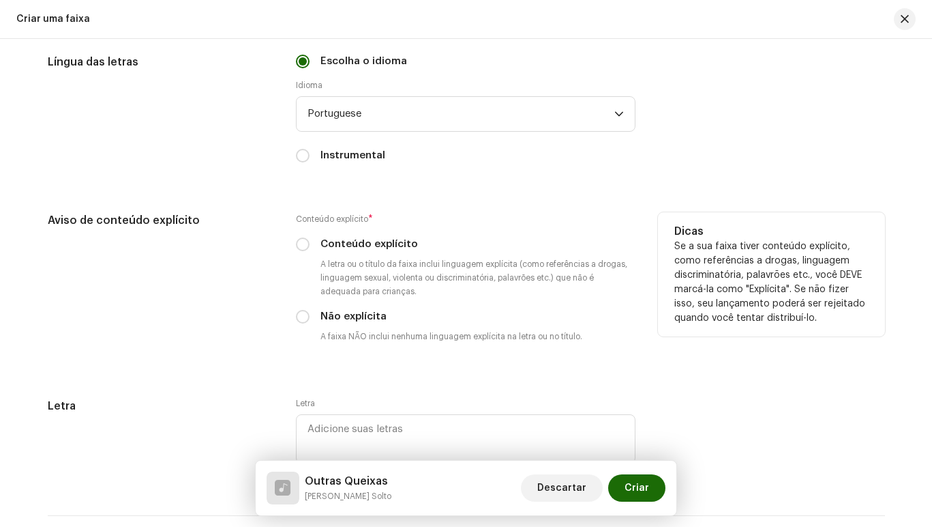
scroll to position [2241, 0]
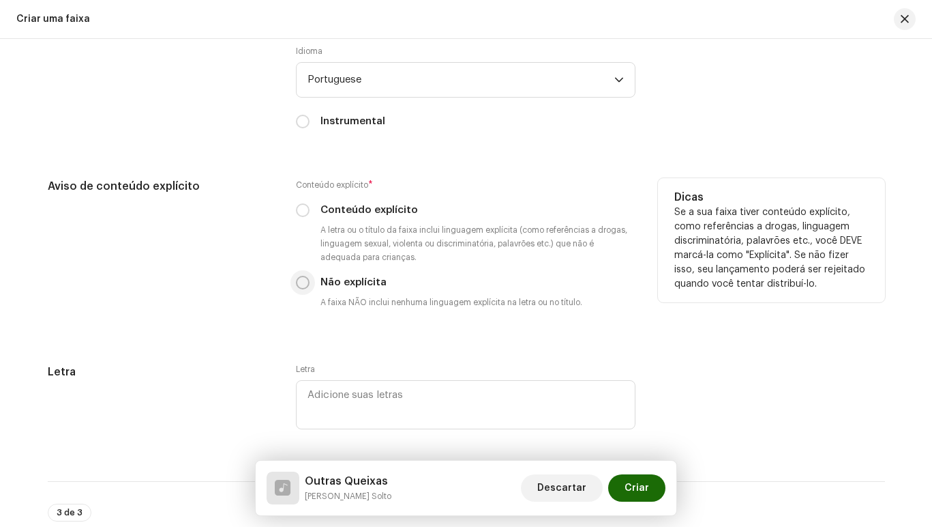
click at [299, 289] on input "Não explícita" at bounding box center [303, 283] width 14 height 14
radio input "true"
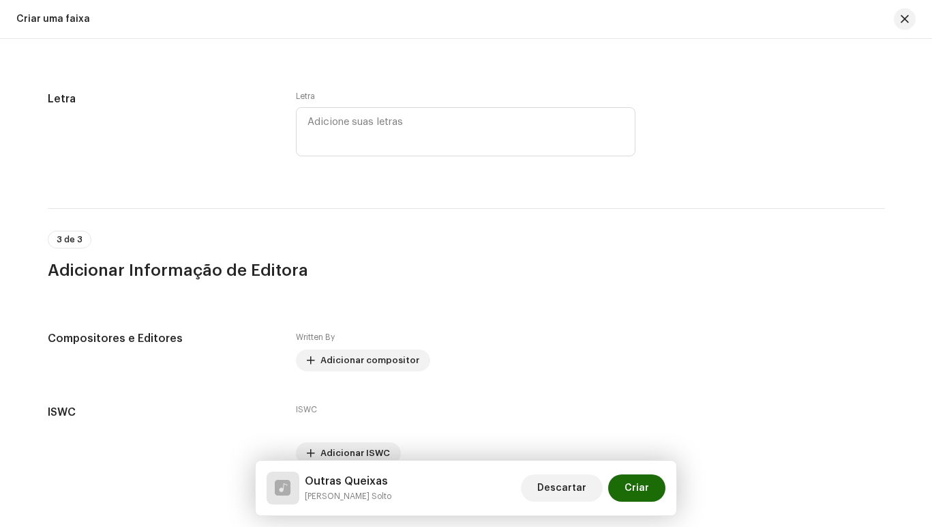
scroll to position [2582, 0]
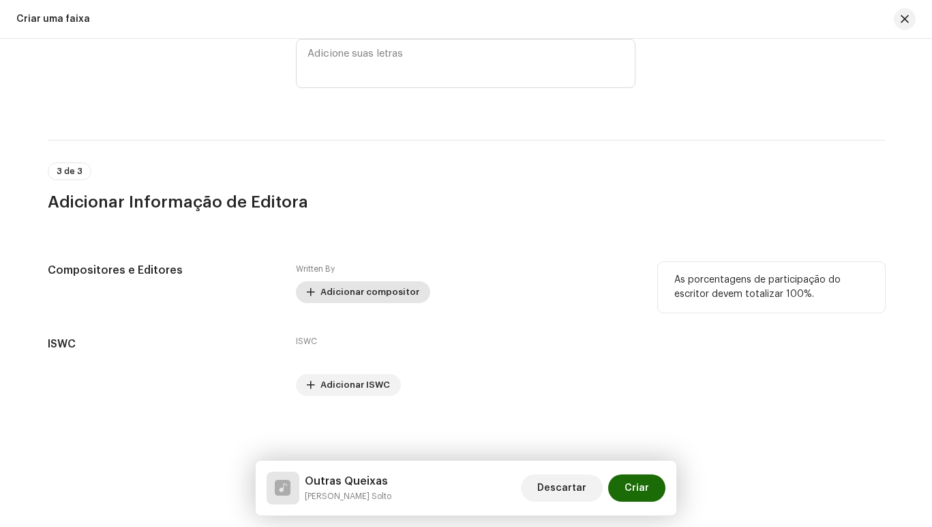
click at [385, 293] on span "Adicionar compositor" at bounding box center [370, 291] width 99 height 27
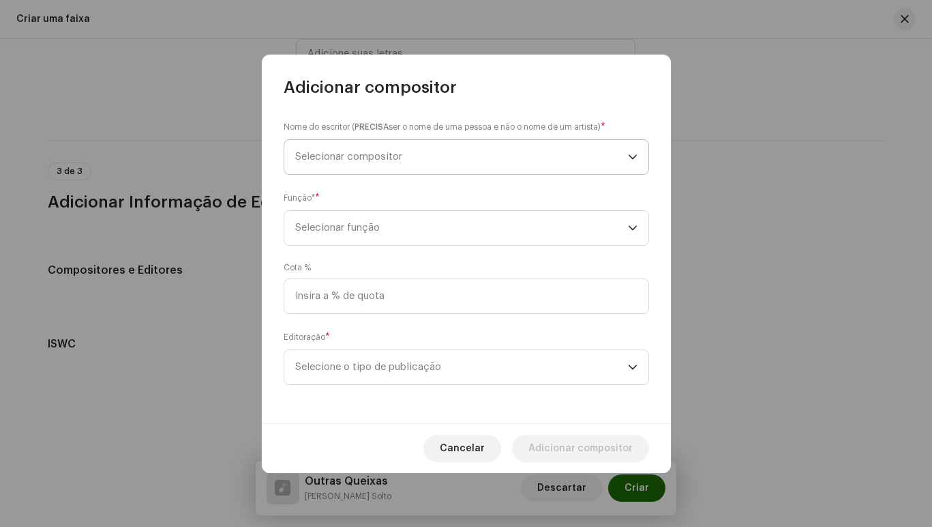
click at [635, 158] on icon "dropdown trigger" at bounding box center [633, 157] width 10 height 10
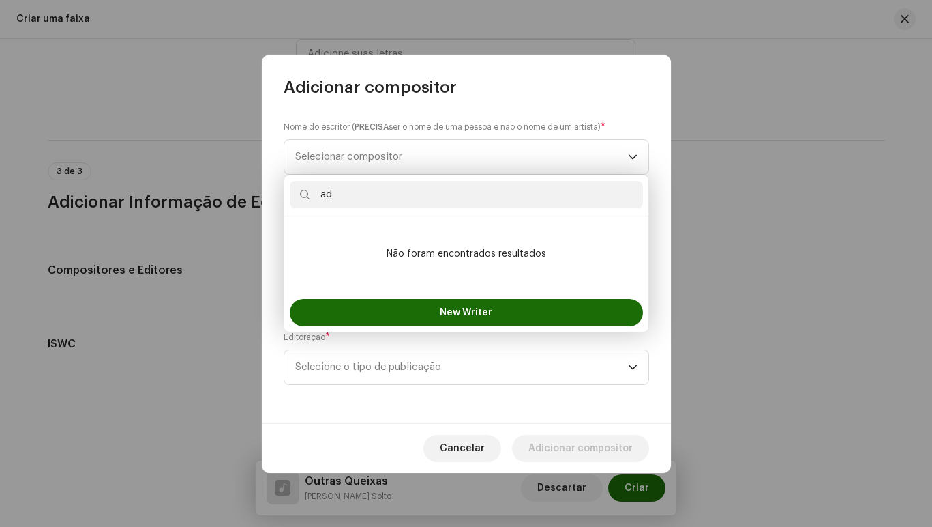
type input "a"
click at [394, 192] on input "[PERSON_NAME] [PERSON_NAME]" at bounding box center [466, 194] width 353 height 27
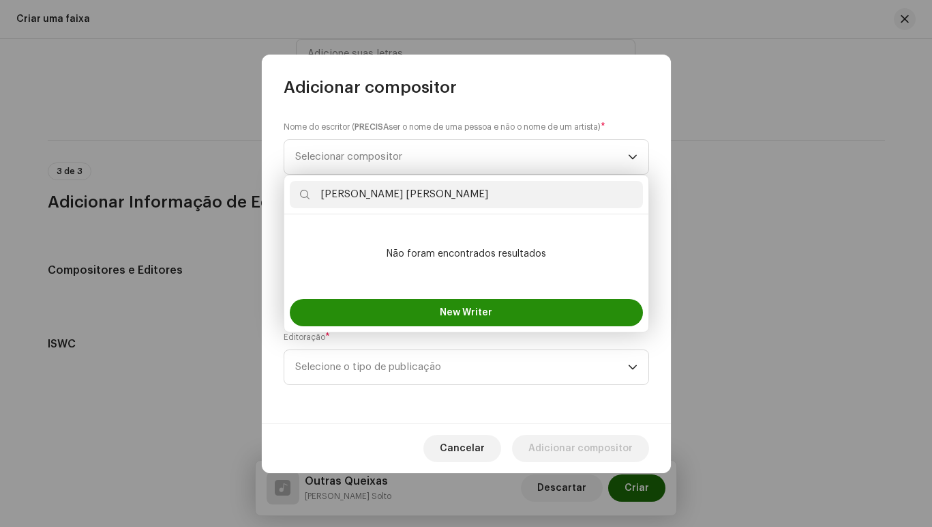
type input "[PERSON_NAME] [PERSON_NAME]"
click at [468, 311] on span "New Writer" at bounding box center [466, 313] width 53 height 10
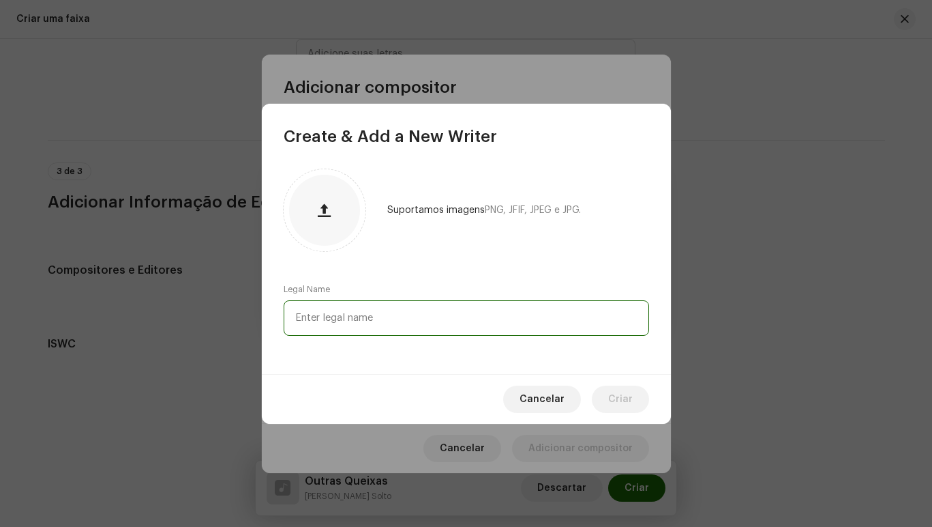
click at [394, 321] on input "text" at bounding box center [467, 317] width 366 height 35
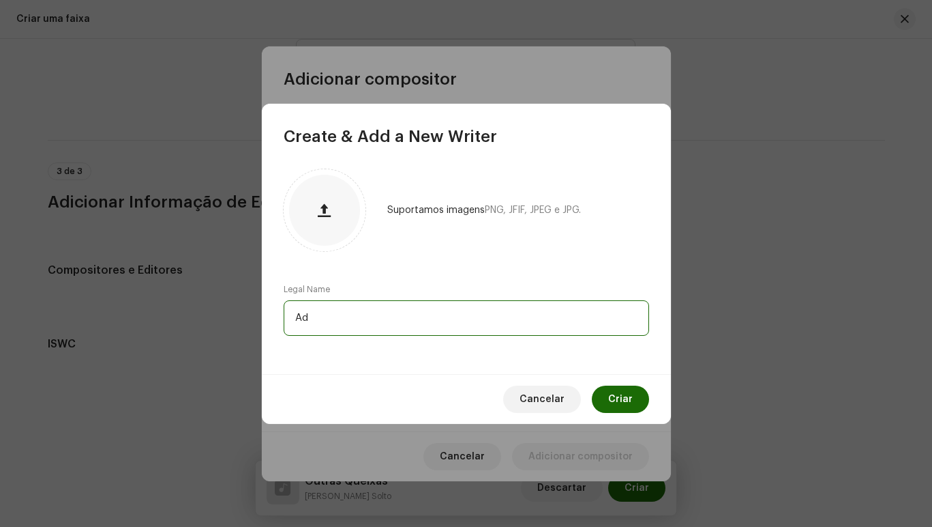
type input "A"
click at [365, 315] on input "[PERSON_NAME] [PERSON_NAME]" at bounding box center [467, 317] width 366 height 35
type input "[PERSON_NAME] [PERSON_NAME]"
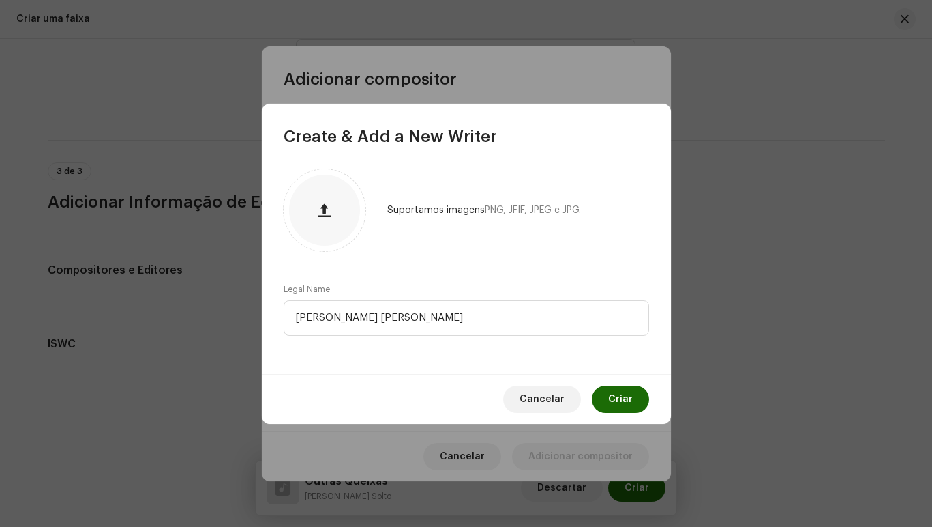
click at [621, 395] on span "Criar" at bounding box center [620, 398] width 25 height 27
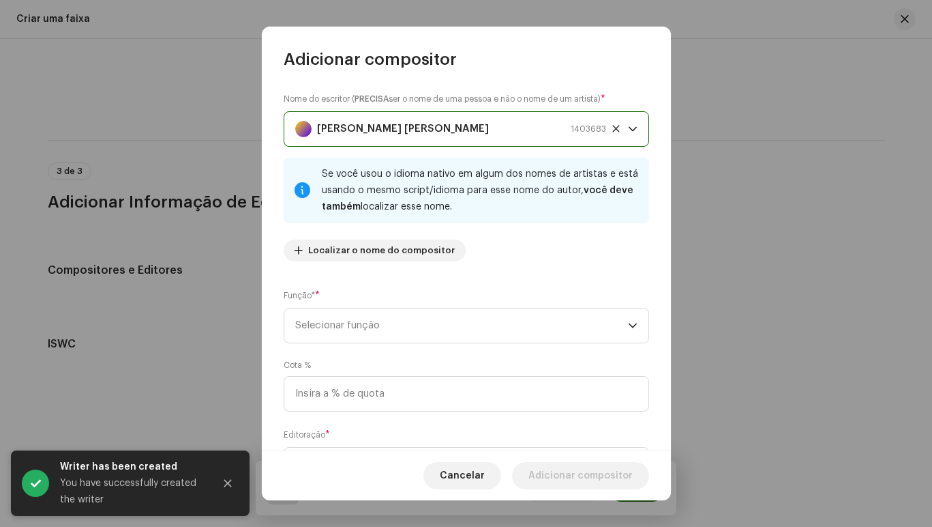
click at [402, 128] on strong "[PERSON_NAME] [PERSON_NAME]" at bounding box center [403, 129] width 172 height 34
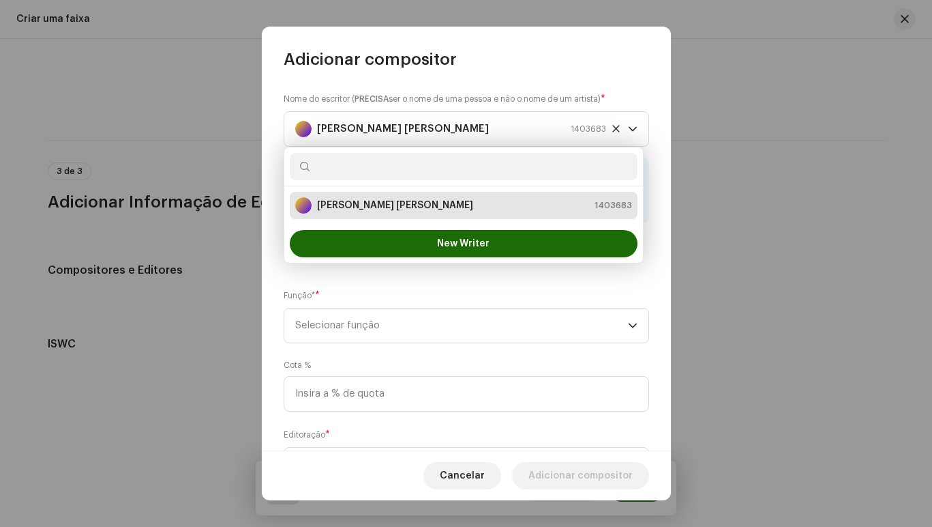
click at [413, 208] on div "[PERSON_NAME] [PERSON_NAME] 1403683" at bounding box center [463, 205] width 337 height 16
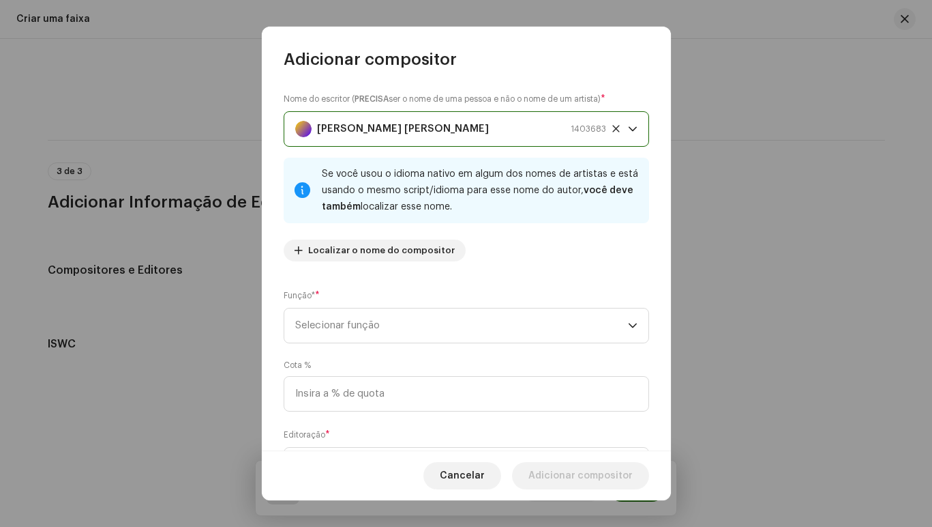
click at [414, 123] on strong "[PERSON_NAME] [PERSON_NAME]" at bounding box center [403, 129] width 172 height 34
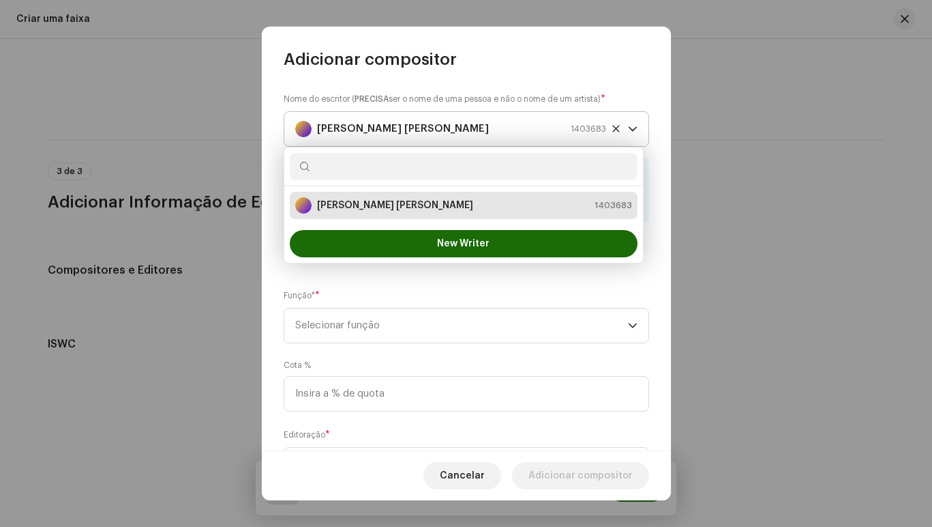
click at [612, 130] on icon at bounding box center [616, 128] width 9 height 9
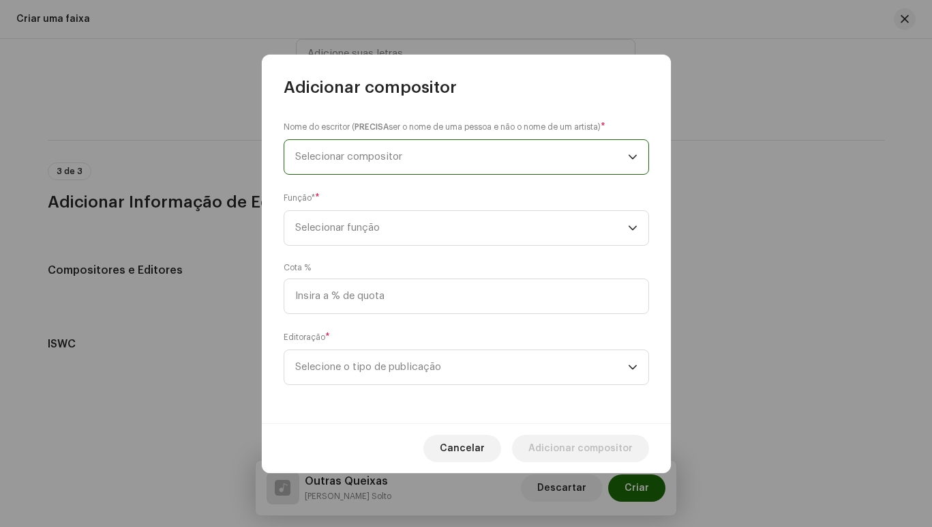
click at [383, 153] on span "Selecionar compositor" at bounding box center [348, 156] width 107 height 10
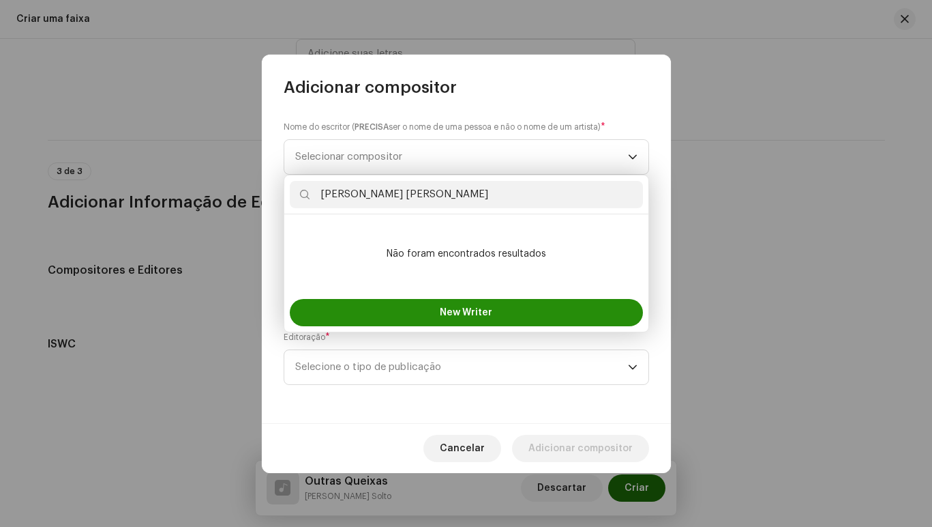
type input "[PERSON_NAME] [PERSON_NAME]"
click at [460, 308] on span "New Writer" at bounding box center [466, 313] width 53 height 10
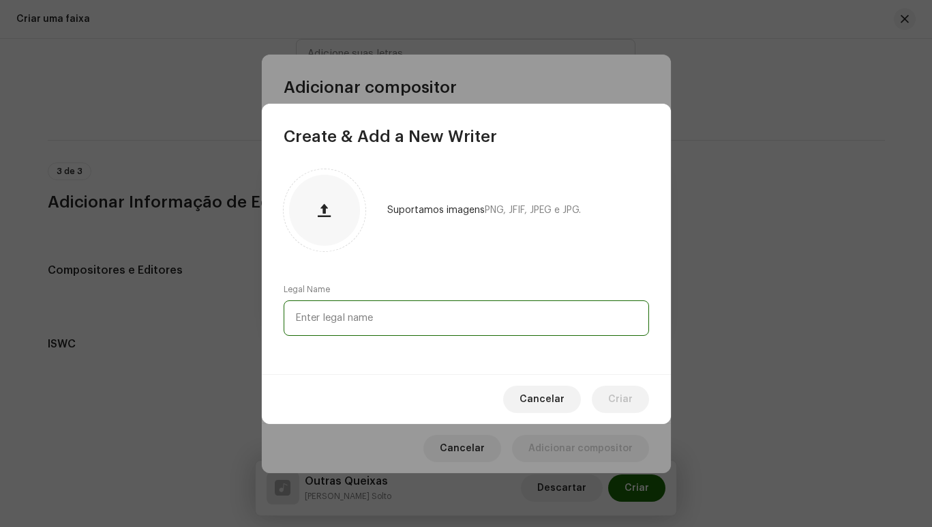
click at [363, 314] on input "text" at bounding box center [467, 317] width 366 height 35
type input "[PERSON_NAME] [PERSON_NAME]"
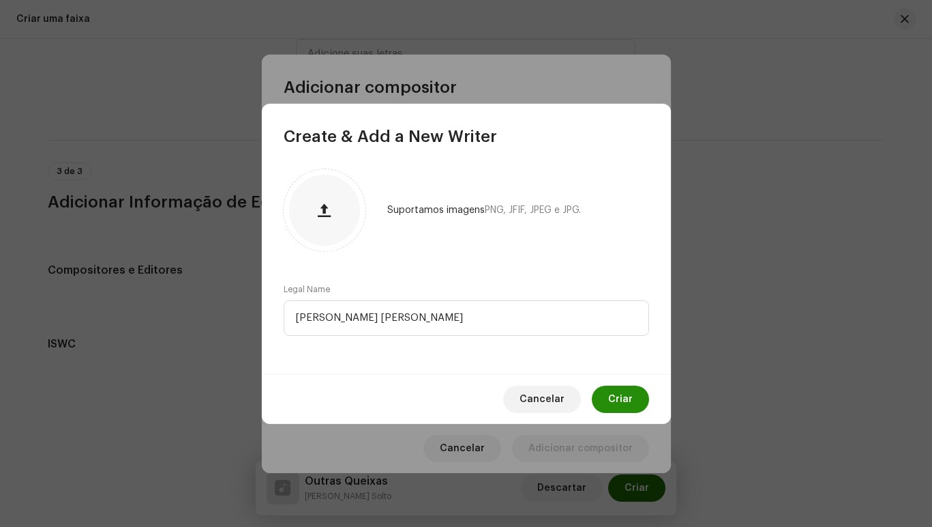
click at [615, 401] on span "Criar" at bounding box center [620, 398] width 25 height 27
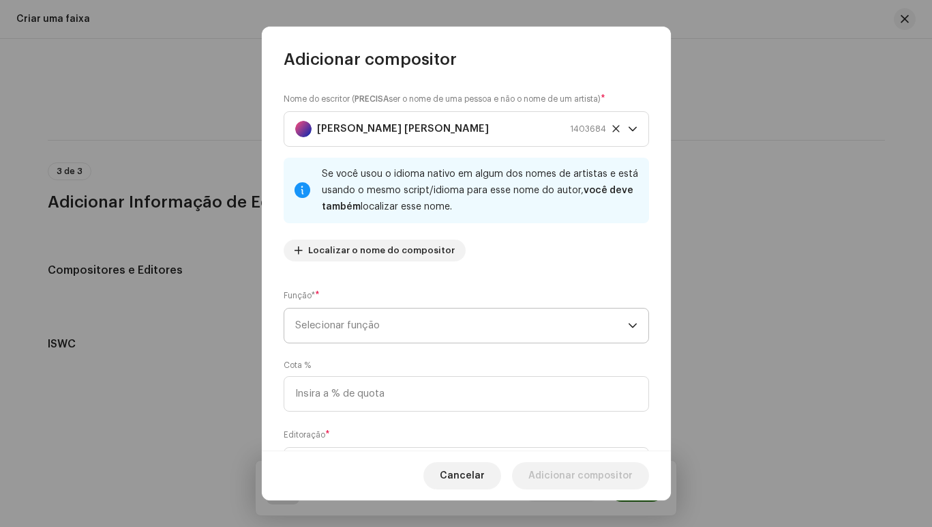
click at [632, 325] on icon "dropdown trigger" at bounding box center [633, 326] width 10 height 10
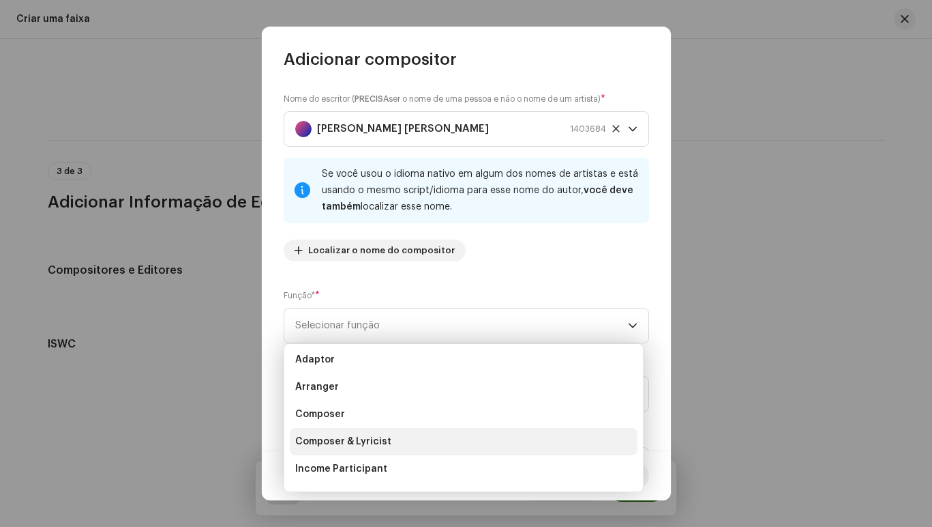
scroll to position [0, 0]
click at [404, 445] on li "Composer & Lyricist" at bounding box center [464, 444] width 348 height 27
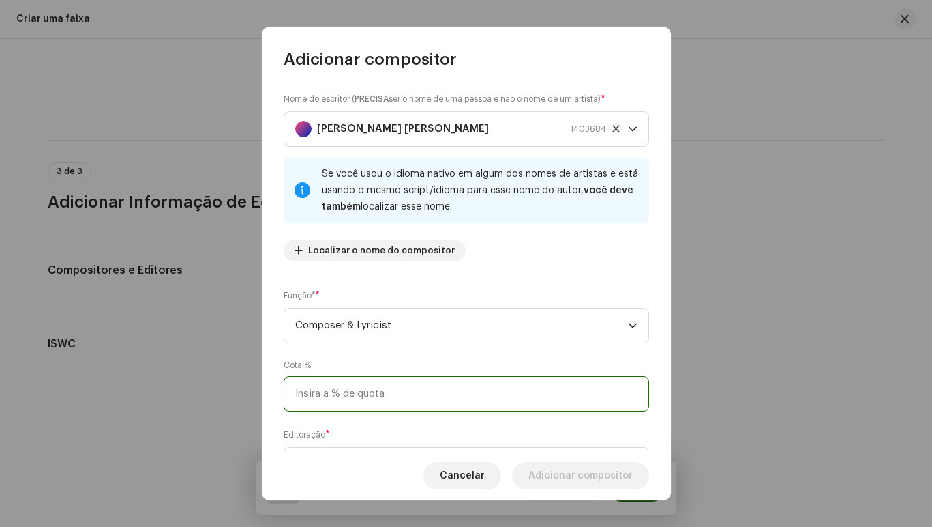
click at [431, 398] on input at bounding box center [467, 393] width 366 height 35
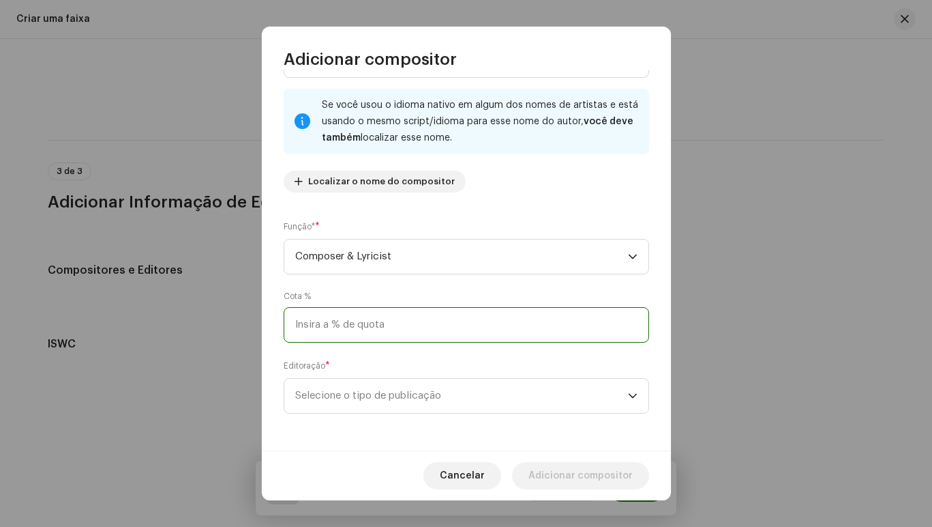
scroll to position [70, 0]
click at [632, 391] on p-select "Selecione o tipo de publicação" at bounding box center [467, 394] width 366 height 35
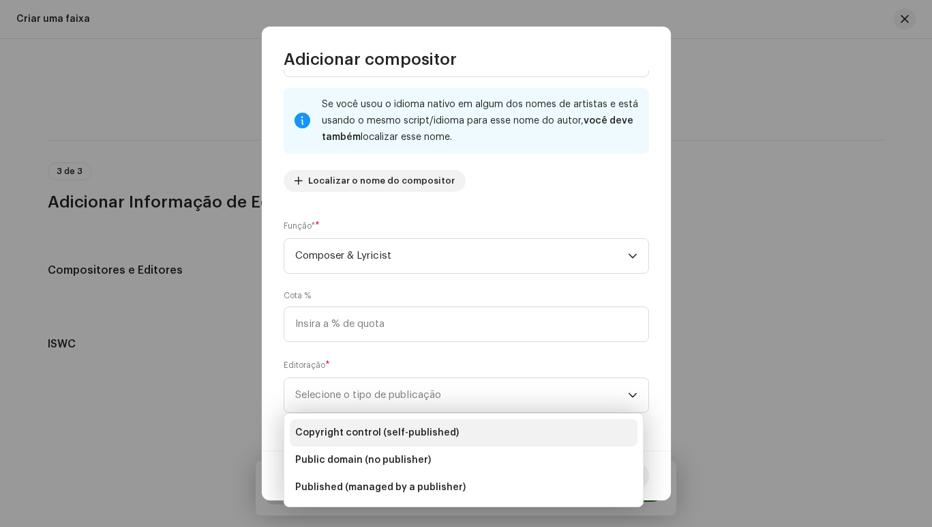
click at [460, 429] on li "Copyright control (self-published)" at bounding box center [464, 432] width 348 height 27
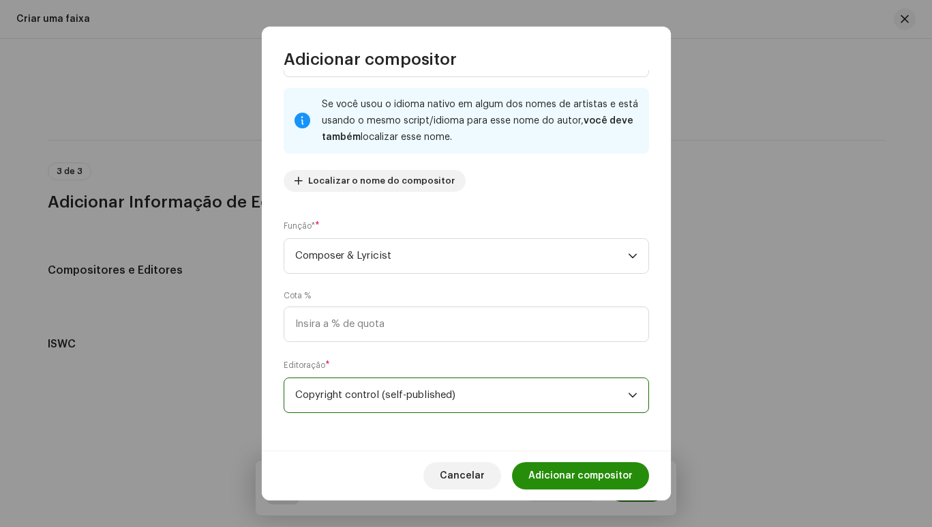
click at [572, 473] on span "Adicionar compositor" at bounding box center [581, 475] width 104 height 27
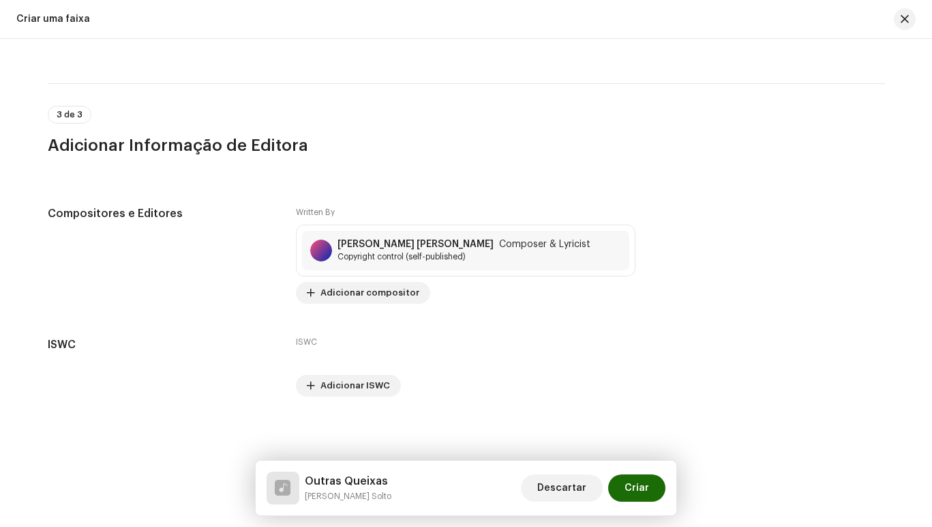
scroll to position [2639, 0]
click at [638, 486] on span "Criar" at bounding box center [637, 487] width 25 height 27
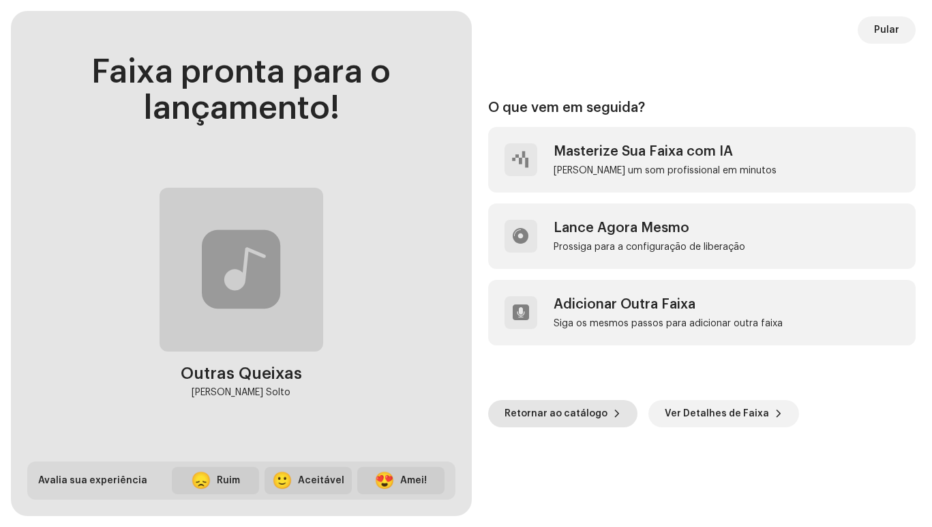
click at [572, 415] on span "Retornar ao catálogo" at bounding box center [556, 413] width 103 height 27
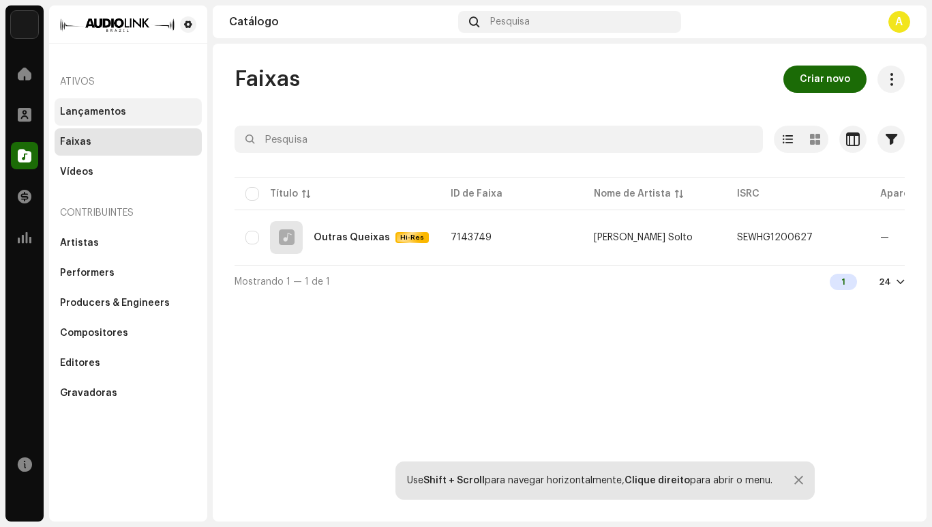
click at [91, 111] on div "Lançamentos" at bounding box center [93, 111] width 66 height 11
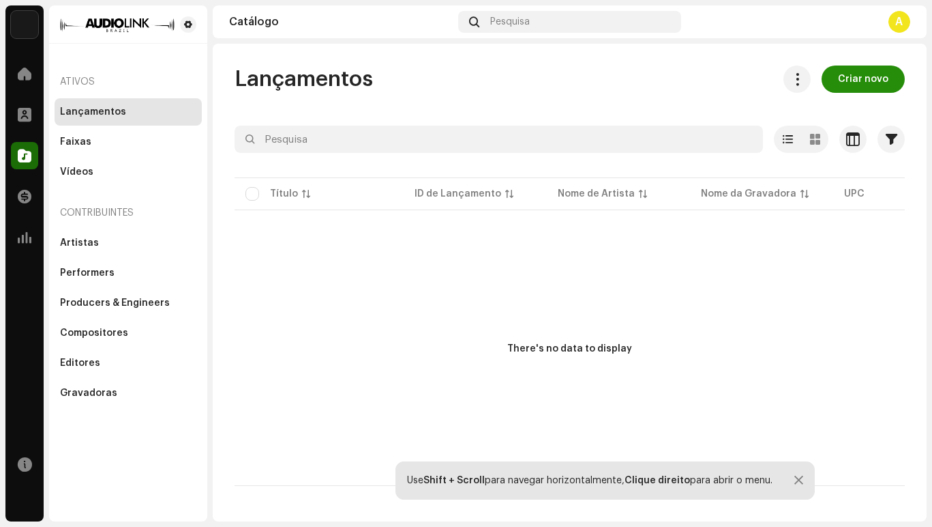
click at [842, 80] on span "Criar novo" at bounding box center [863, 78] width 50 height 27
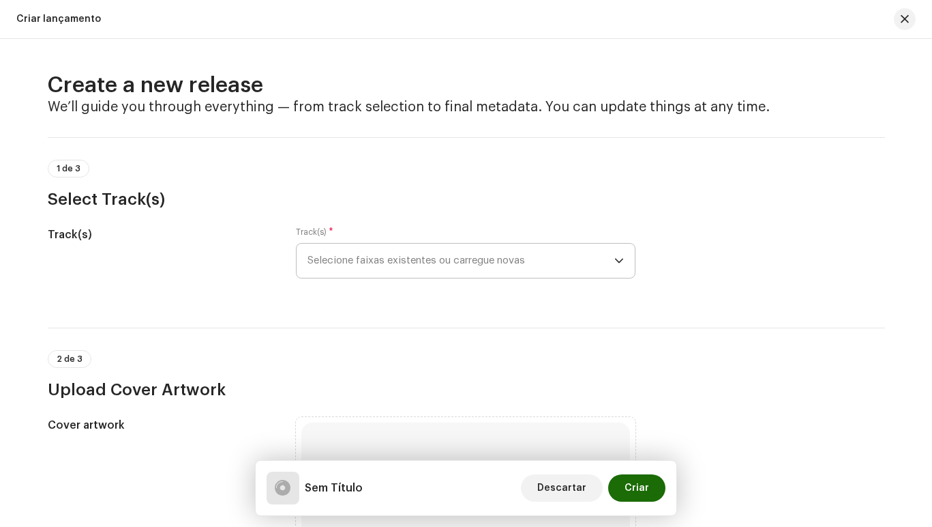
click at [623, 257] on p-select "Selecione faixas existentes ou carregue novas" at bounding box center [466, 260] width 340 height 35
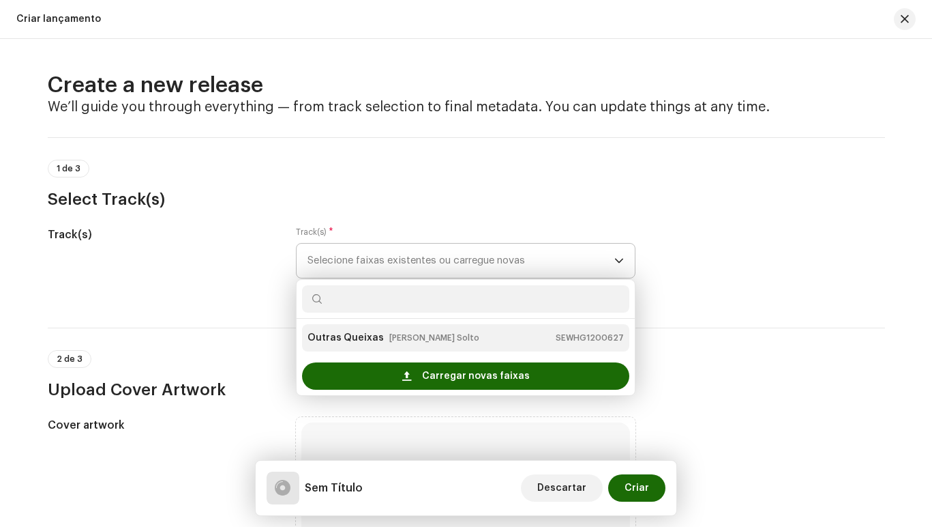
click at [409, 343] on small "[PERSON_NAME] Solto" at bounding box center [434, 338] width 90 height 14
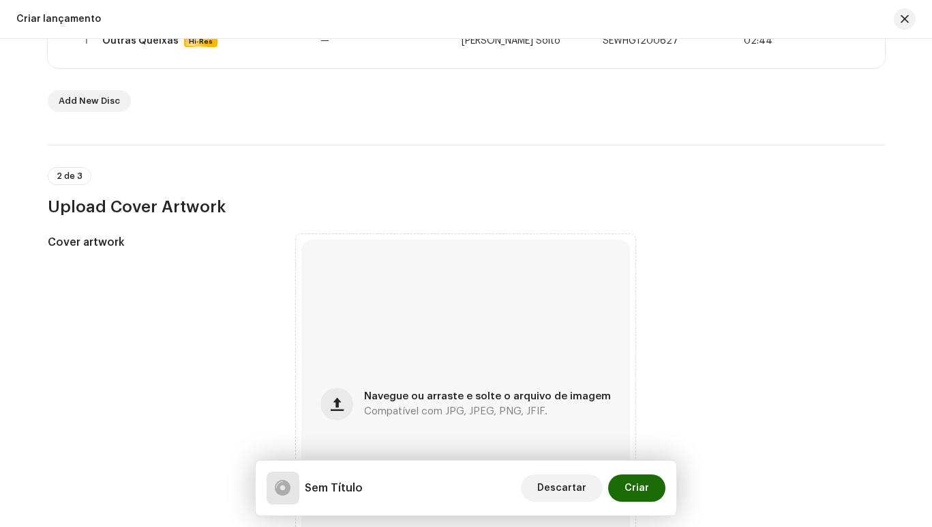
scroll to position [477, 0]
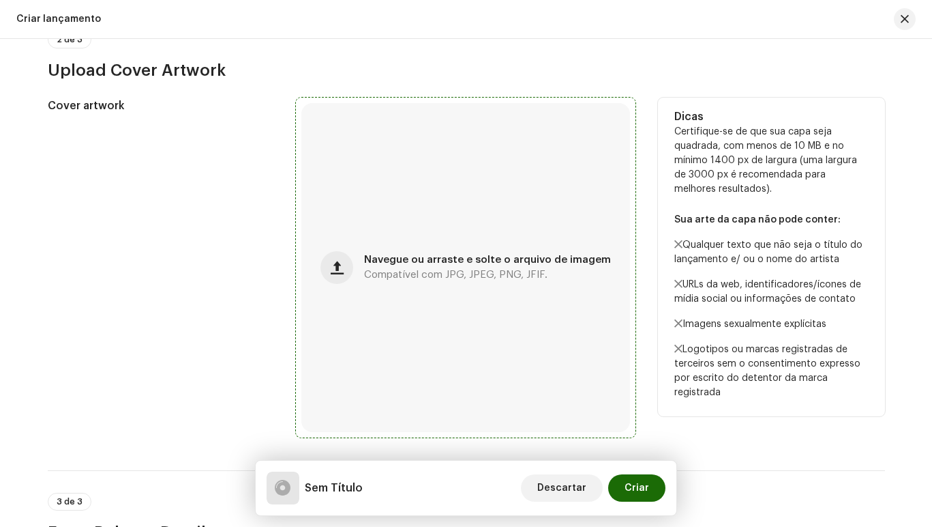
click at [381, 272] on span "Compatível com JPG, JPEG, PNG, JFIF." at bounding box center [455, 275] width 183 height 10
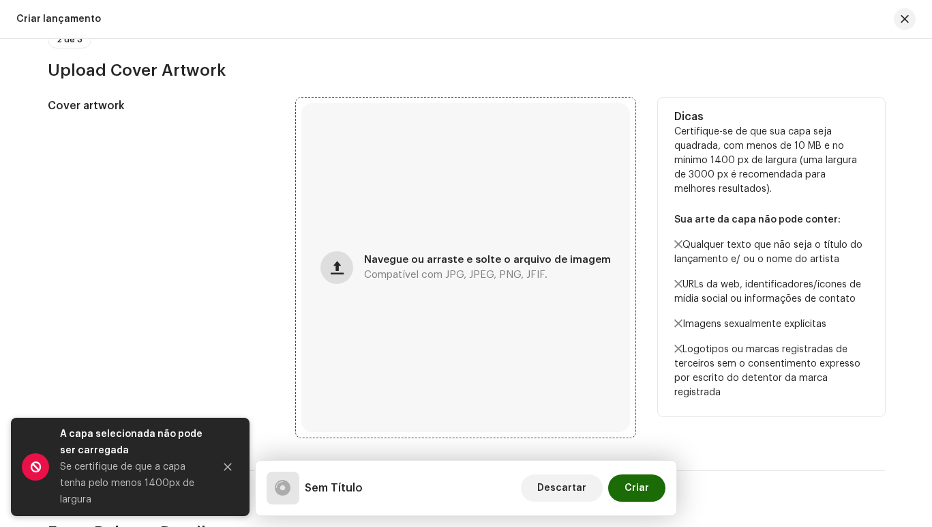
click at [340, 257] on button "button" at bounding box center [337, 267] width 33 height 33
click at [340, 264] on span "button" at bounding box center [337, 267] width 13 height 11
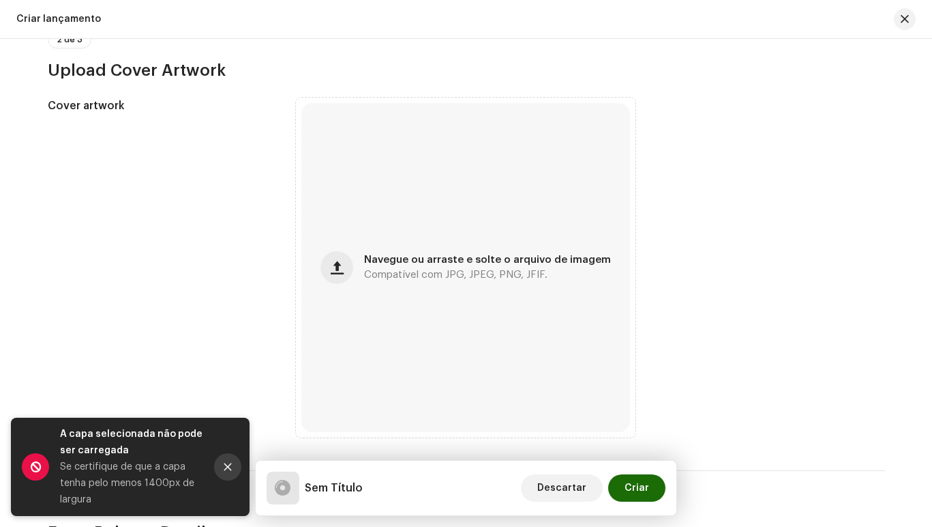
click at [221, 462] on button "Close" at bounding box center [227, 466] width 27 height 27
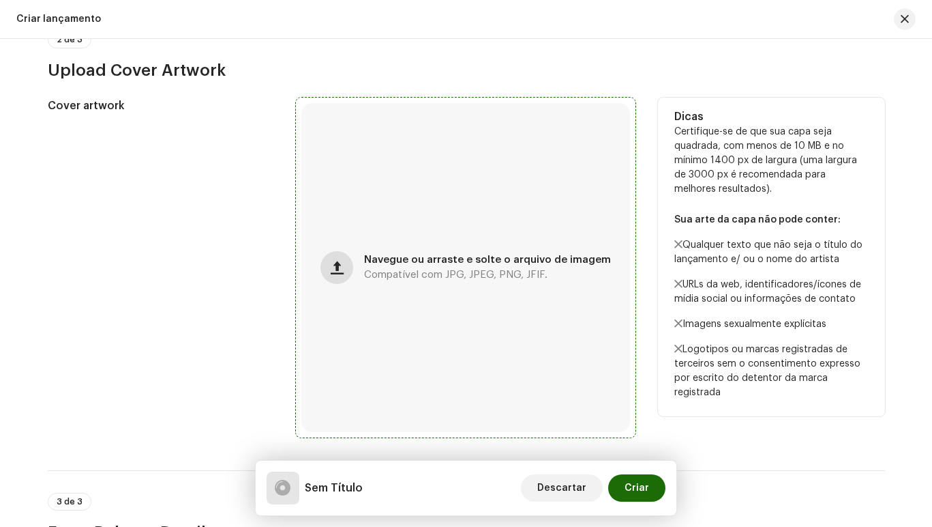
click at [347, 276] on button "button" at bounding box center [337, 267] width 33 height 33
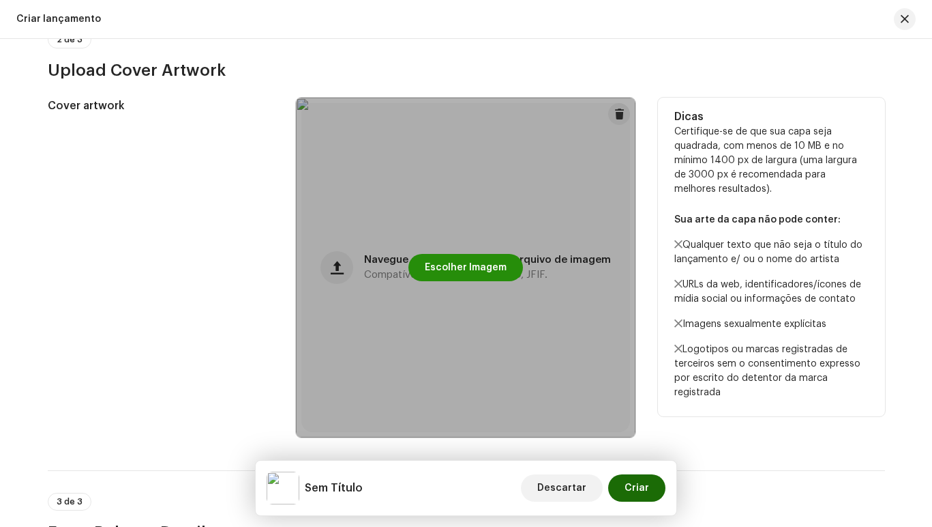
click at [454, 267] on span "Escolher Imagem" at bounding box center [466, 267] width 82 height 27
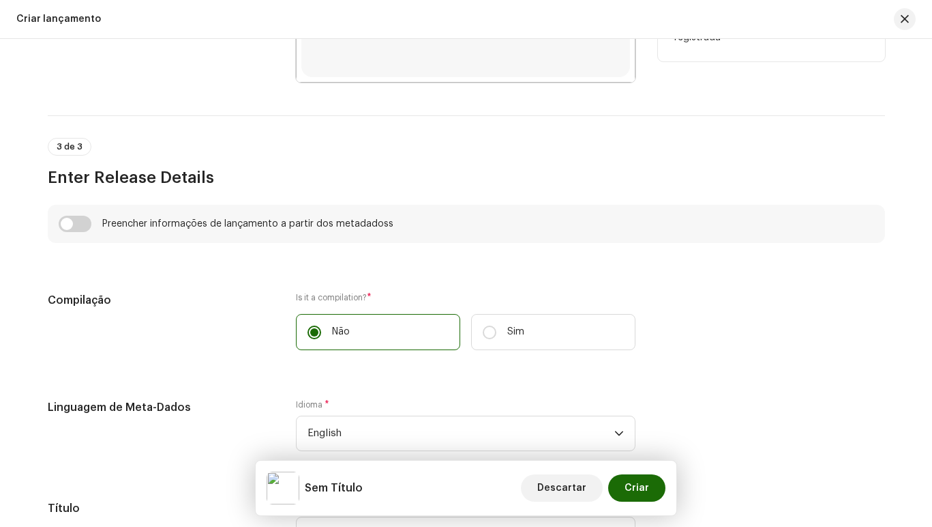
scroll to position [819, 0]
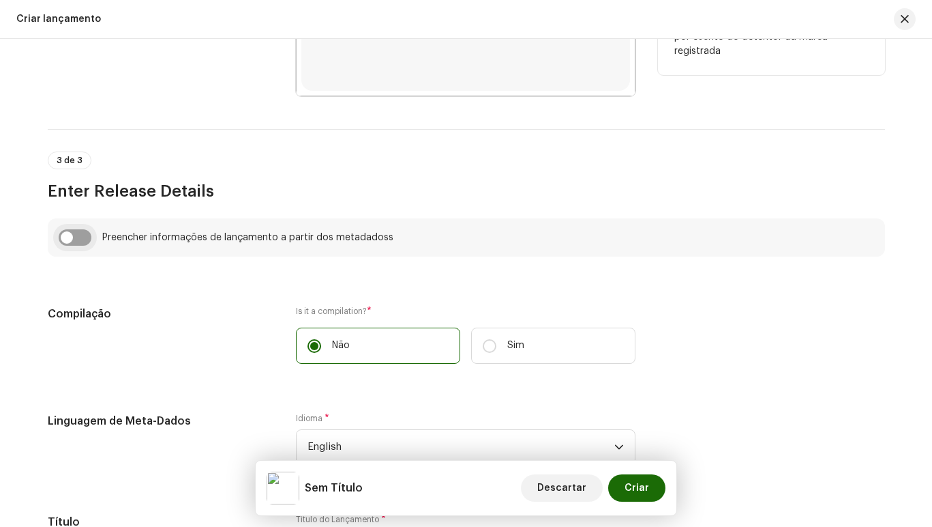
click at [78, 236] on input "checkbox" at bounding box center [75, 237] width 33 height 16
checkbox input "true"
type input "Outras Queixas"
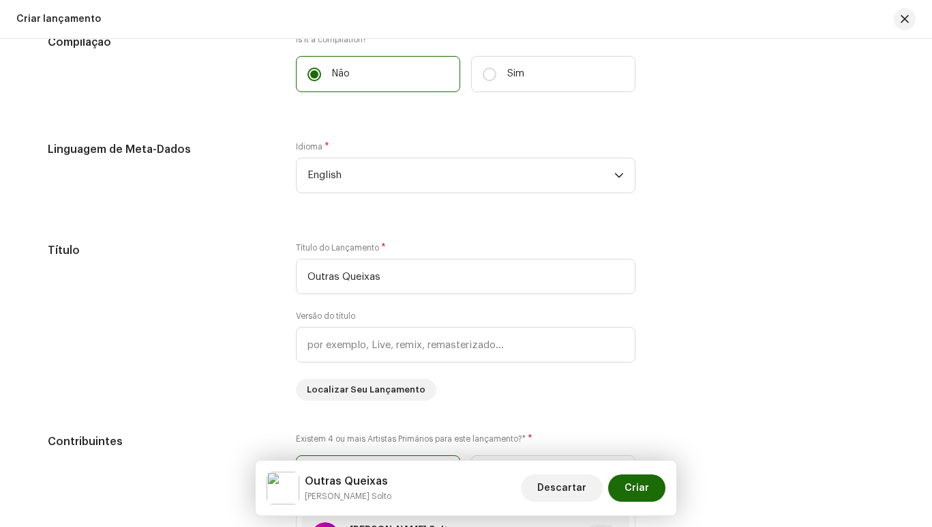
scroll to position [1160, 0]
click at [623, 173] on p-select "English" at bounding box center [466, 173] width 340 height 35
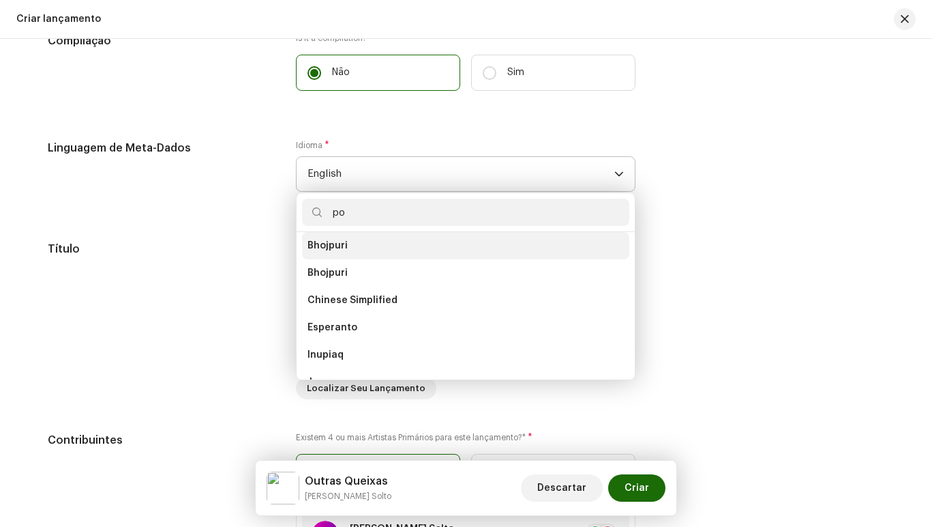
scroll to position [0, 0]
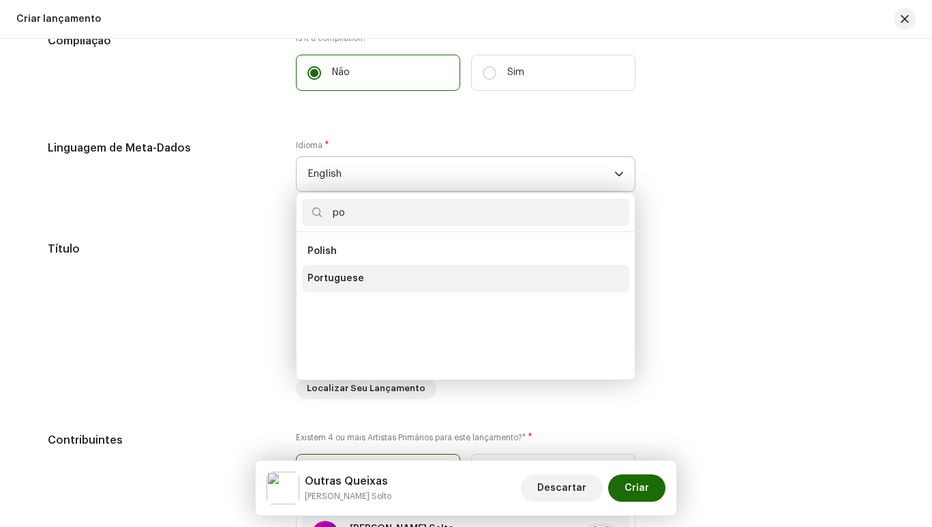
type input "po"
click at [439, 281] on li "Portuguese" at bounding box center [465, 278] width 327 height 27
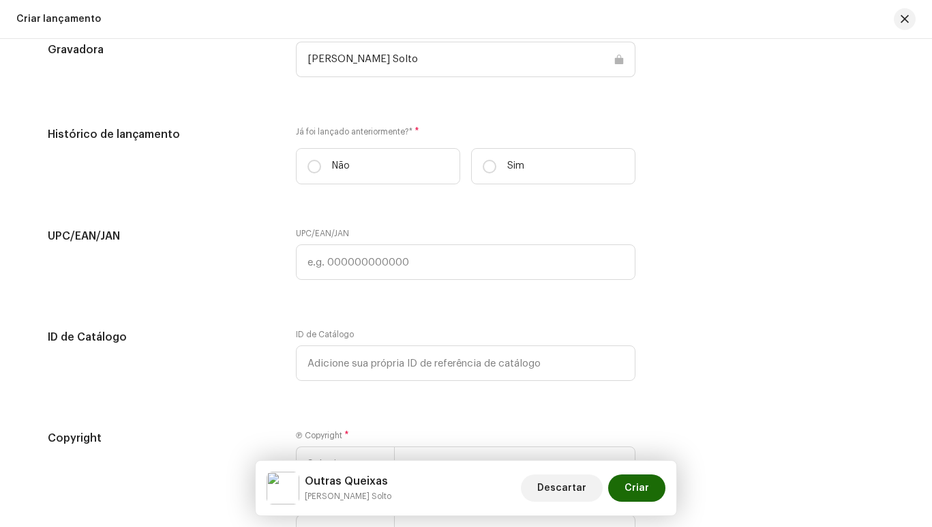
scroll to position [2088, 0]
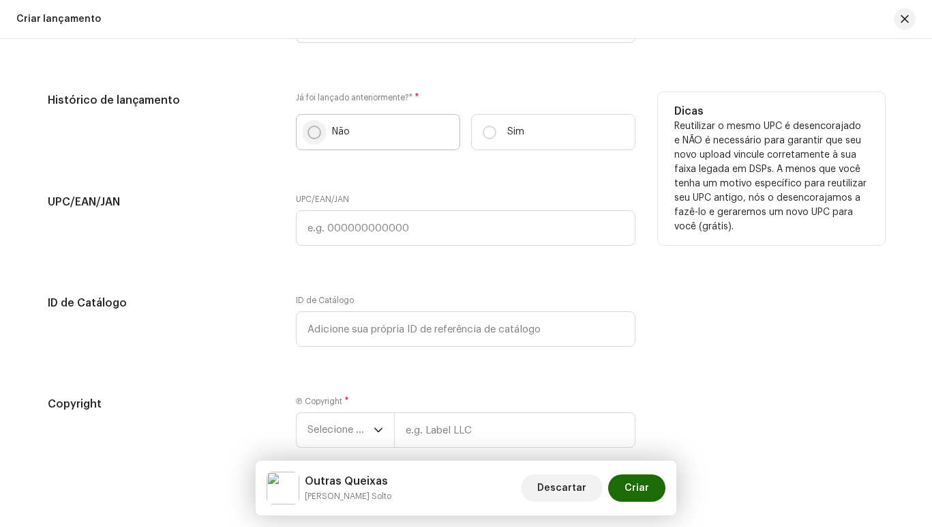
click at [312, 134] on input "Não" at bounding box center [315, 133] width 14 height 14
radio input "true"
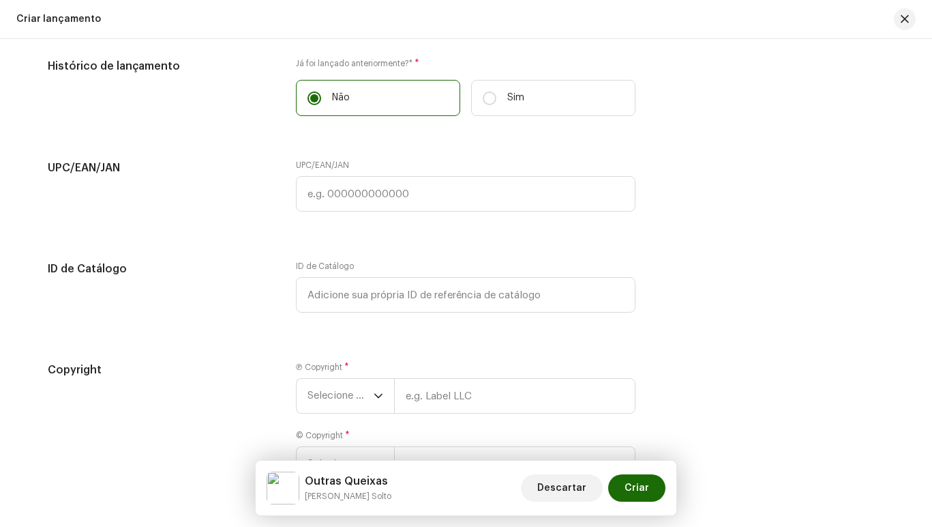
scroll to position [2156, 0]
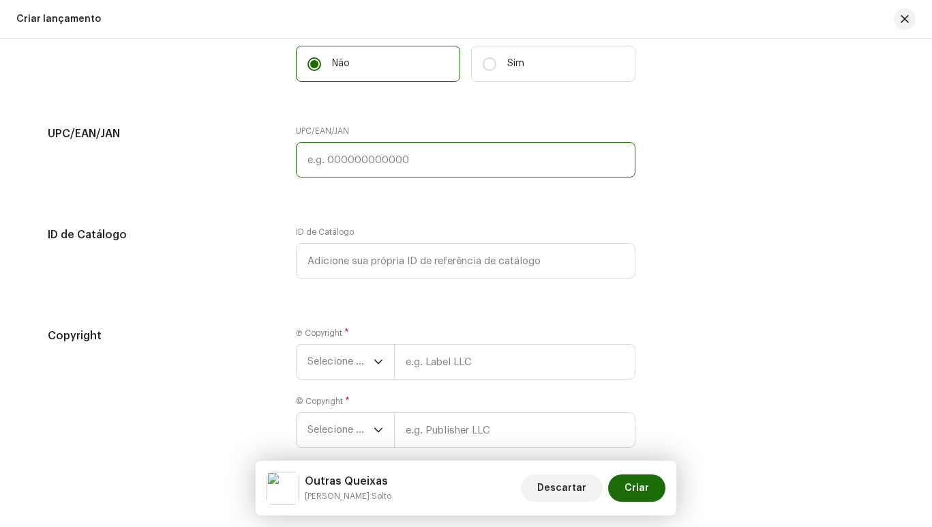
click at [385, 169] on input "text" at bounding box center [466, 159] width 340 height 35
type input "A"
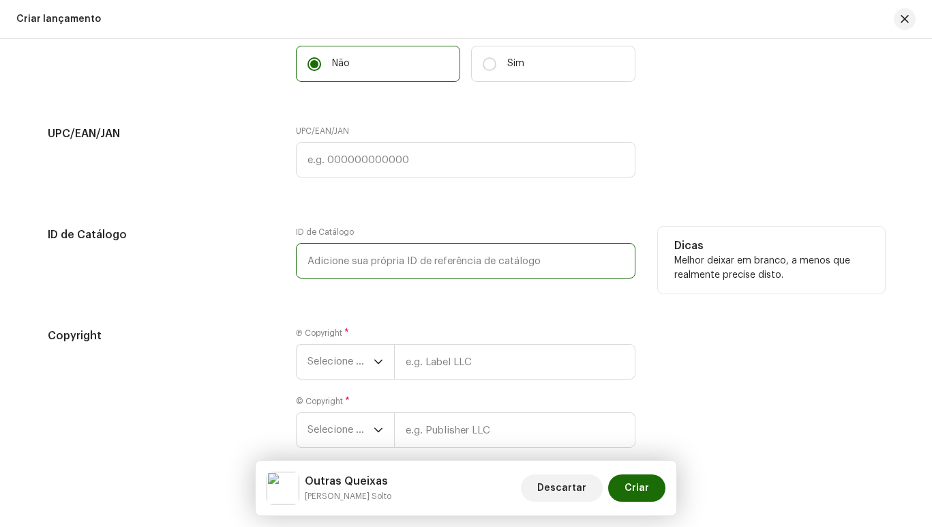
click at [354, 264] on input "text" at bounding box center [466, 260] width 340 height 35
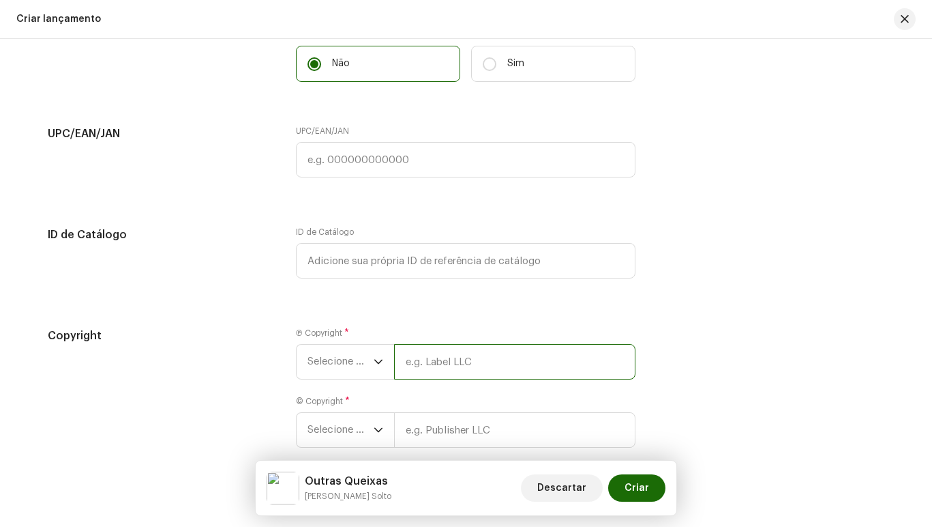
click at [430, 367] on input "text" at bounding box center [514, 361] width 241 height 35
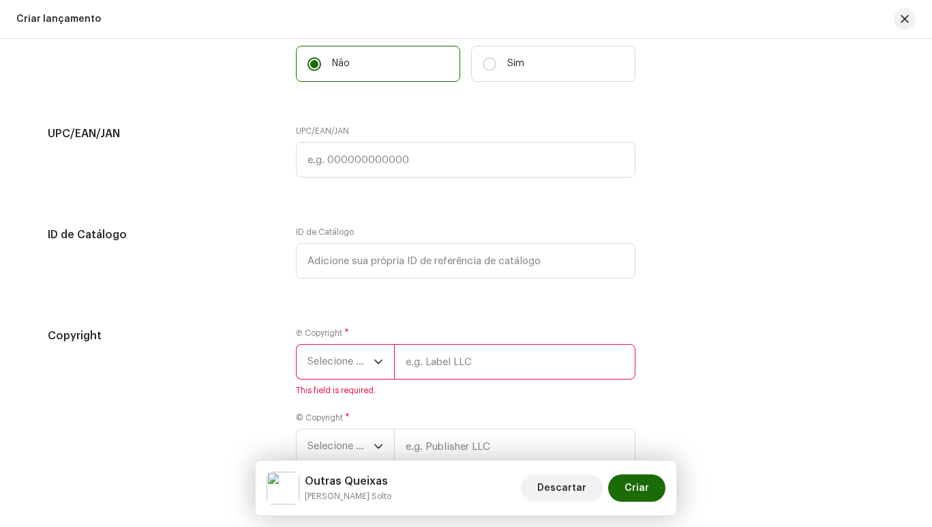
click at [379, 365] on icon "dropdown trigger" at bounding box center [379, 362] width 10 height 10
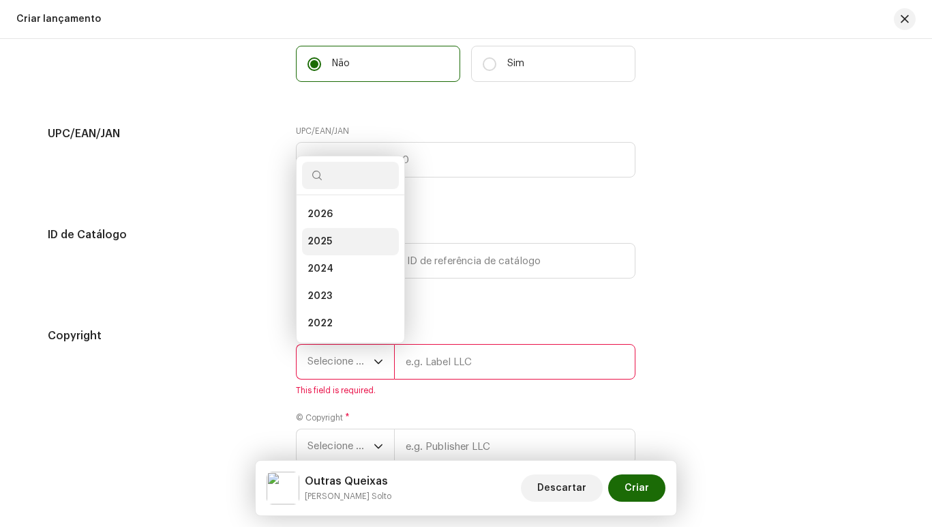
click at [329, 239] on li "2025" at bounding box center [350, 241] width 97 height 27
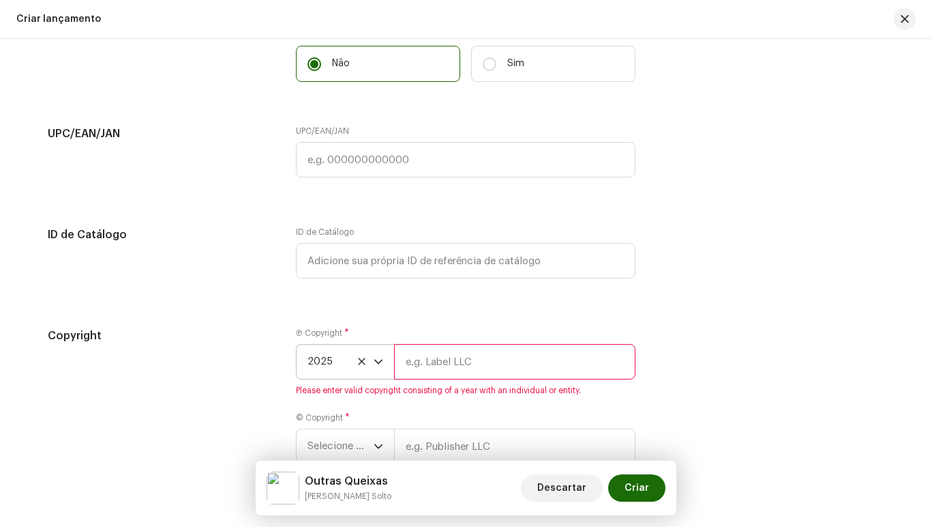
click at [441, 368] on input "text" at bounding box center [514, 361] width 241 height 35
type input "[PERSON_NAME] Solto"
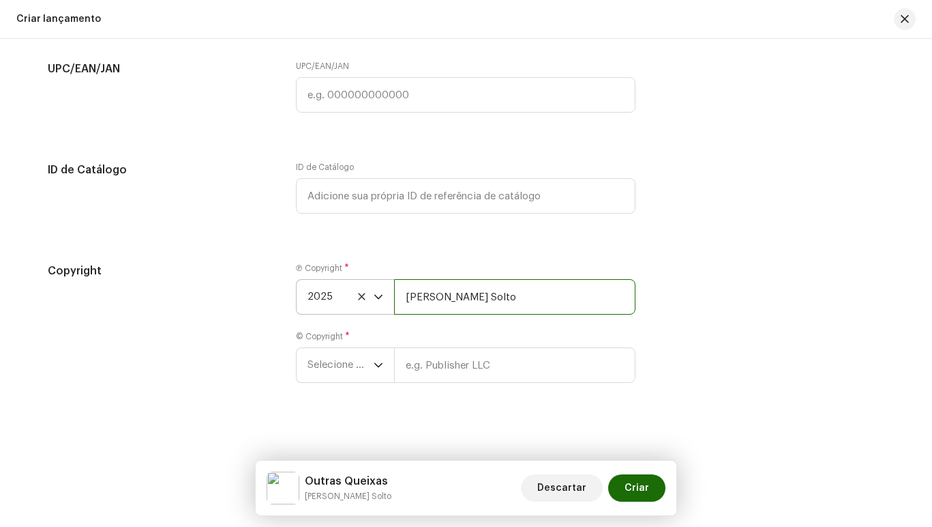
scroll to position [2224, 0]
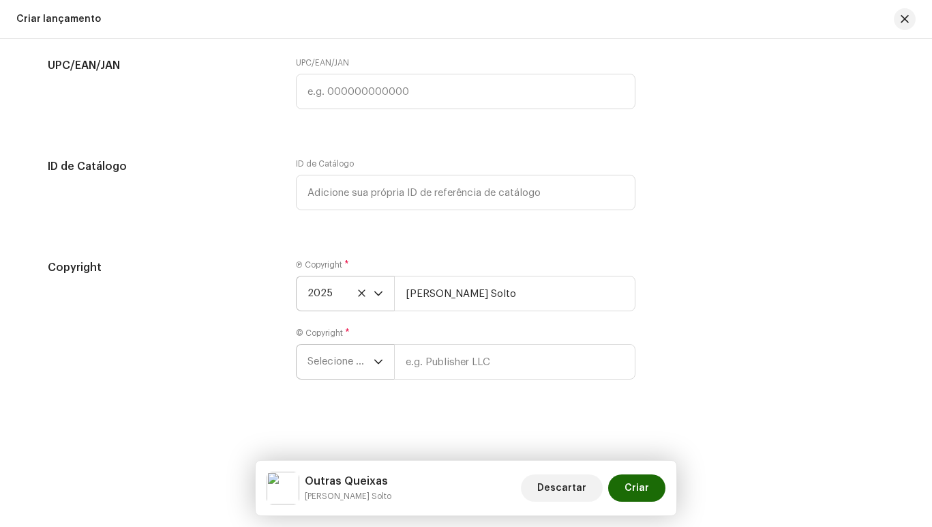
click at [381, 361] on icon "dropdown trigger" at bounding box center [379, 362] width 10 height 10
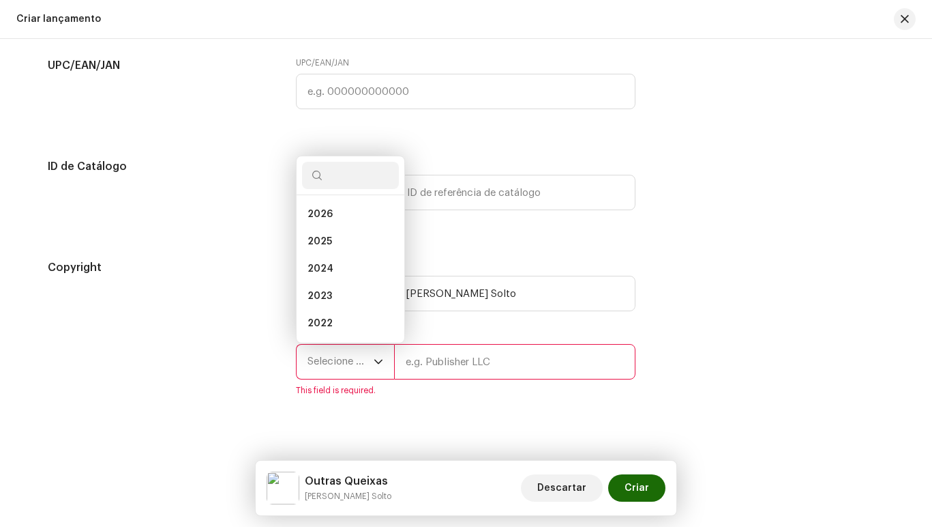
click at [379, 361] on icon "dropdown trigger" at bounding box center [378, 361] width 8 height 5
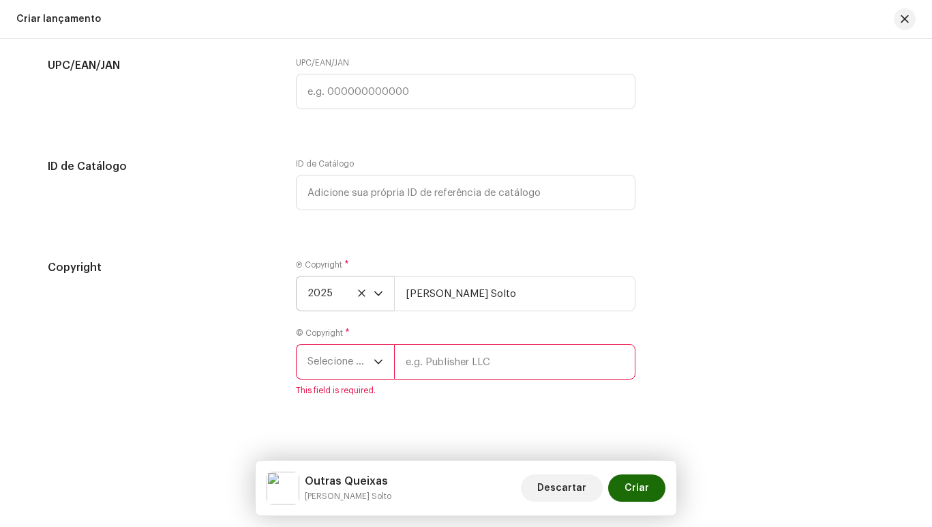
scroll to position [2241, 0]
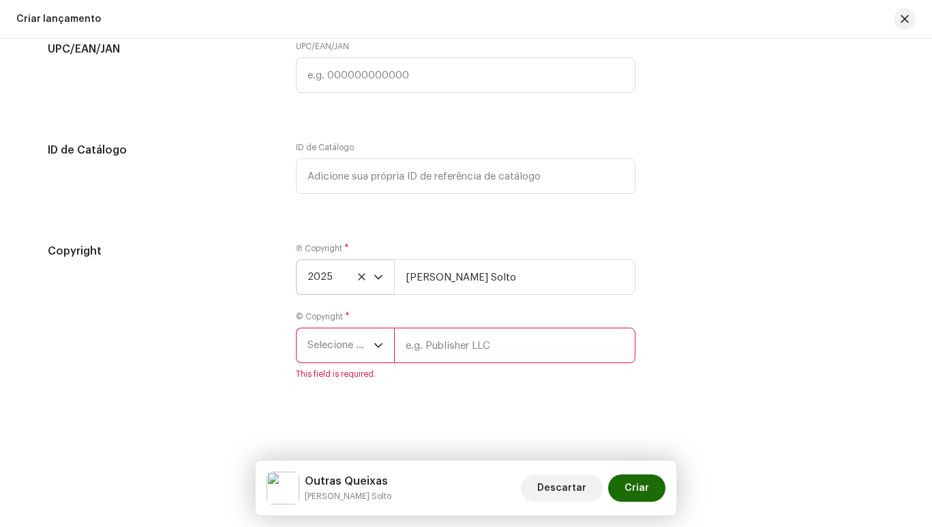
click at [370, 343] on span "Selecione o ano" at bounding box center [341, 345] width 66 height 34
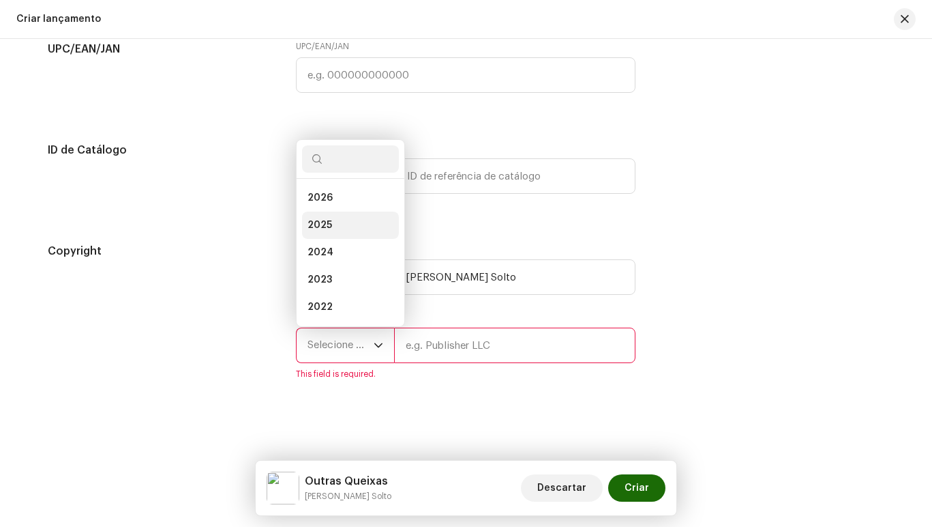
click at [321, 224] on span "2025" at bounding box center [320, 225] width 25 height 14
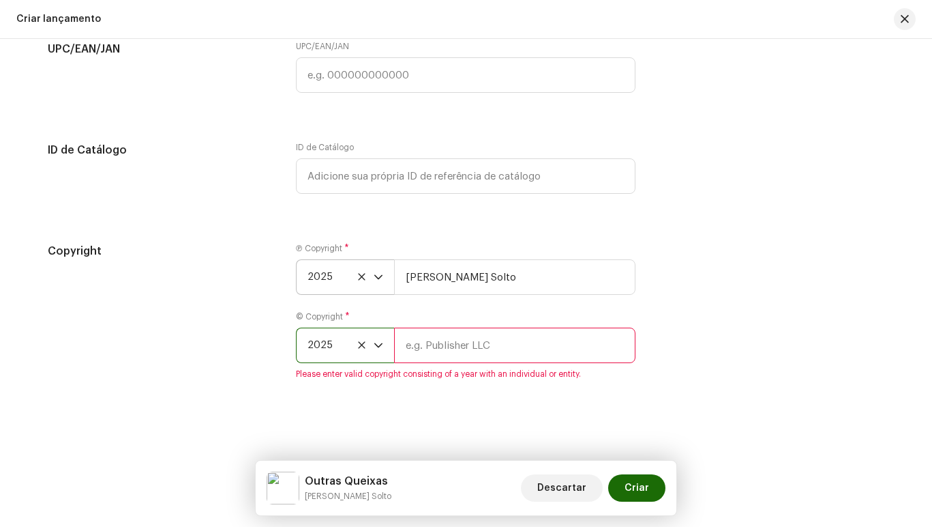
click at [424, 343] on input "text" at bounding box center [514, 344] width 241 height 35
type input "[PERSON_NAME] Solto"
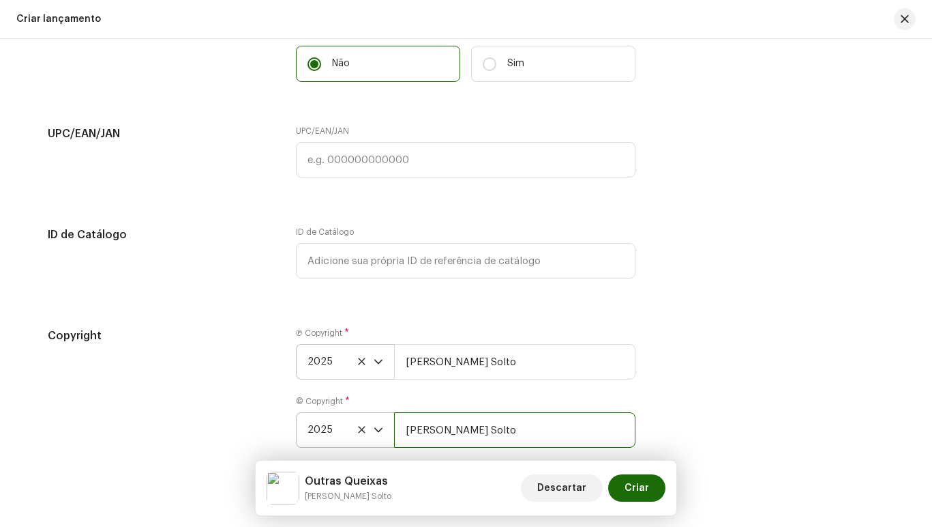
scroll to position [2224, 0]
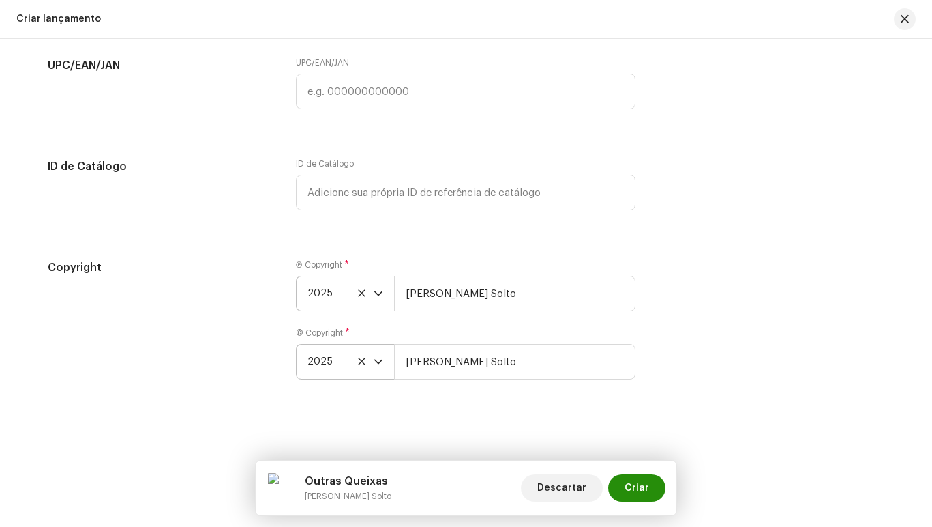
click at [634, 491] on span "Criar" at bounding box center [637, 487] width 25 height 27
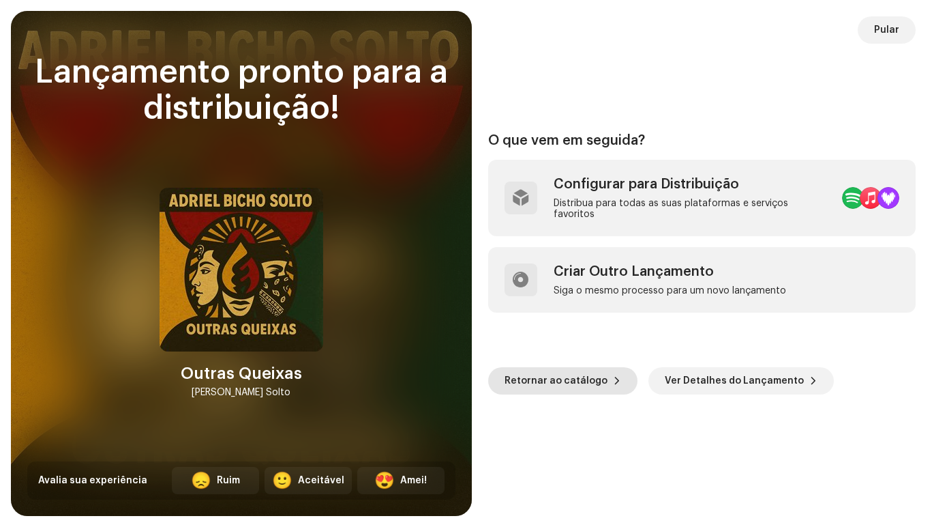
click at [544, 379] on span "Retornar ao catálogo" at bounding box center [556, 380] width 103 height 27
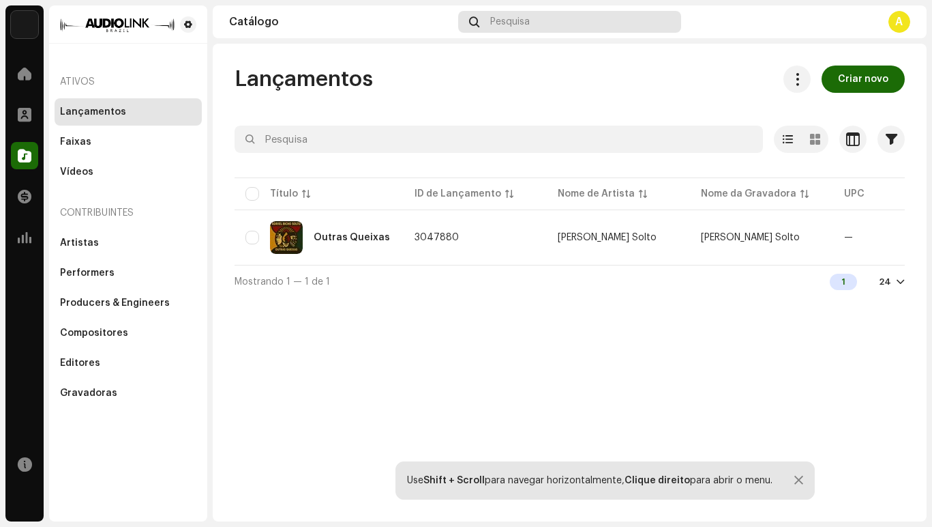
click at [567, 21] on div "Pesquisa" at bounding box center [570, 22] width 224 height 22
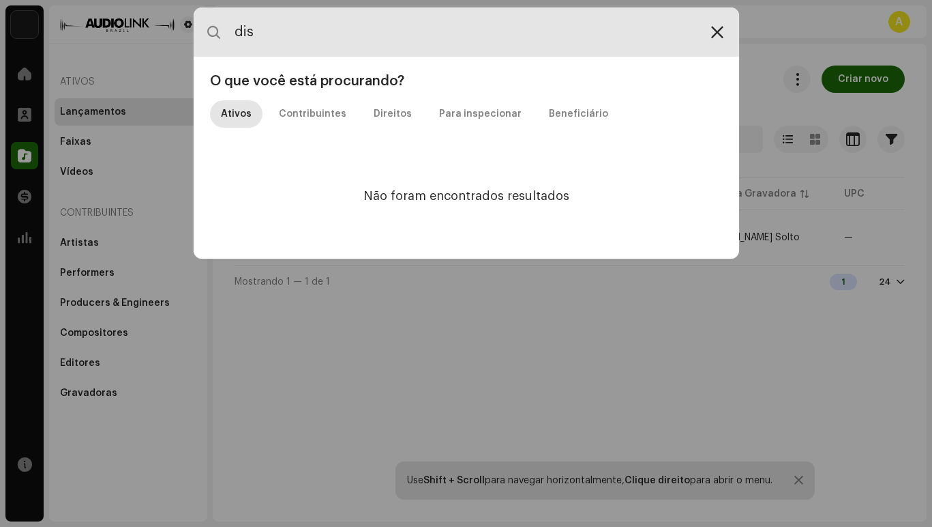
type input "dis"
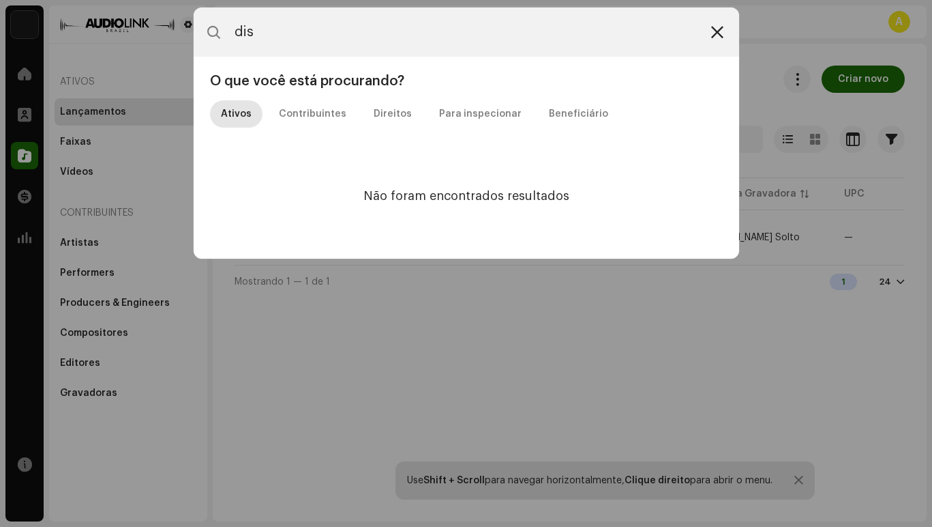
click at [719, 27] on icon at bounding box center [717, 32] width 12 height 11
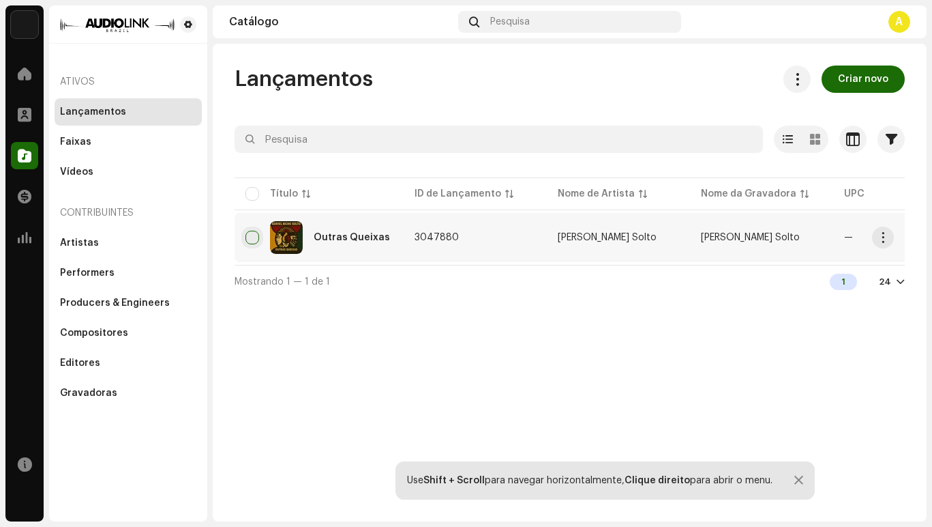
click at [251, 235] on input "checkbox" at bounding box center [253, 238] width 14 height 14
checkbox input "true"
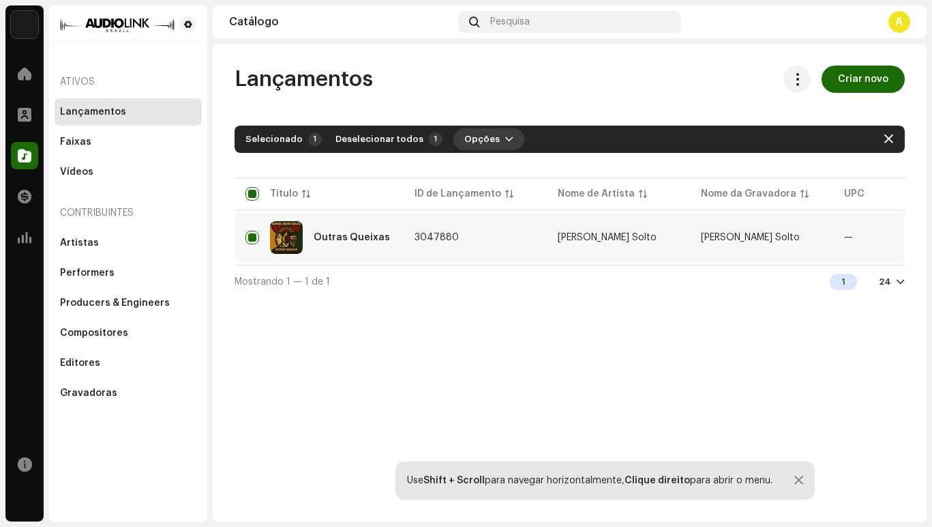
click at [505, 139] on span "button" at bounding box center [509, 139] width 8 height 11
click at [408, 332] on div "Lançamentos Criar novo Selecionado 1 Deselecionar todos 1 Opções Filtros Status…" at bounding box center [570, 282] width 714 height 477
click at [103, 145] on div "Faixas" at bounding box center [128, 141] width 136 height 11
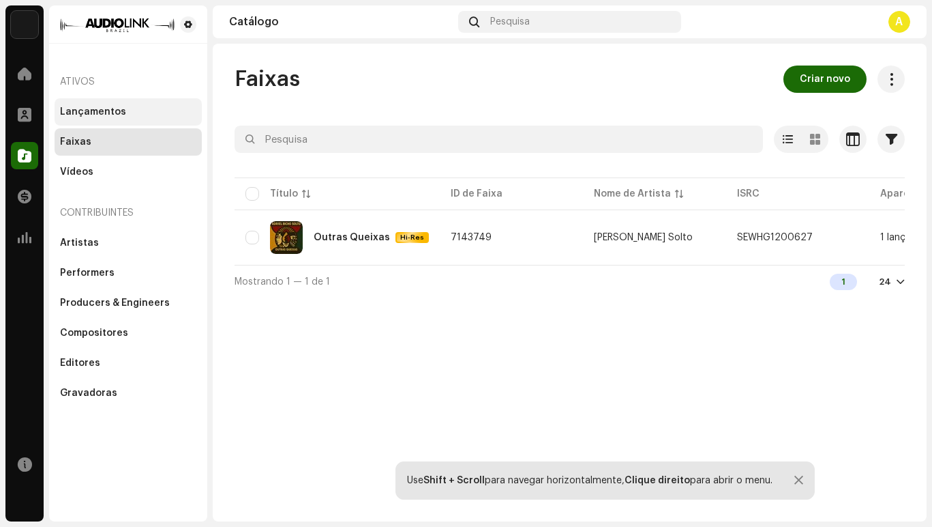
click at [111, 110] on div "Lançamentos" at bounding box center [93, 111] width 66 height 11
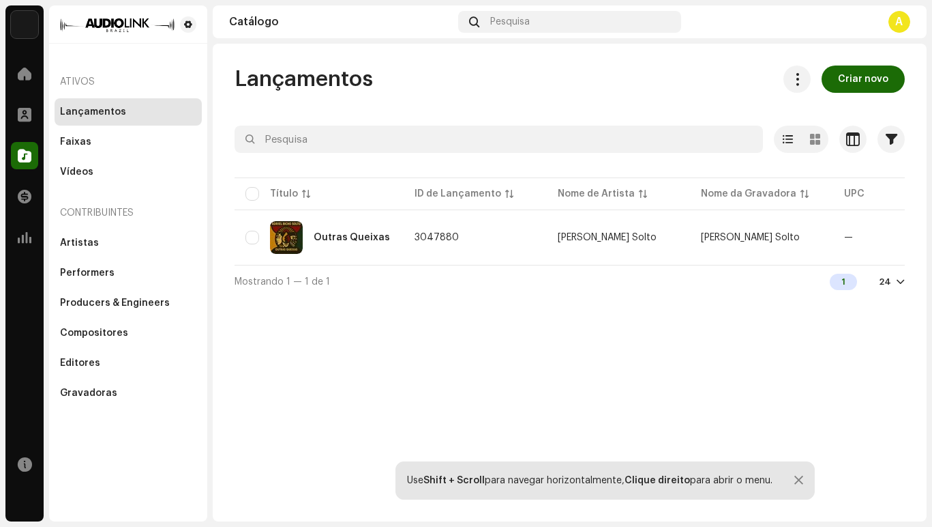
click at [904, 286] on div at bounding box center [901, 281] width 8 height 11
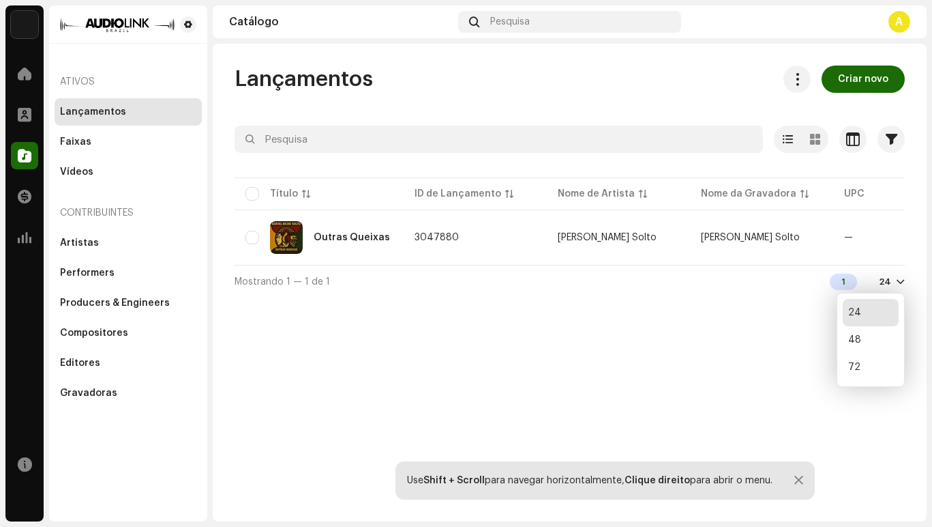
click at [900, 284] on div at bounding box center [901, 281] width 8 height 11
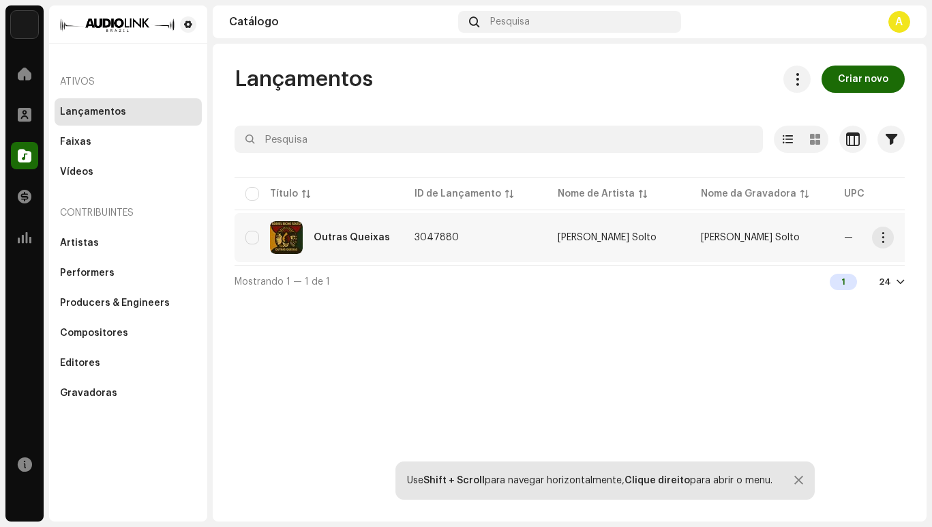
click at [629, 242] on td "[PERSON_NAME] Solto" at bounding box center [618, 237] width 143 height 49
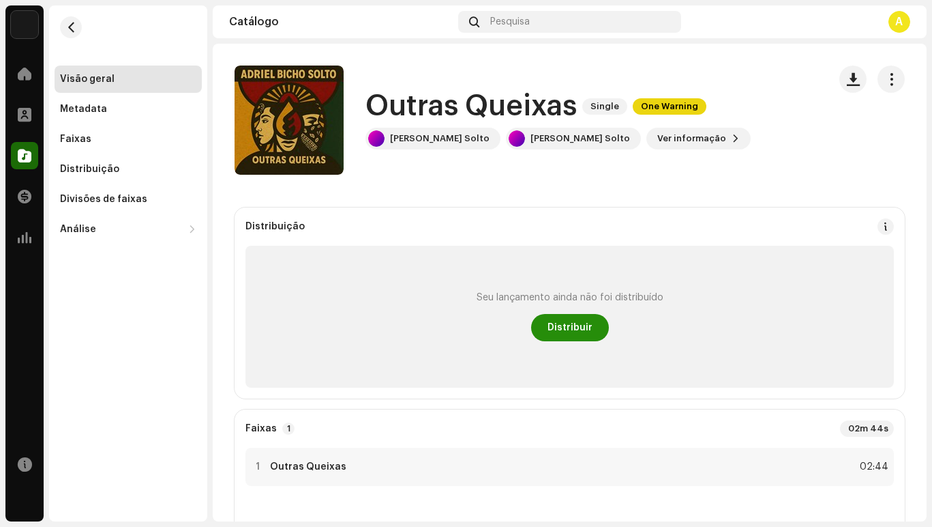
click at [565, 330] on span "Distribuir" at bounding box center [570, 327] width 45 height 27
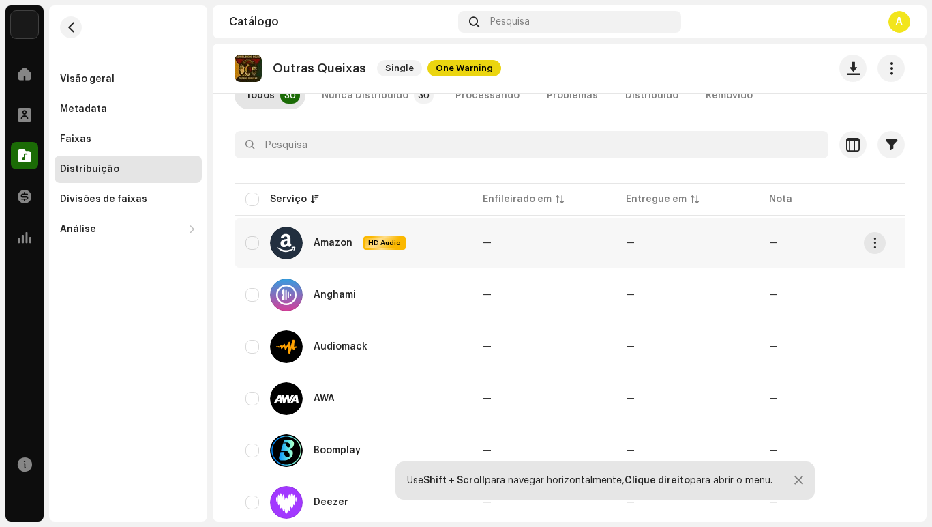
scroll to position [136, 0]
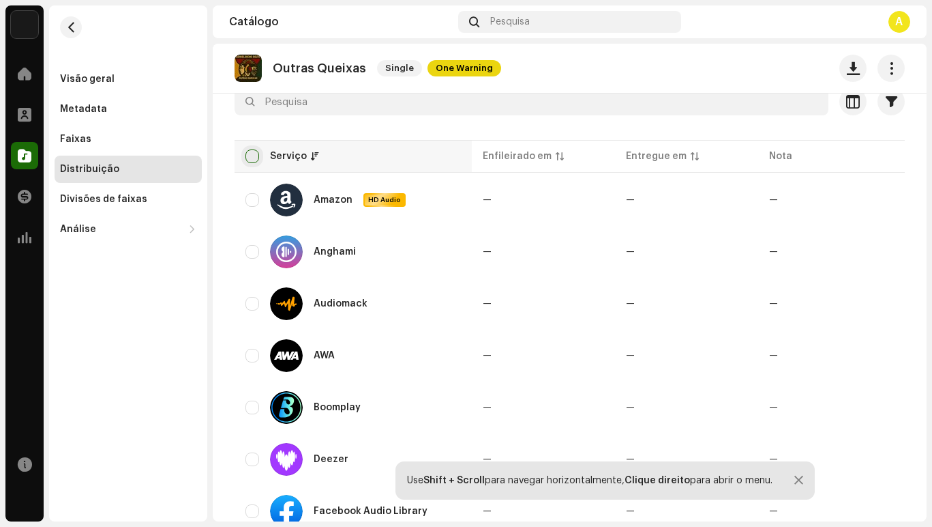
click at [248, 158] on input "checkbox" at bounding box center [253, 156] width 14 height 14
checkbox input "true"
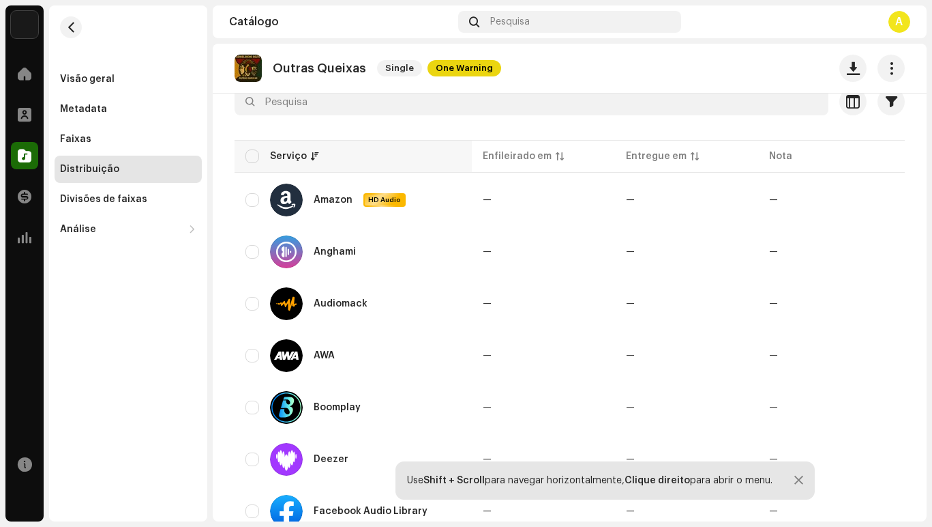
checkbox input "true"
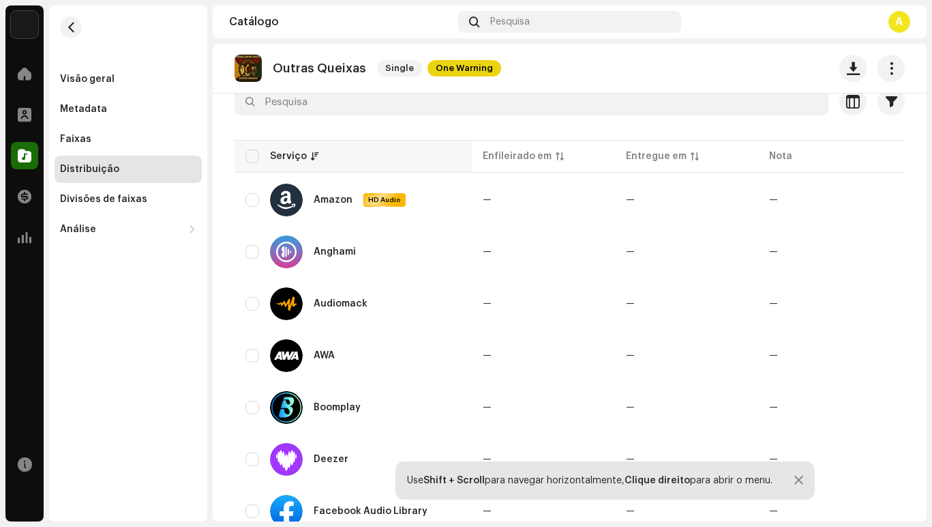
checkbox input "true"
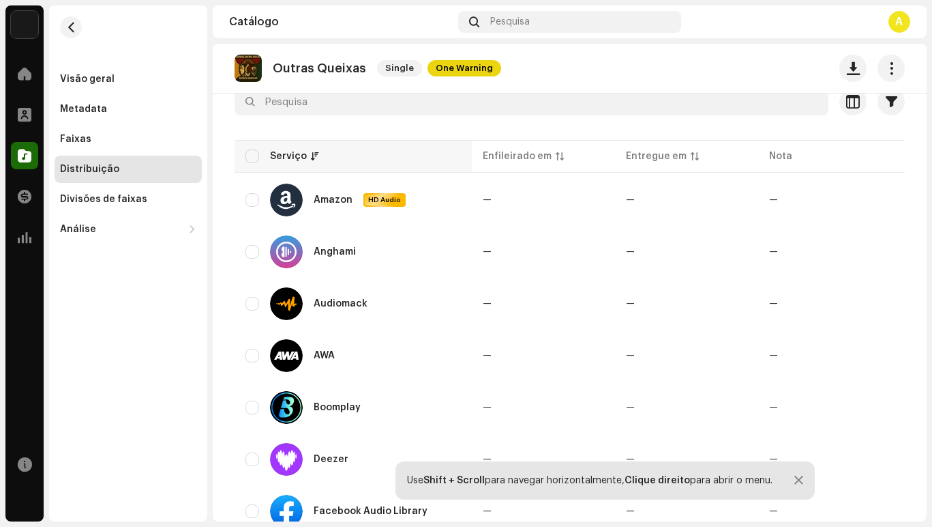
checkbox input "true"
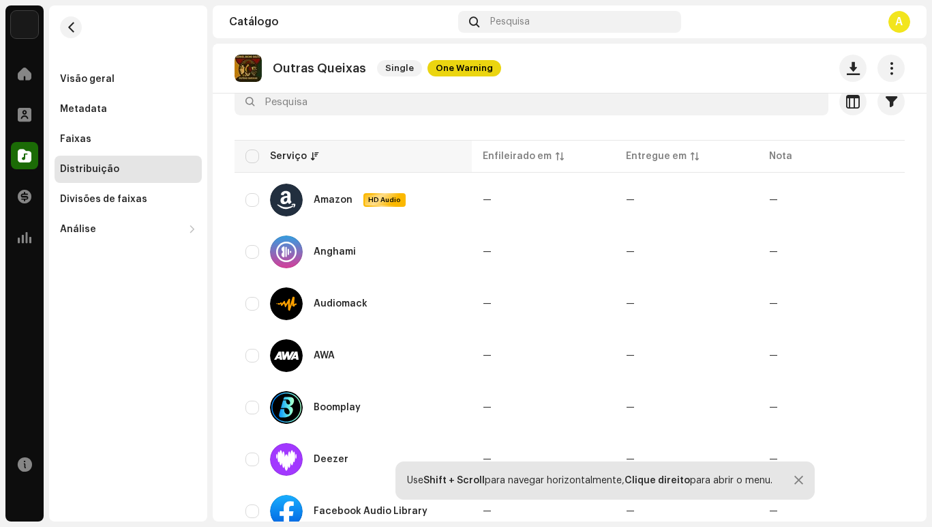
checkbox input "true"
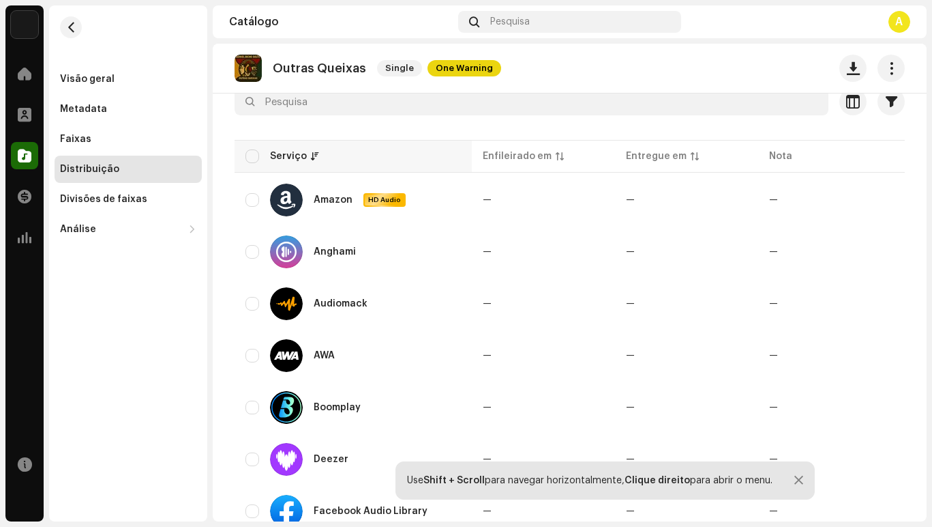
checkbox input "true"
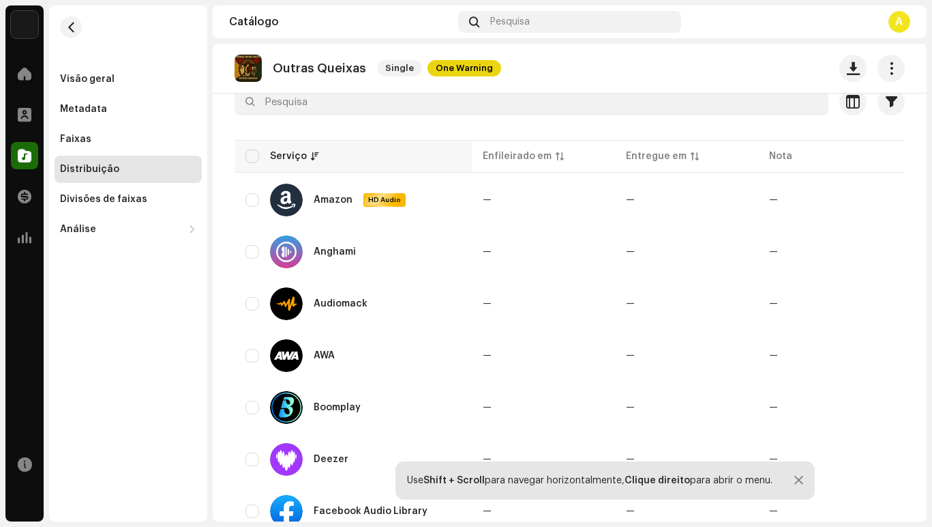
checkbox input "true"
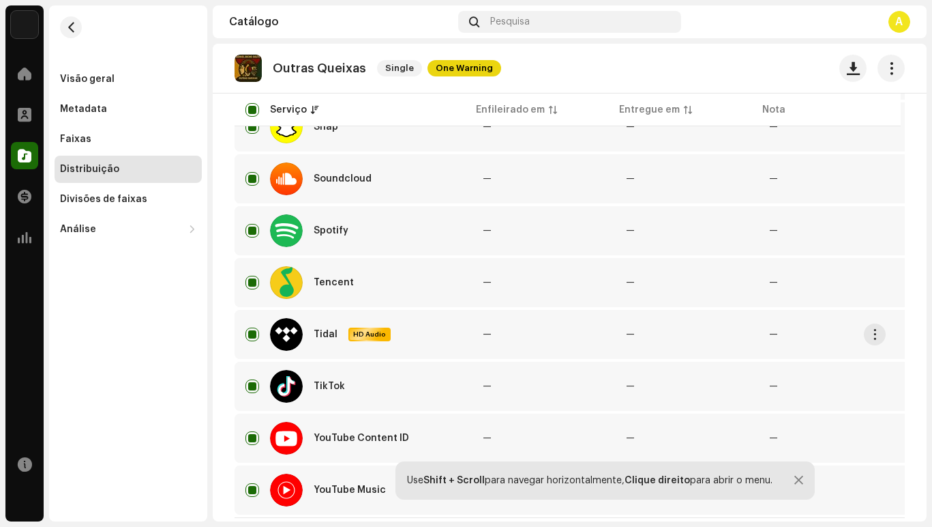
scroll to position [1387, 0]
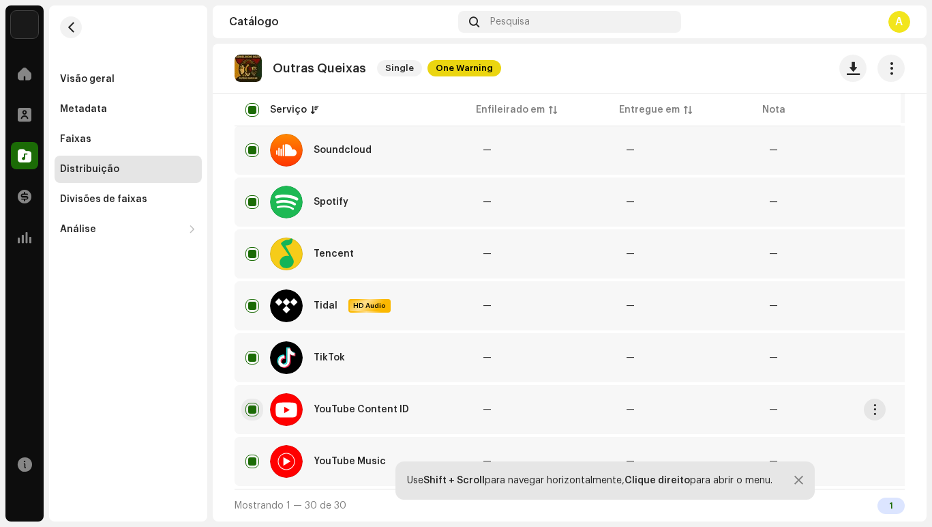
click at [246, 402] on input "Row Selected" at bounding box center [253, 409] width 14 height 14
checkbox input "false"
click at [246, 455] on input "Row Selected" at bounding box center [253, 461] width 14 height 14
checkbox input "false"
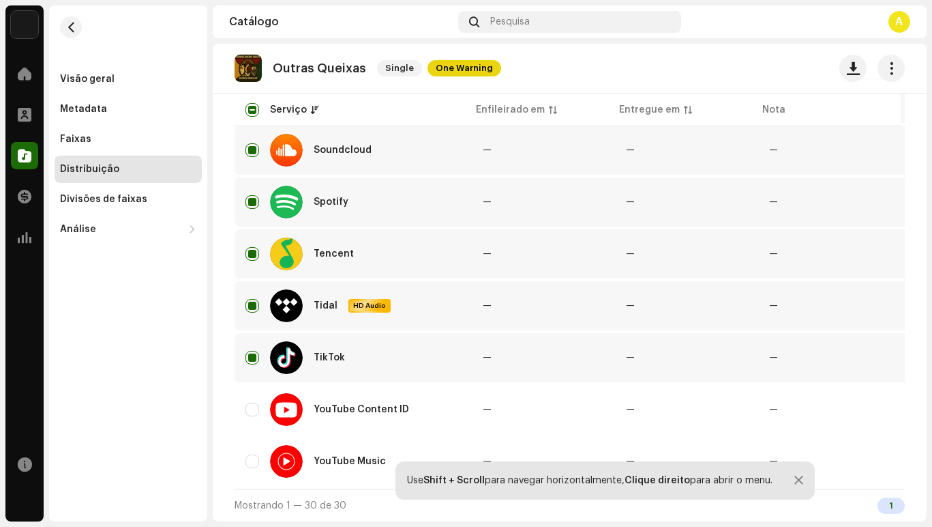
click at [803, 480] on div "Use Shift + Scroll para navegar horizontalmente, Clique direito para abrir o me…" at bounding box center [605, 480] width 419 height 38
click at [799, 478] on div at bounding box center [799, 480] width 9 height 11
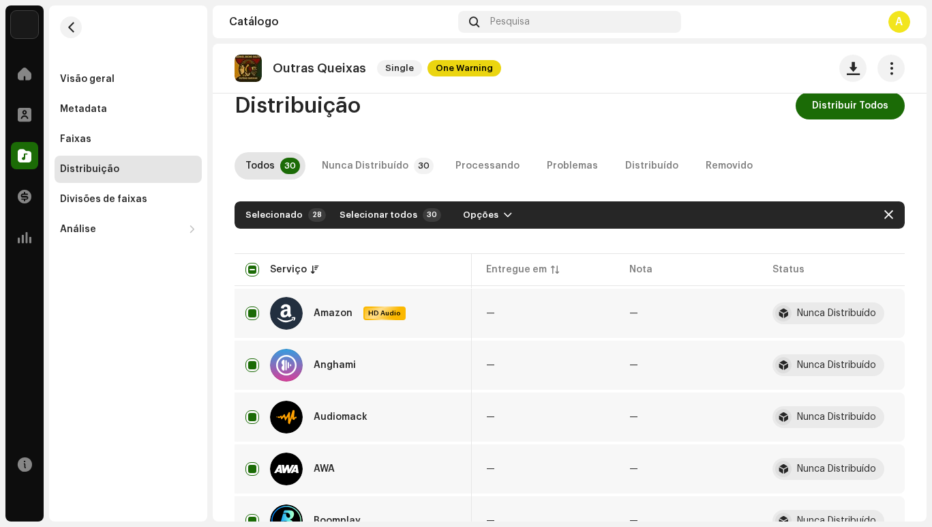
scroll to position [0, 0]
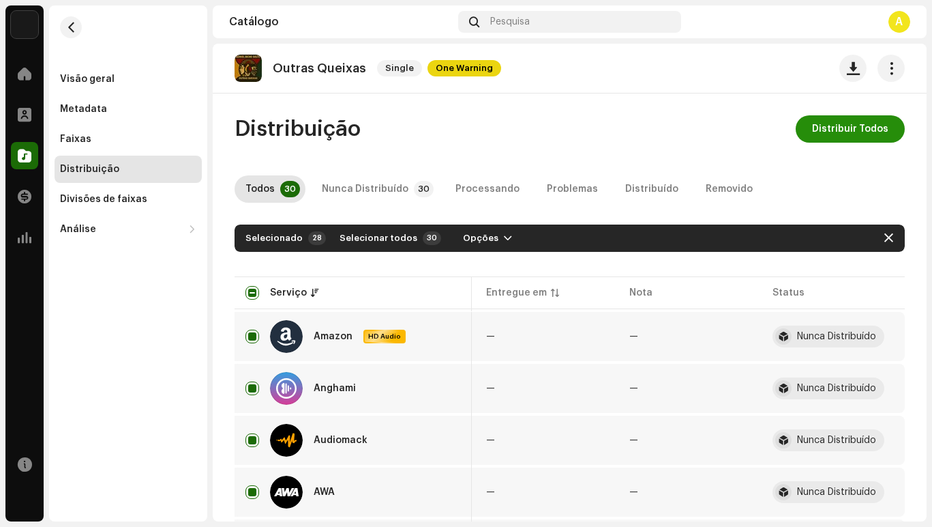
drag, startPoint x: 471, startPoint y: 565, endPoint x: 827, endPoint y: 127, distance: 564.4
click at [827, 127] on span "Distribuir Todos" at bounding box center [850, 128] width 76 height 27
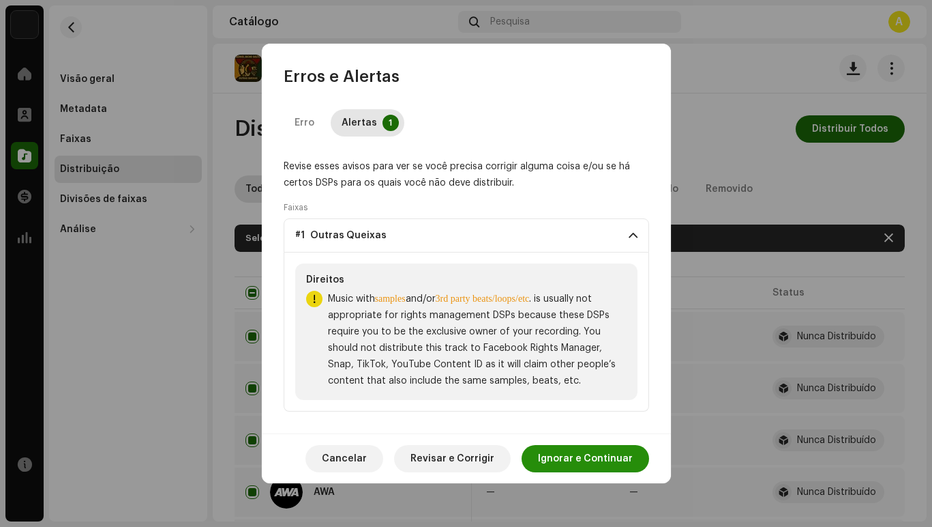
click at [587, 461] on span "Ignorar e Continuar" at bounding box center [585, 458] width 95 height 27
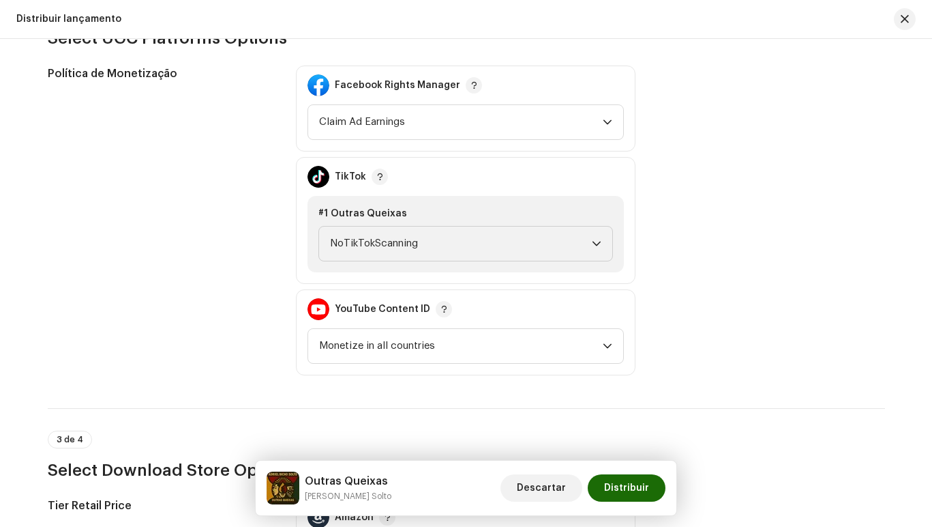
scroll to position [1569, 0]
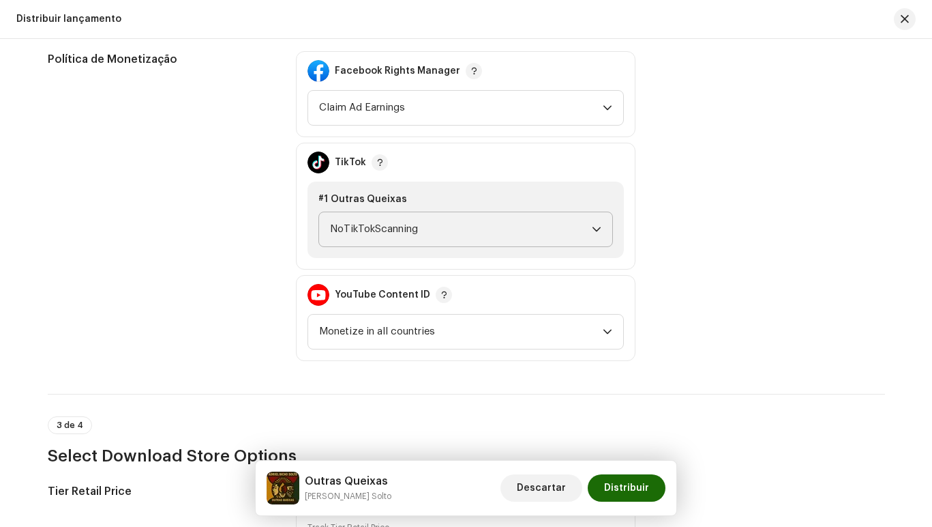
click at [594, 229] on icon "dropdown trigger" at bounding box center [597, 229] width 10 height 10
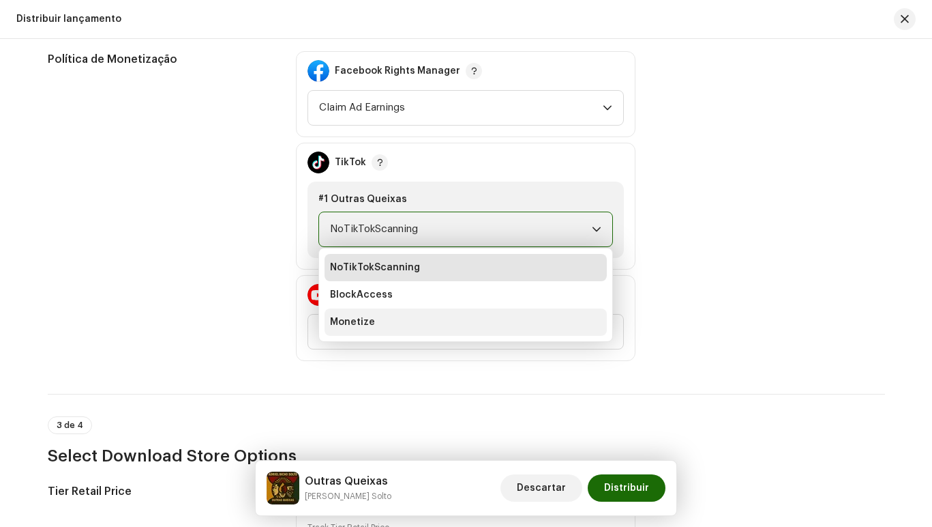
click at [506, 319] on li "Monetize" at bounding box center [466, 321] width 282 height 27
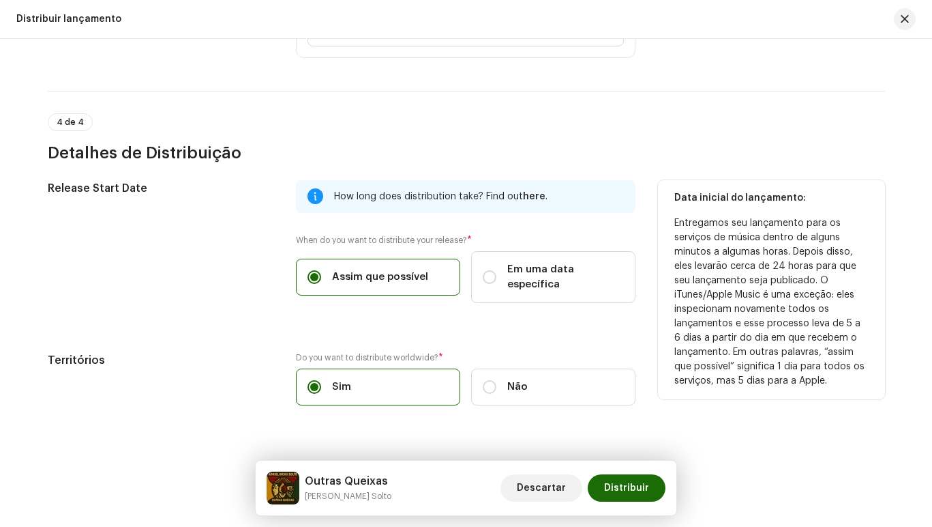
scroll to position [2215, 0]
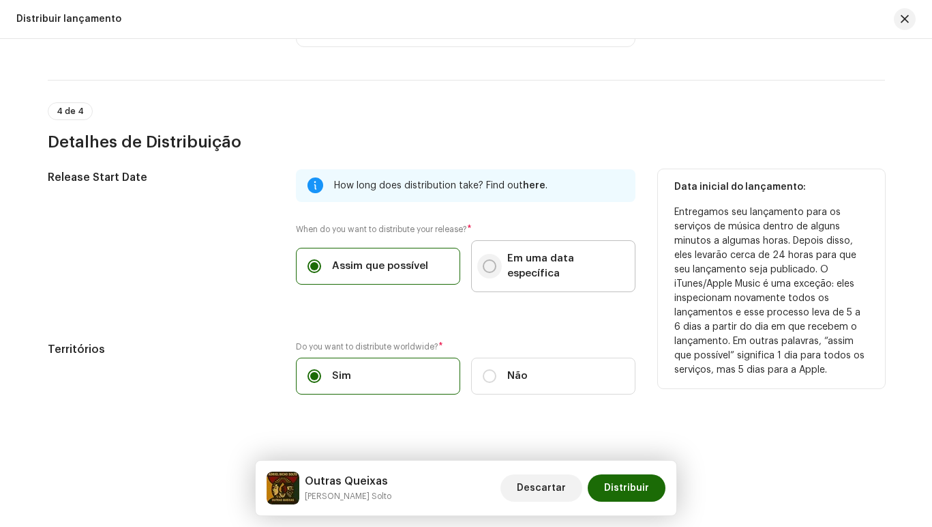
click at [486, 259] on input "Em uma data específica" at bounding box center [490, 266] width 14 height 14
radio input "true"
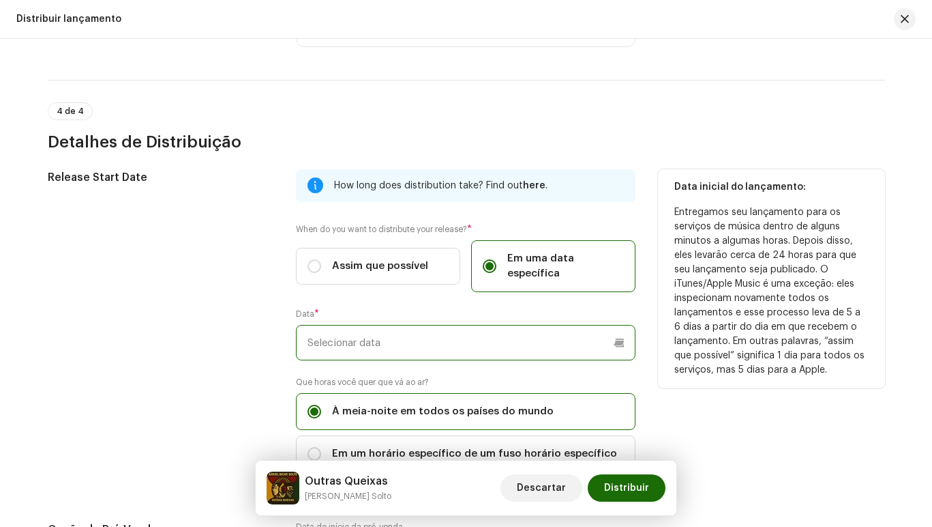
click at [441, 325] on input "text" at bounding box center [466, 342] width 340 height 35
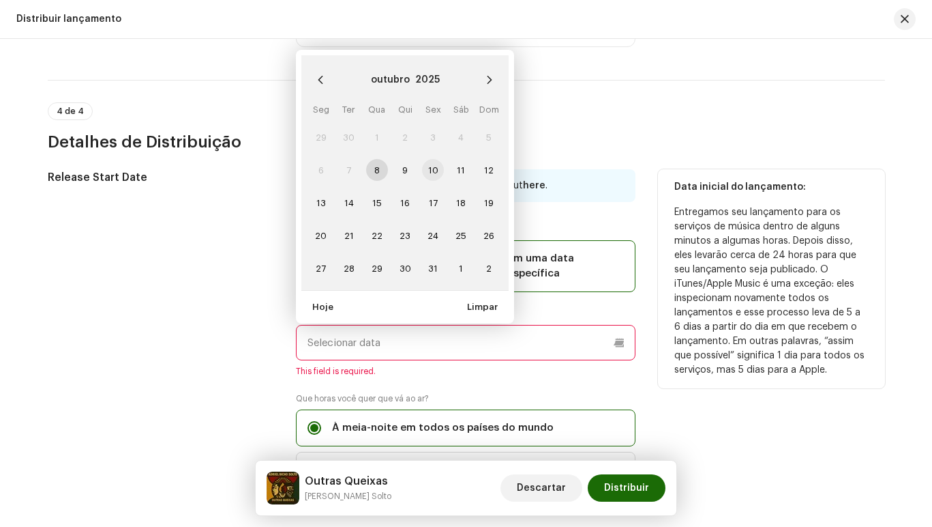
click at [430, 159] on span "10" at bounding box center [433, 170] width 22 height 22
type input "[DATE]"
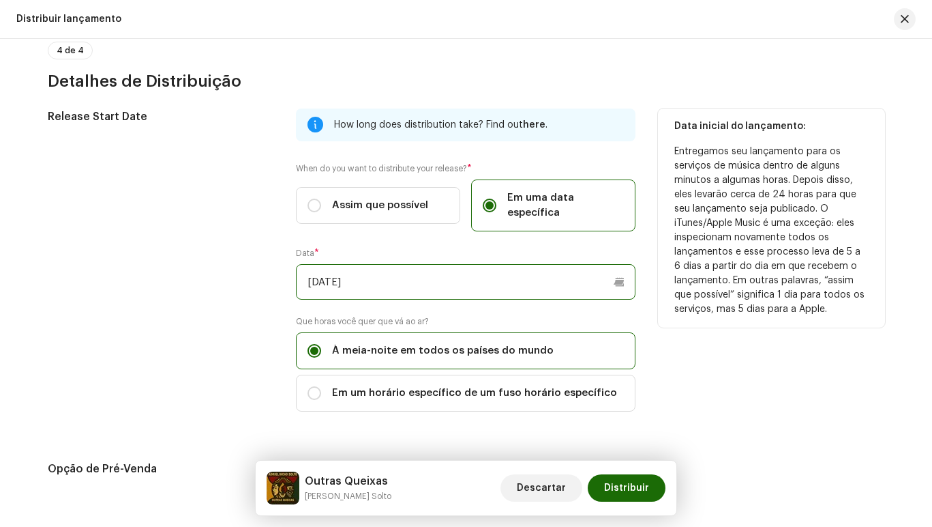
scroll to position [2283, 0]
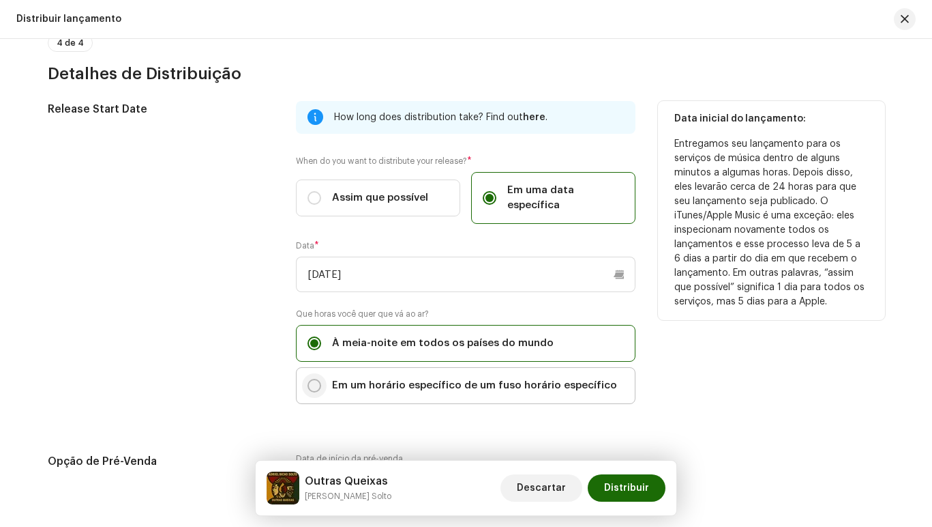
click at [312, 379] on input "Em um horário específico de um fuso horário específico" at bounding box center [315, 386] width 14 height 14
radio input "true"
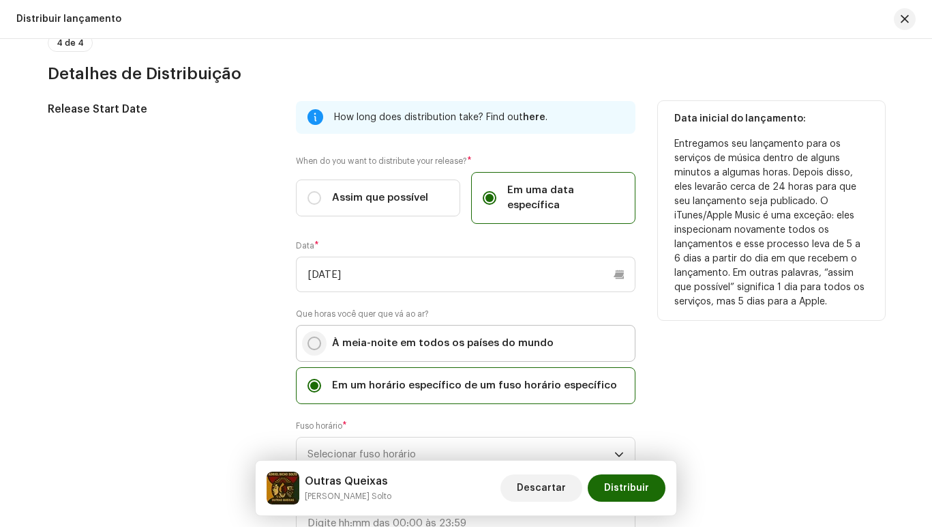
click at [312, 336] on input "À meia-noite em todos os países do mundo" at bounding box center [315, 343] width 14 height 14
radio input "true"
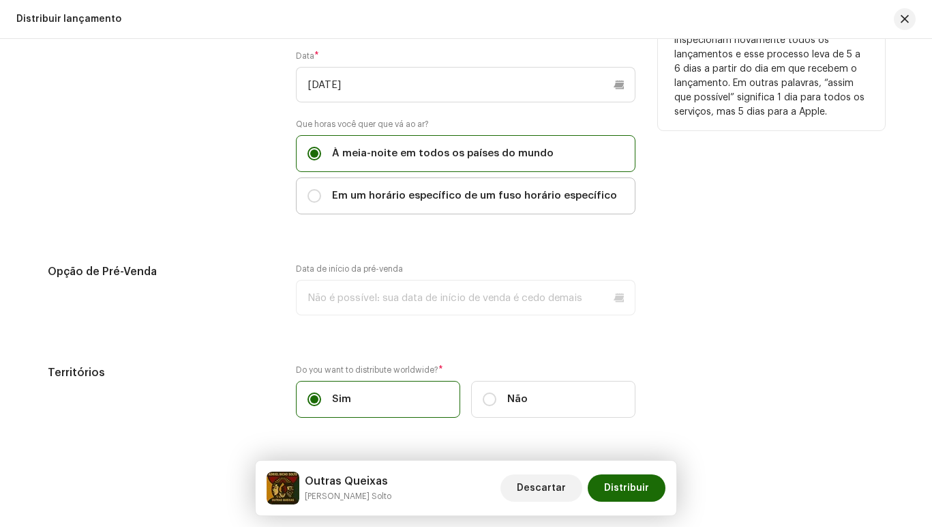
scroll to position [2488, 0]
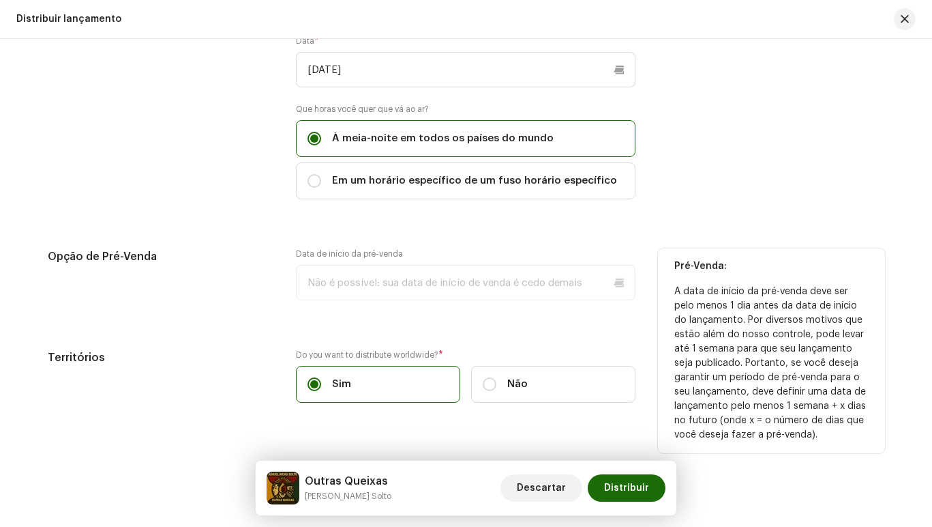
click at [362, 269] on p-datepicker at bounding box center [466, 282] width 340 height 35
click at [483, 265] on p-datepicker at bounding box center [466, 282] width 340 height 35
click at [391, 270] on p-datepicker at bounding box center [466, 282] width 340 height 35
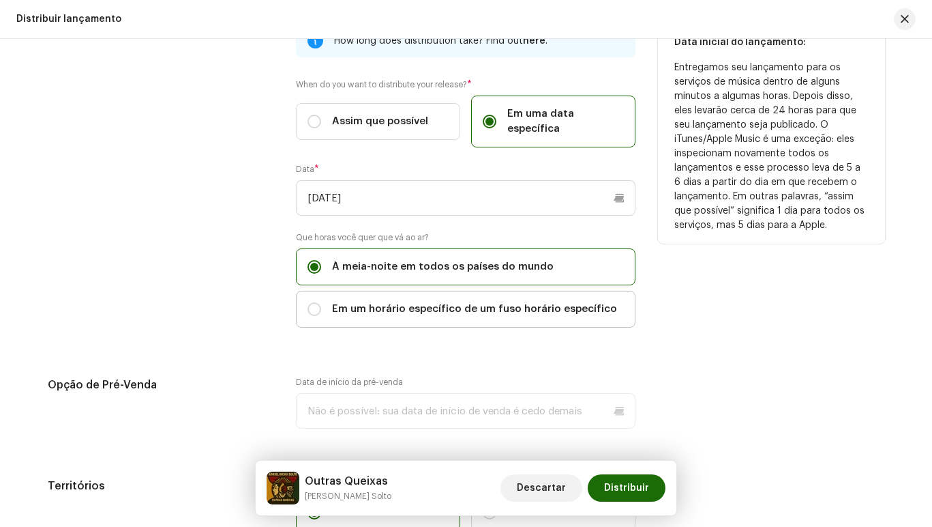
scroll to position [2496, 0]
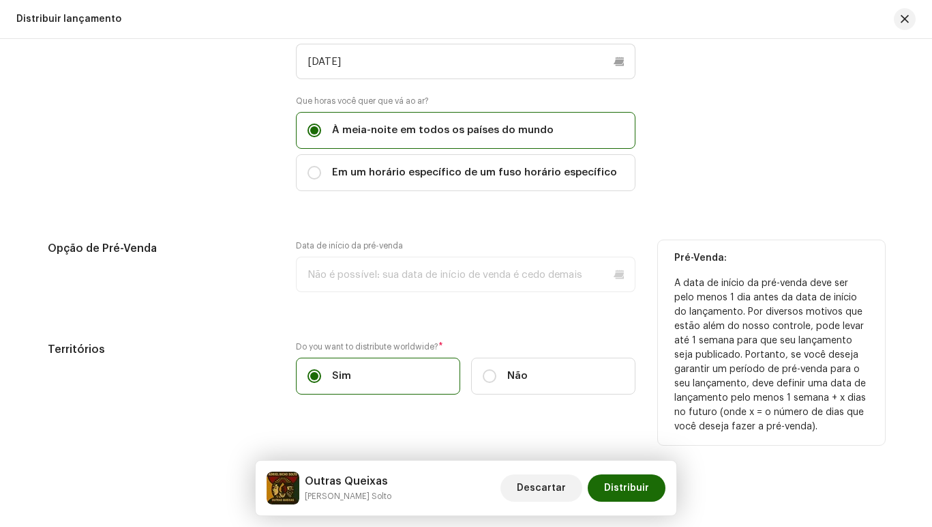
click at [433, 263] on p-datepicker at bounding box center [466, 273] width 340 height 35
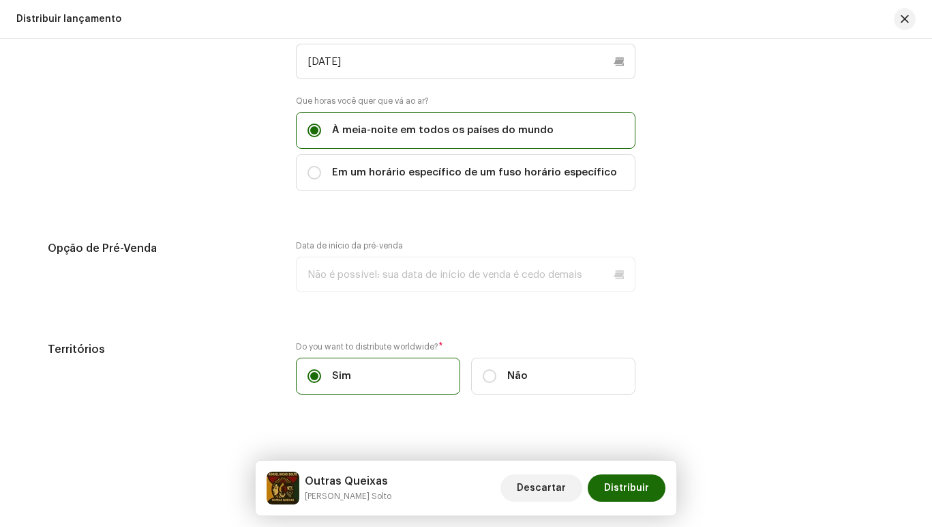
click at [516, 299] on div "Release Start Date How long does distribution take? Find out here . When do you…" at bounding box center [467, 149] width 838 height 522
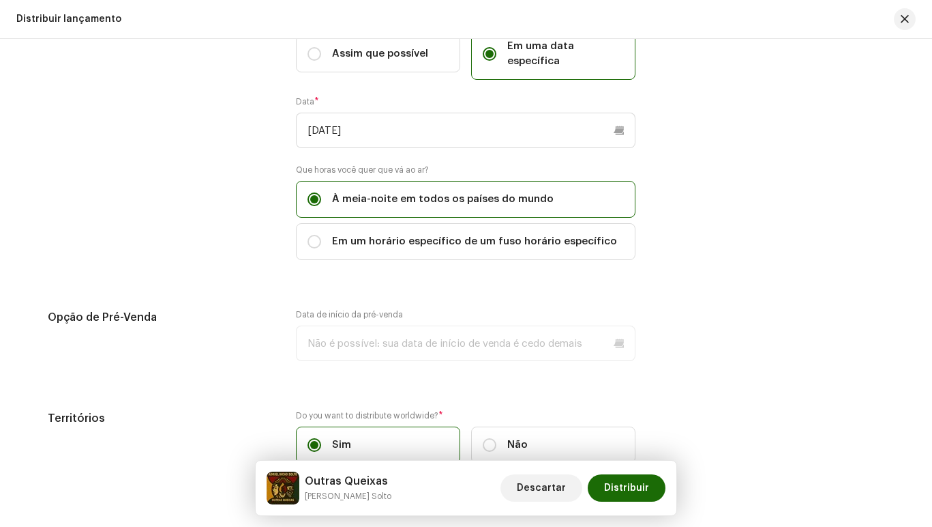
scroll to position [2291, 0]
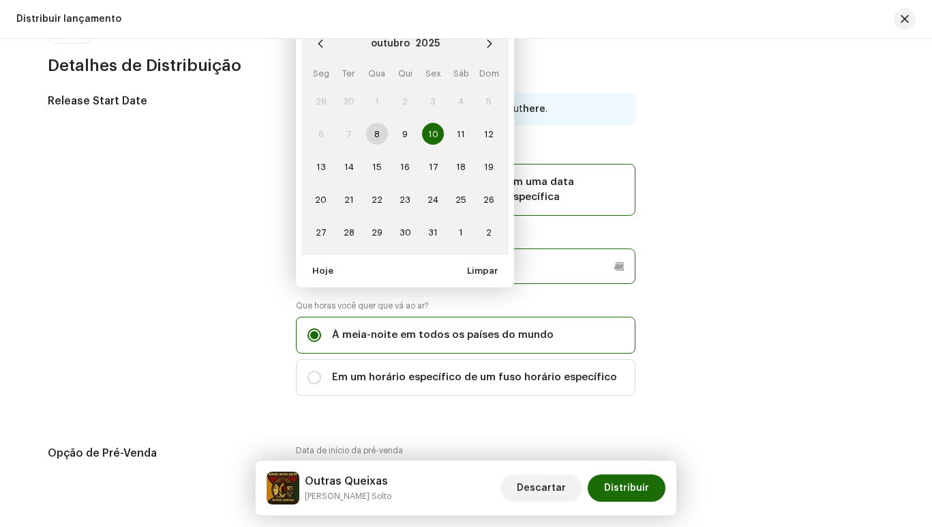
click at [358, 252] on p-datepicker "[DATE] outubro 2025 Seg Ter Qua Qui Sex Sáb Dom 29 30 1 2 3 4 5 6 7 8 9 10 10 1…" at bounding box center [466, 265] width 340 height 35
click at [432, 156] on span "17" at bounding box center [433, 167] width 22 height 22
type input "[DATE]"
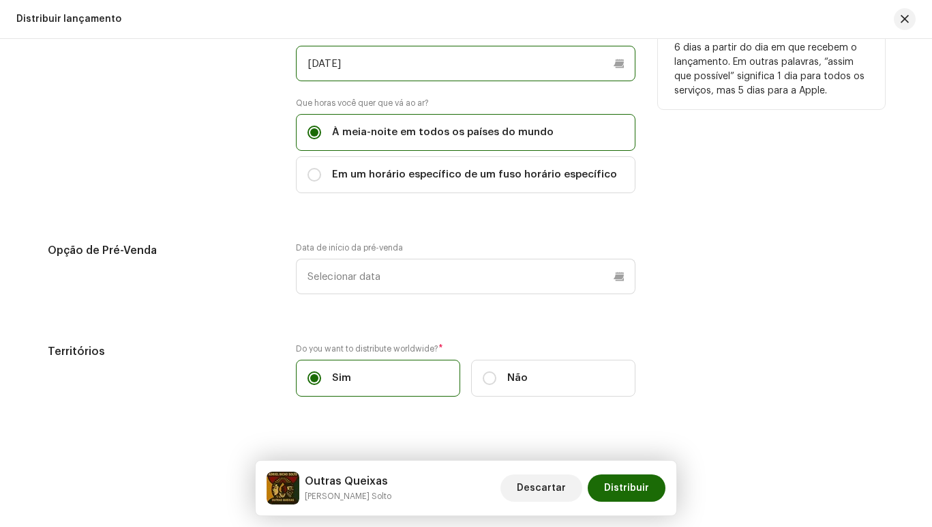
scroll to position [2496, 0]
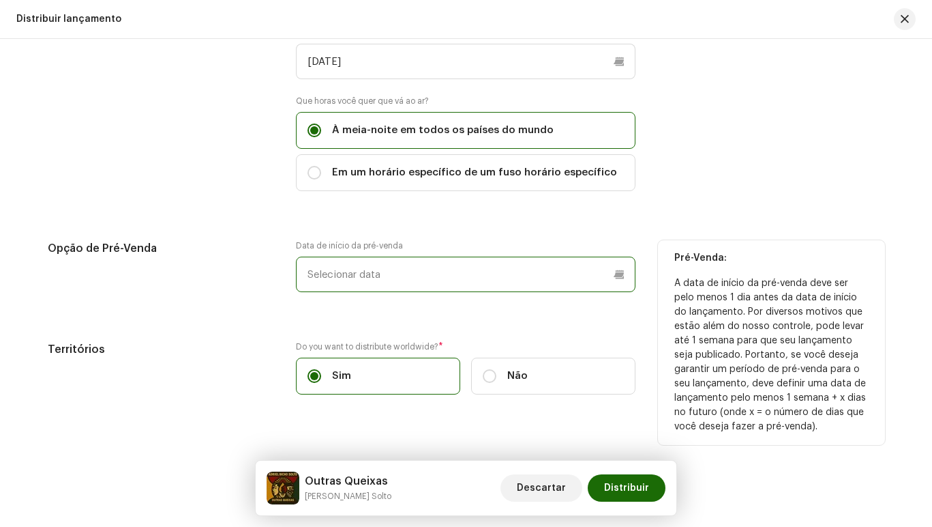
click at [385, 265] on p-datepicker at bounding box center [466, 273] width 340 height 35
click at [404, 261] on input "text" at bounding box center [466, 273] width 340 height 35
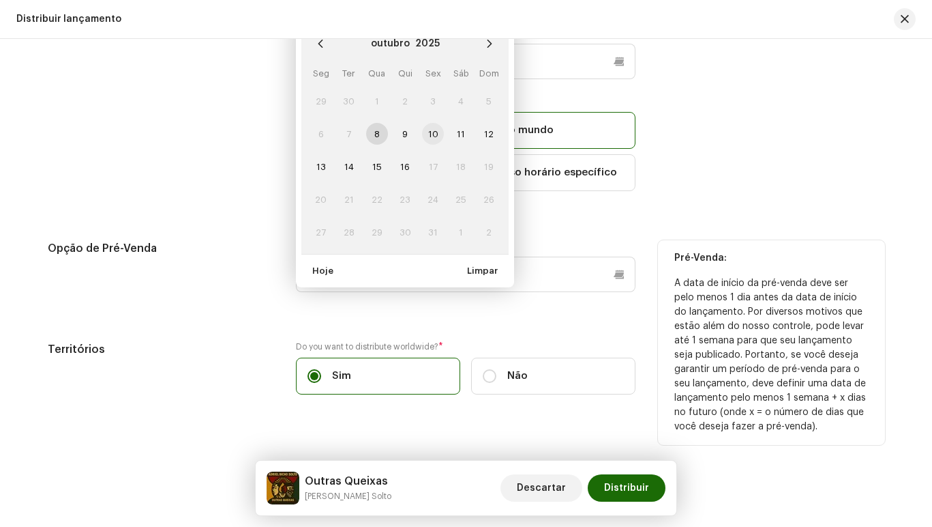
click at [432, 123] on span "10" at bounding box center [433, 134] width 22 height 22
type input "[DATE]"
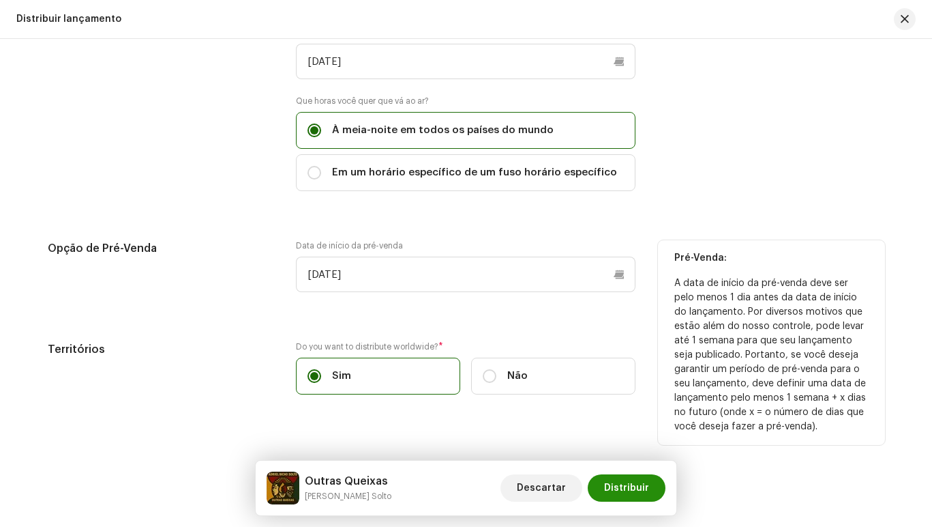
click at [628, 485] on span "Distribuir" at bounding box center [626, 487] width 45 height 27
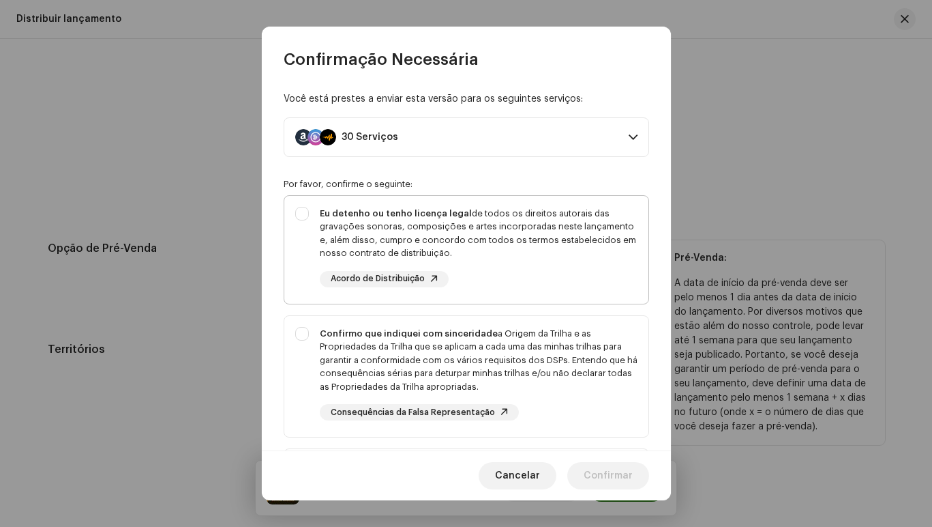
click at [303, 216] on div "Eu detenho ou tenho licença legal de todos os direitos autorais das gravações s…" at bounding box center [466, 247] width 364 height 102
checkbox input "true"
click at [305, 333] on div "Confirmo que indiquei com sinceridade a Origem da Trilha e as Propriedades da T…" at bounding box center [466, 374] width 364 height 116
checkbox input "true"
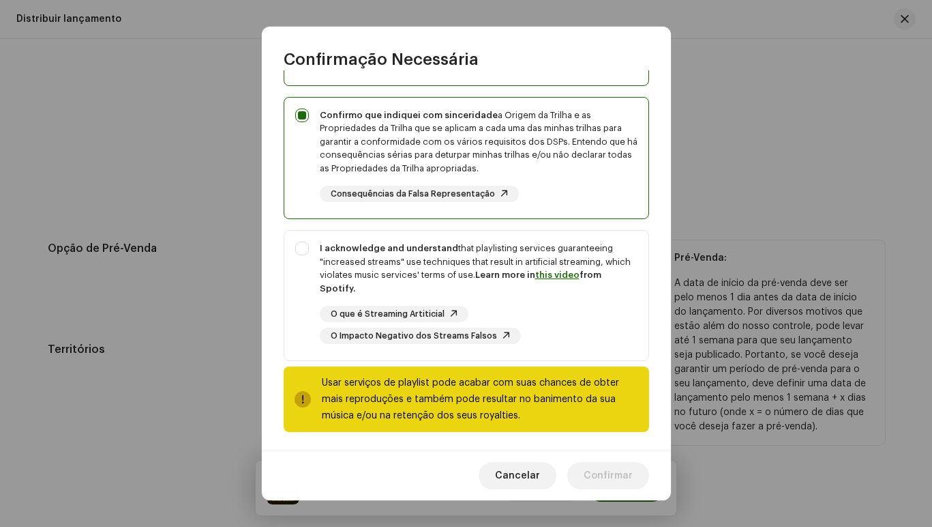
scroll to position [222, 0]
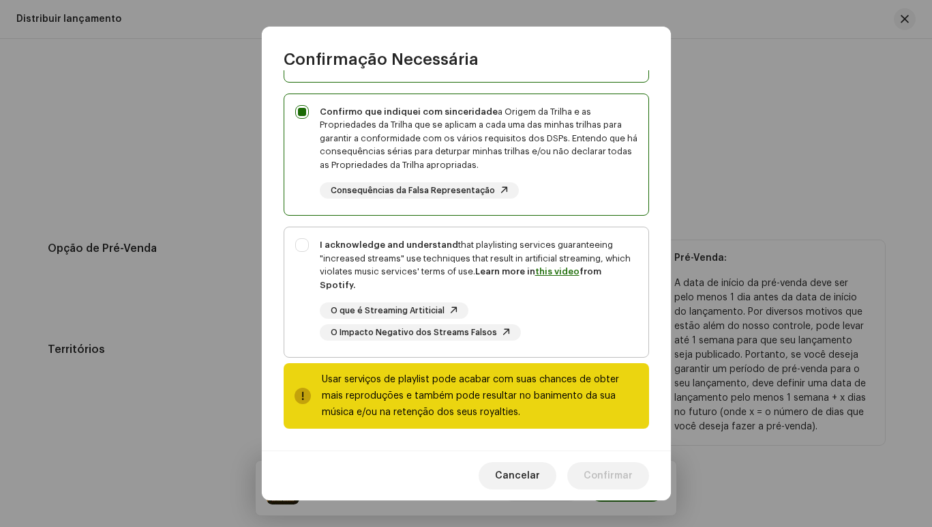
click at [305, 244] on div "I acknowledge and understand that playlisting services guaranteeing "increased …" at bounding box center [466, 289] width 364 height 124
checkbox input "true"
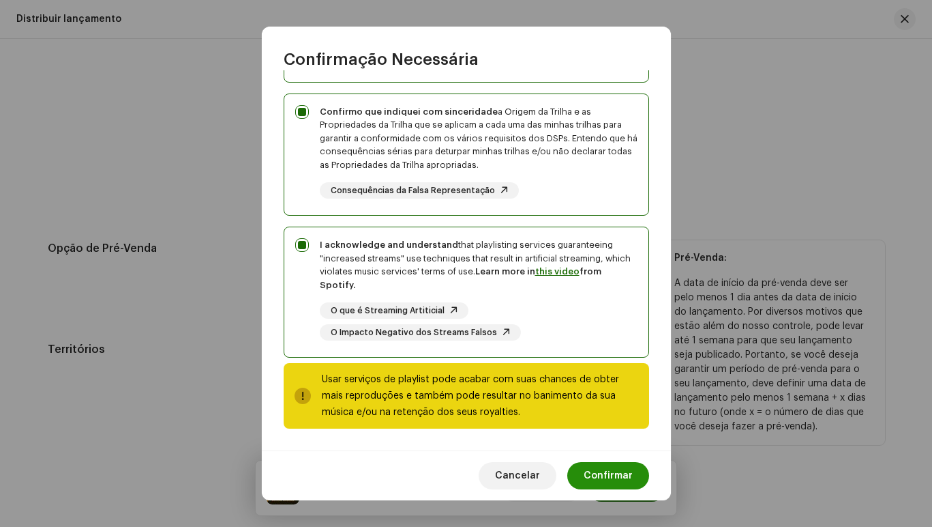
click at [619, 477] on span "Confirmar" at bounding box center [608, 475] width 49 height 27
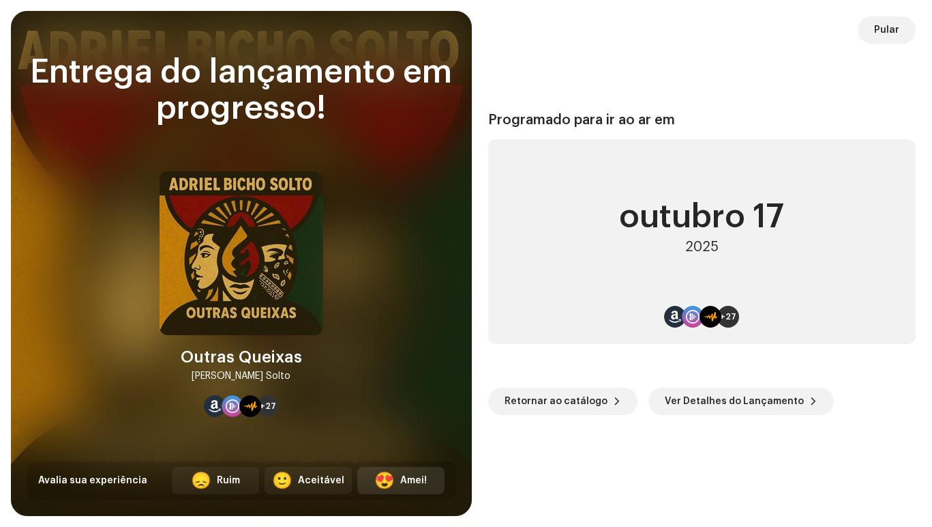
click at [400, 481] on div "Amei!" at bounding box center [413, 480] width 27 height 14
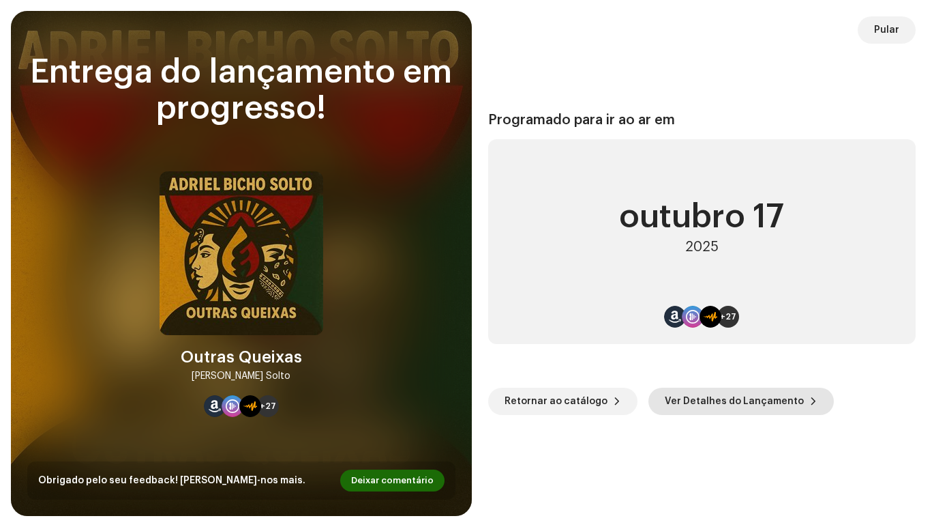
click at [695, 402] on span "Ver Detalhes do Lançamento" at bounding box center [734, 400] width 139 height 27
